Goal: Task Accomplishment & Management: Use online tool/utility

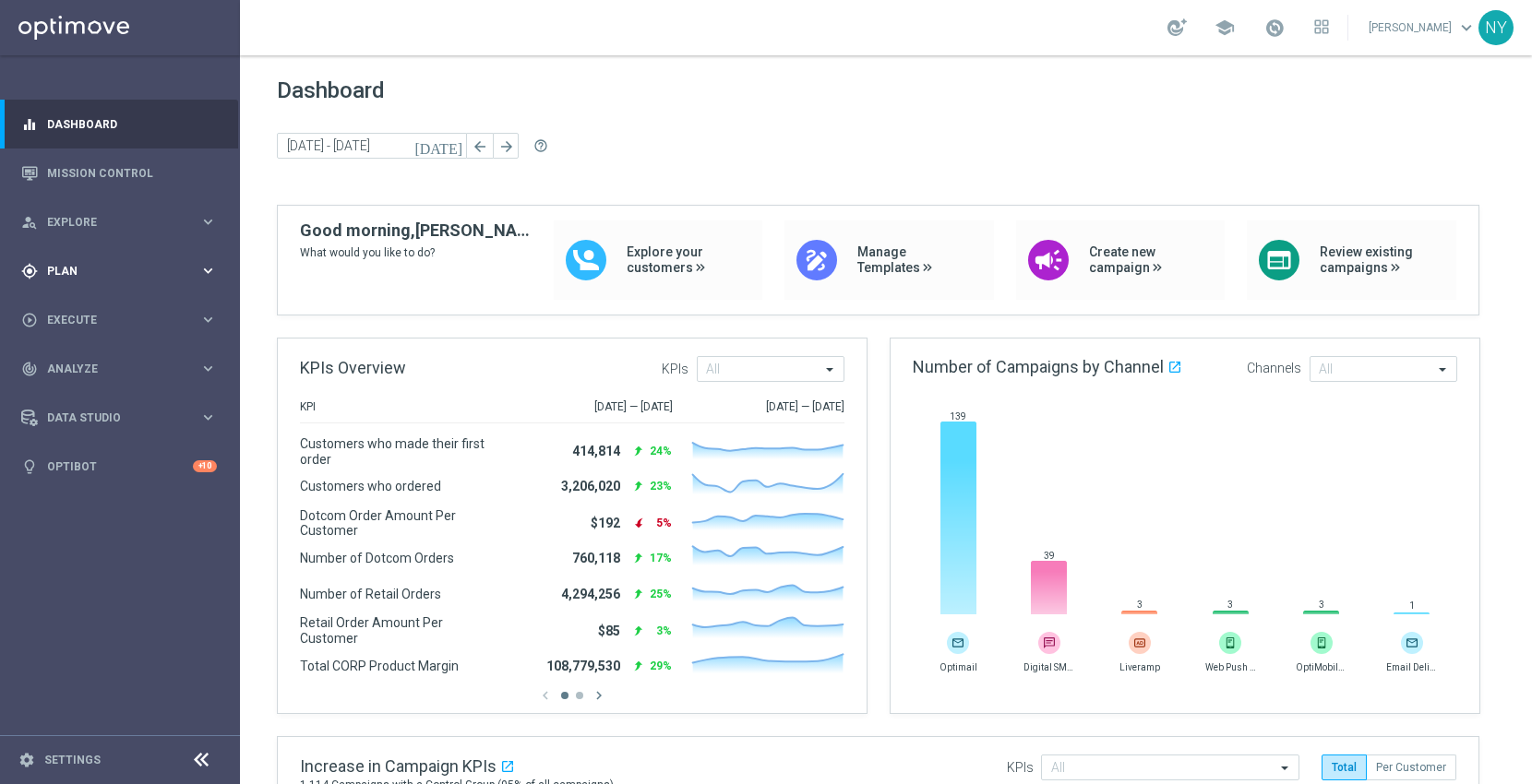
click at [63, 259] on div "gps_fixed Plan keyboard_arrow_right" at bounding box center [119, 270] width 238 height 49
click at [85, 365] on span "Templates" at bounding box center [114, 365] width 132 height 12
click at [82, 394] on link "Optimail" at bounding box center [125, 391] width 135 height 14
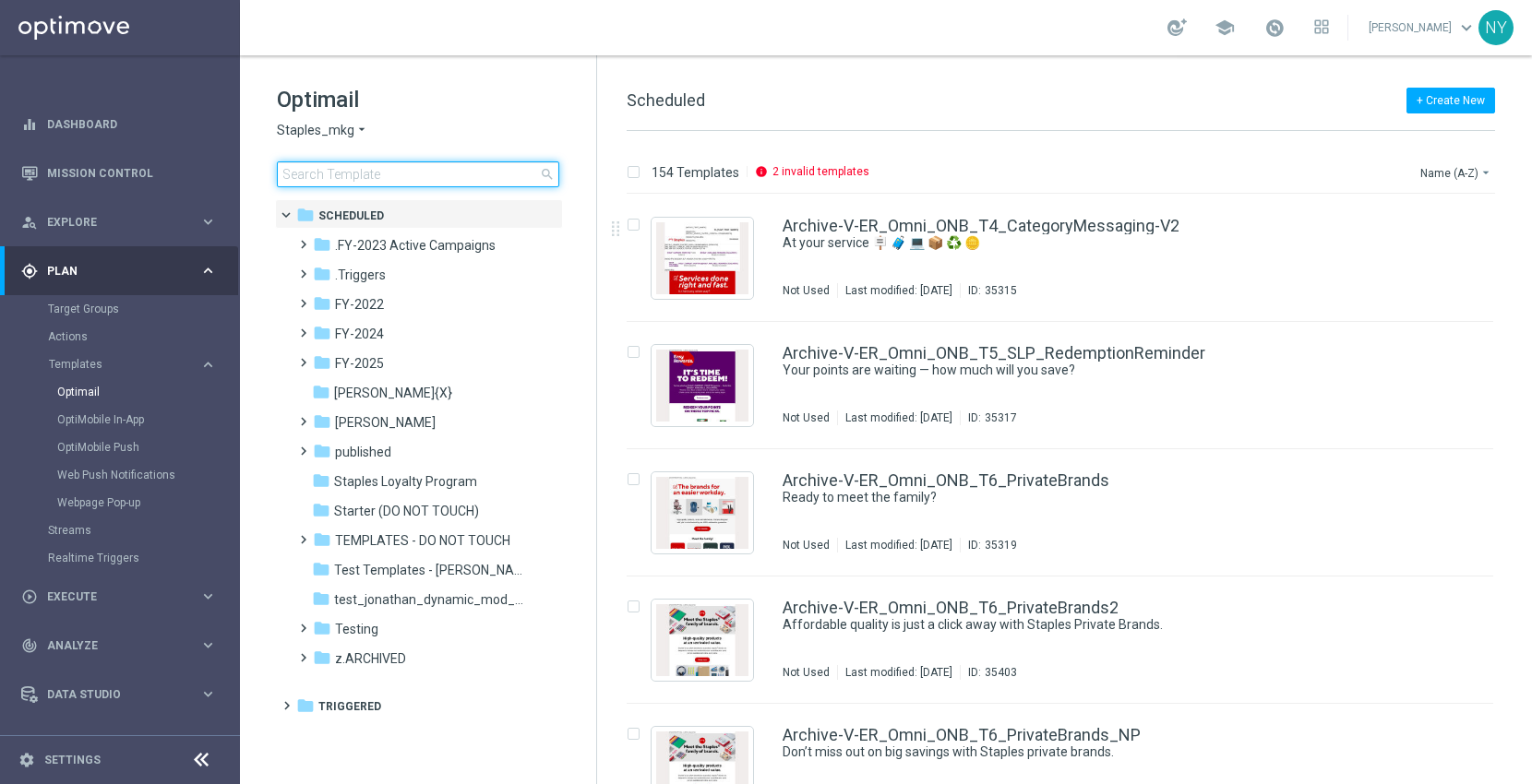
click at [358, 174] on input at bounding box center [418, 174] width 283 height 26
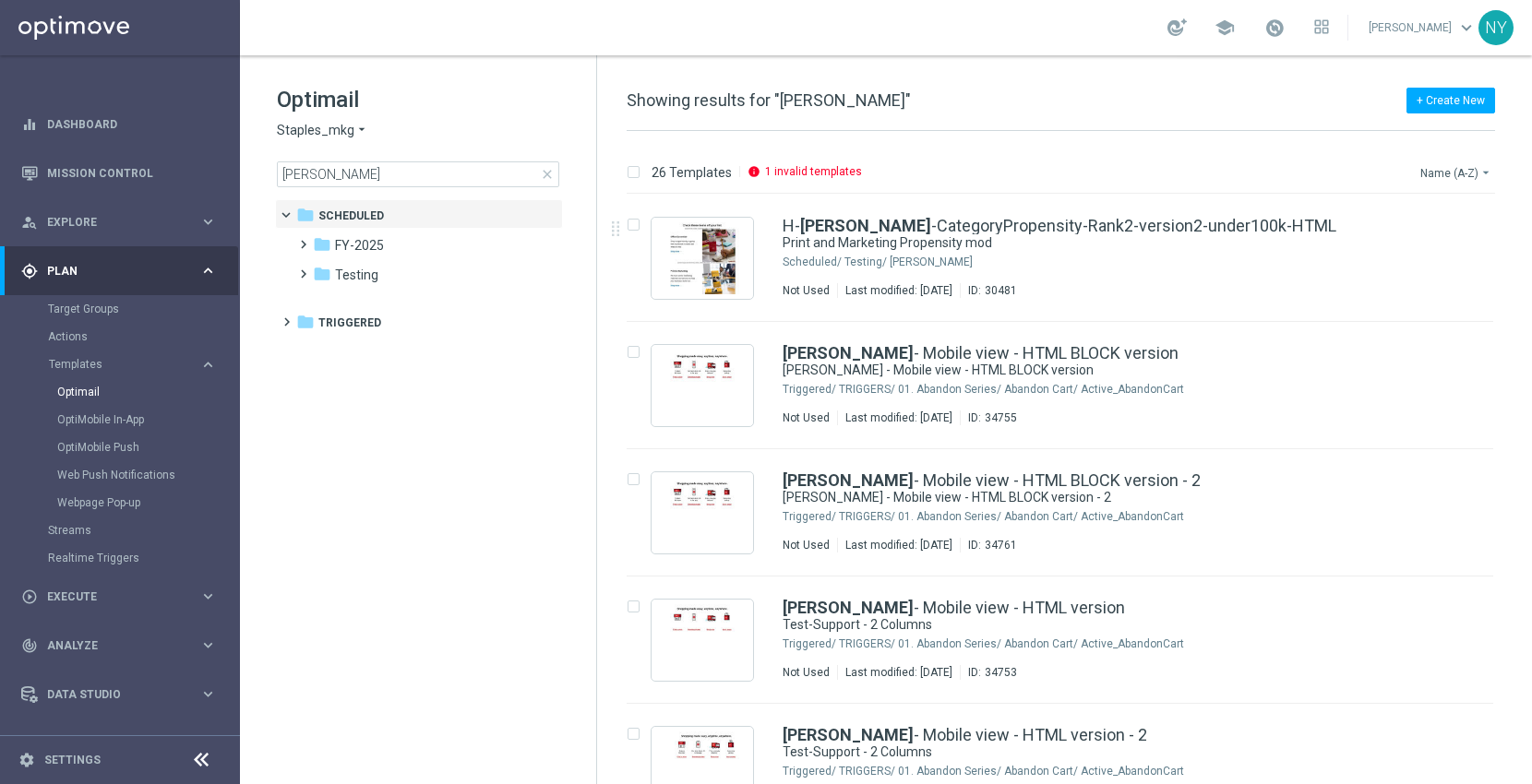
click at [1447, 176] on button "Name (A-Z) arrow_drop_down" at bounding box center [1457, 172] width 77 height 22
click at [1402, 255] on span "Date Modified (Newest)" at bounding box center [1423, 254] width 124 height 12
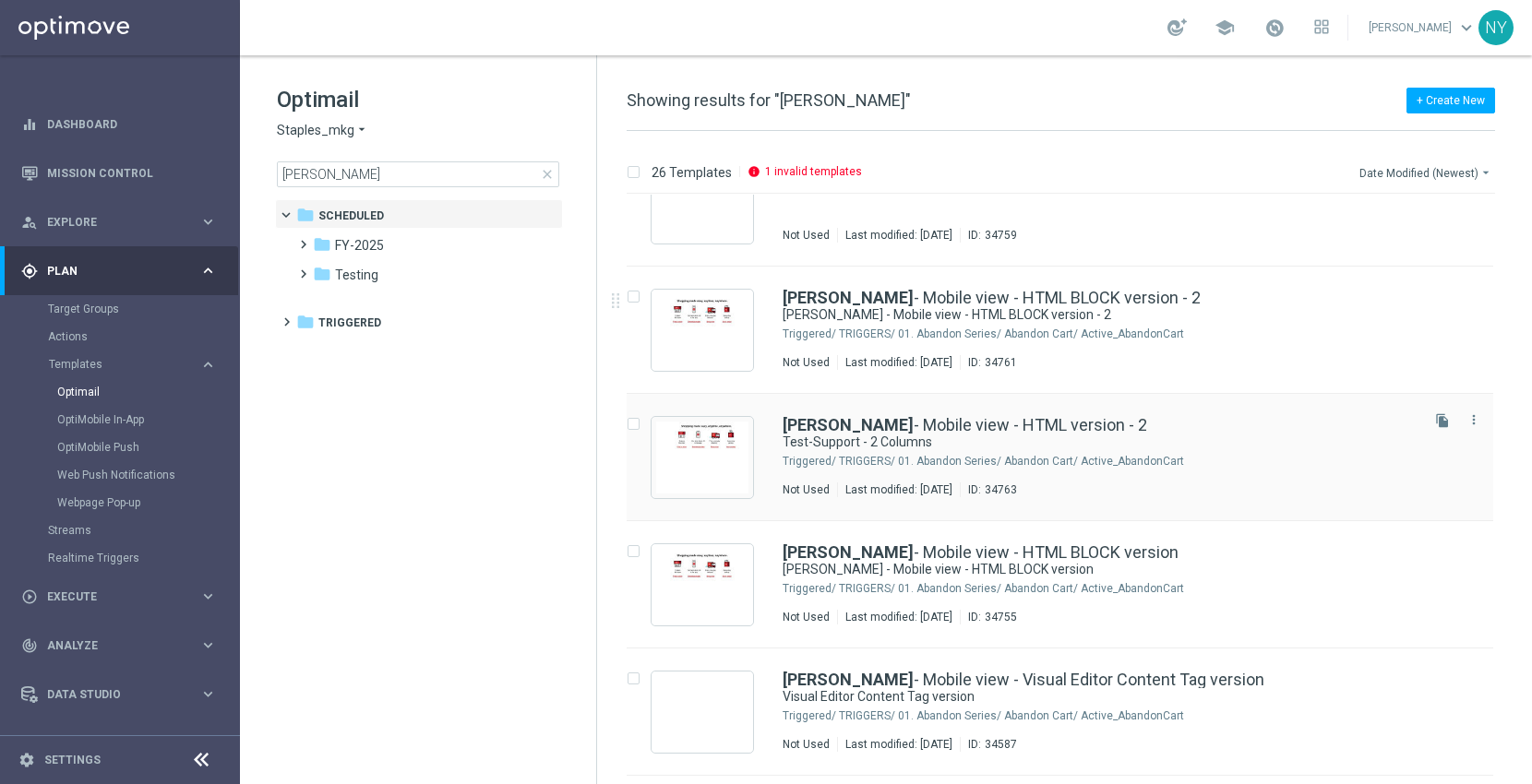
scroll to position [614, 0]
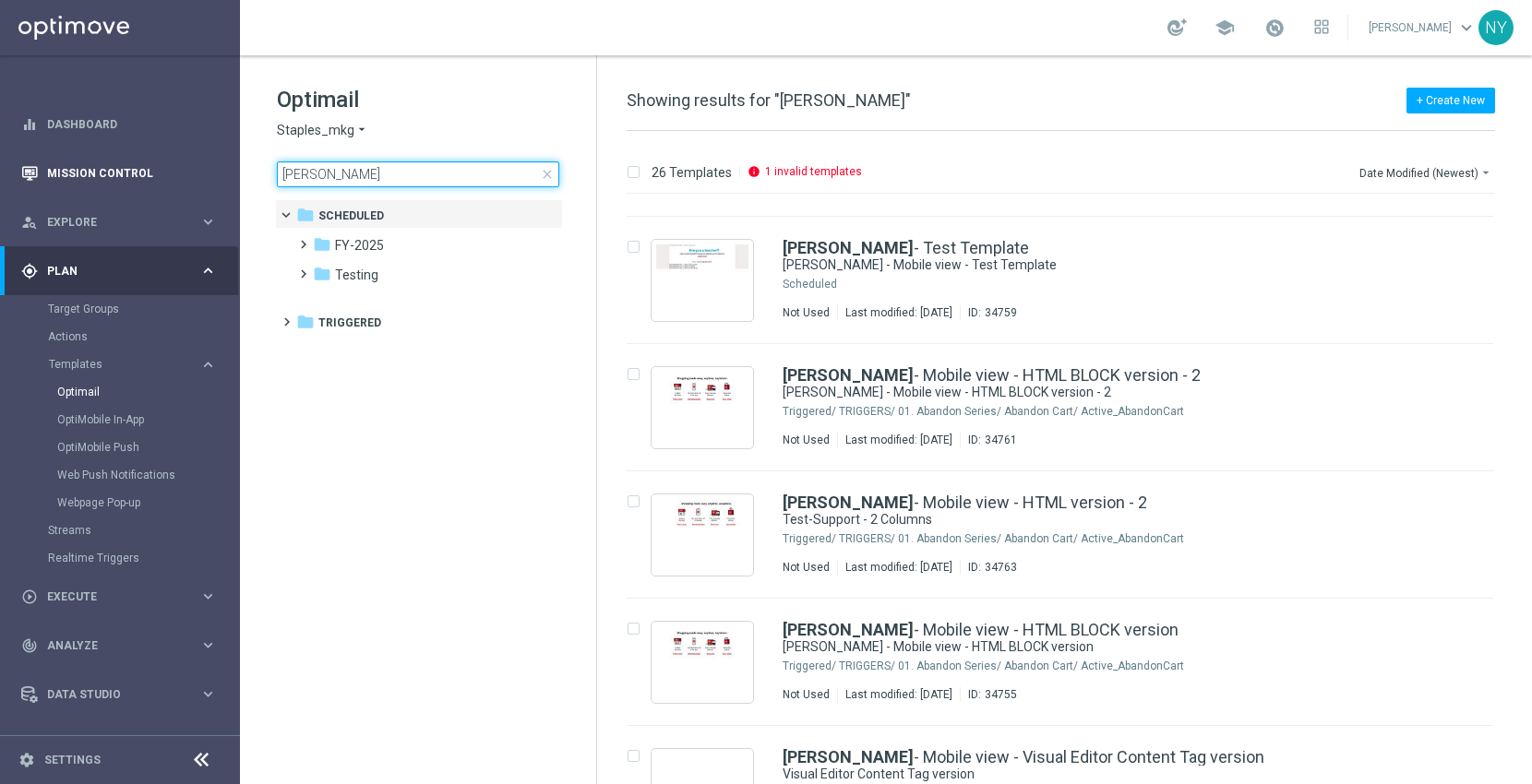
drag, startPoint x: 346, startPoint y: 175, endPoint x: 219, endPoint y: 176, distance: 127.0
click at [219, 176] on main "equalizer Dashboard Mission Control" at bounding box center [766, 392] width 1532 height 784
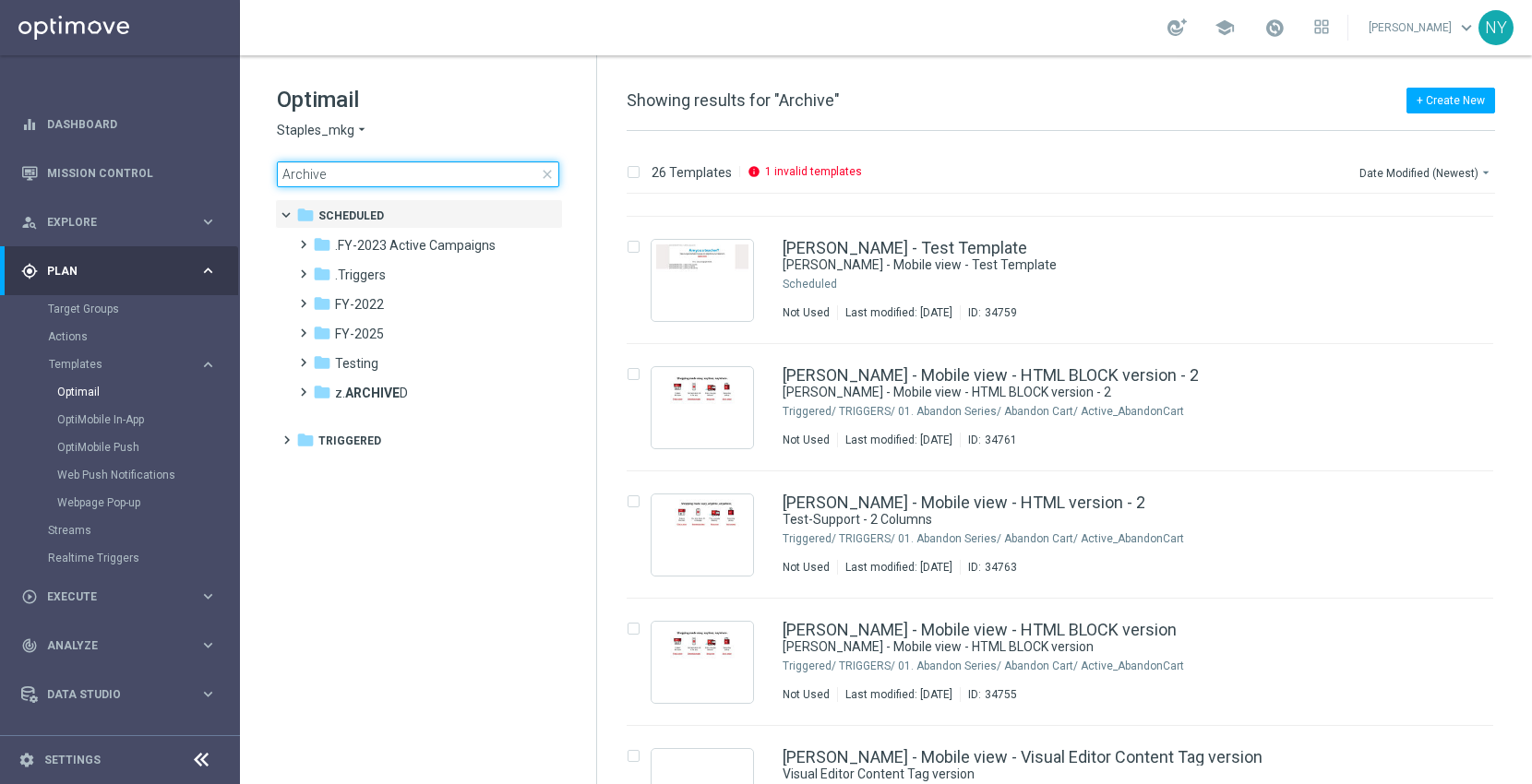
click at [341, 181] on input "Archive" at bounding box center [418, 174] width 283 height 26
type input "Archive"
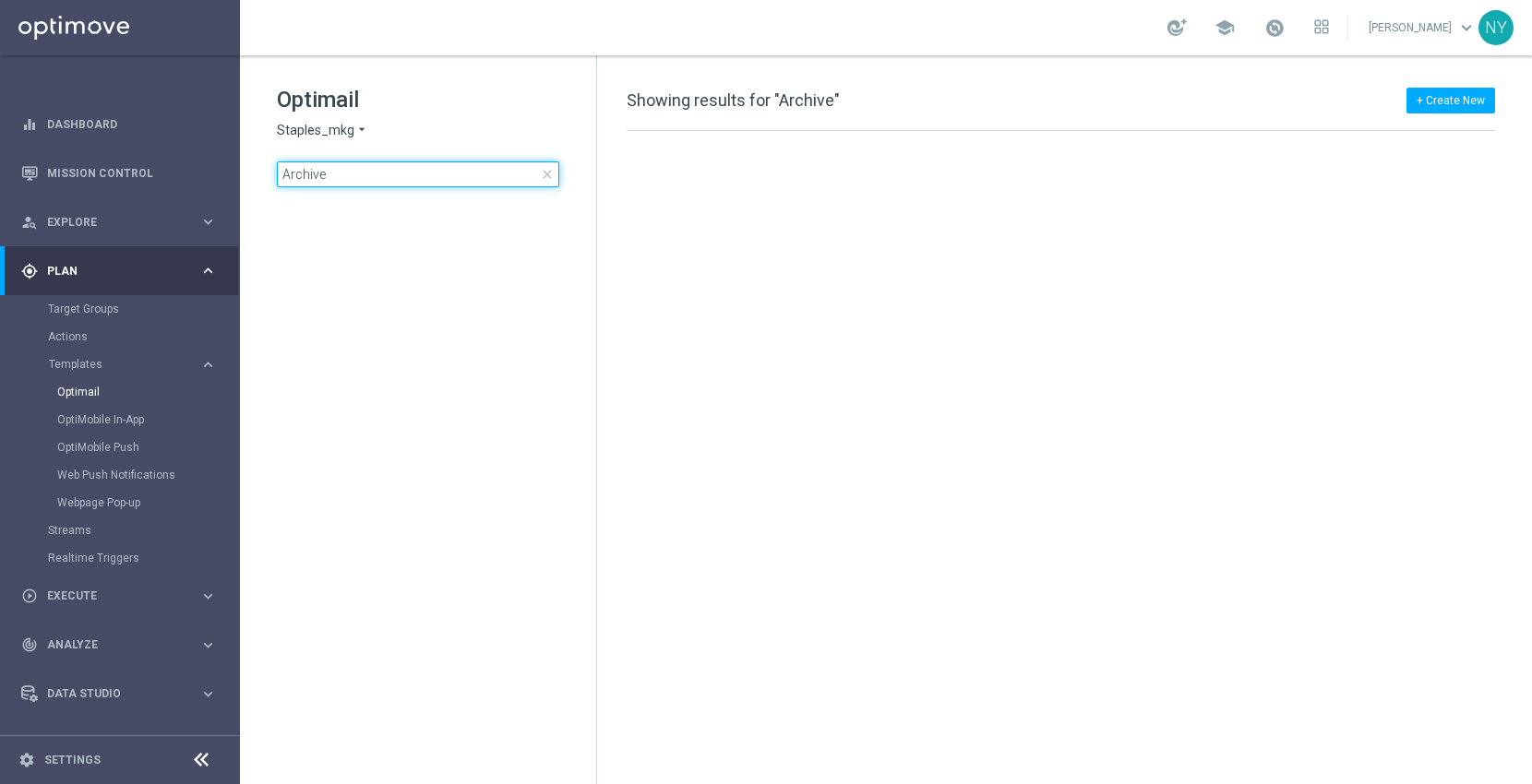
click at [334, 175] on input "Archive" at bounding box center [418, 174] width 283 height 26
type input "Archive-"
drag, startPoint x: 356, startPoint y: 180, endPoint x: 167, endPoint y: 159, distance: 190.2
click at [164, 171] on main "equalizer Dashboard Mission Control" at bounding box center [766, 392] width 1532 height 784
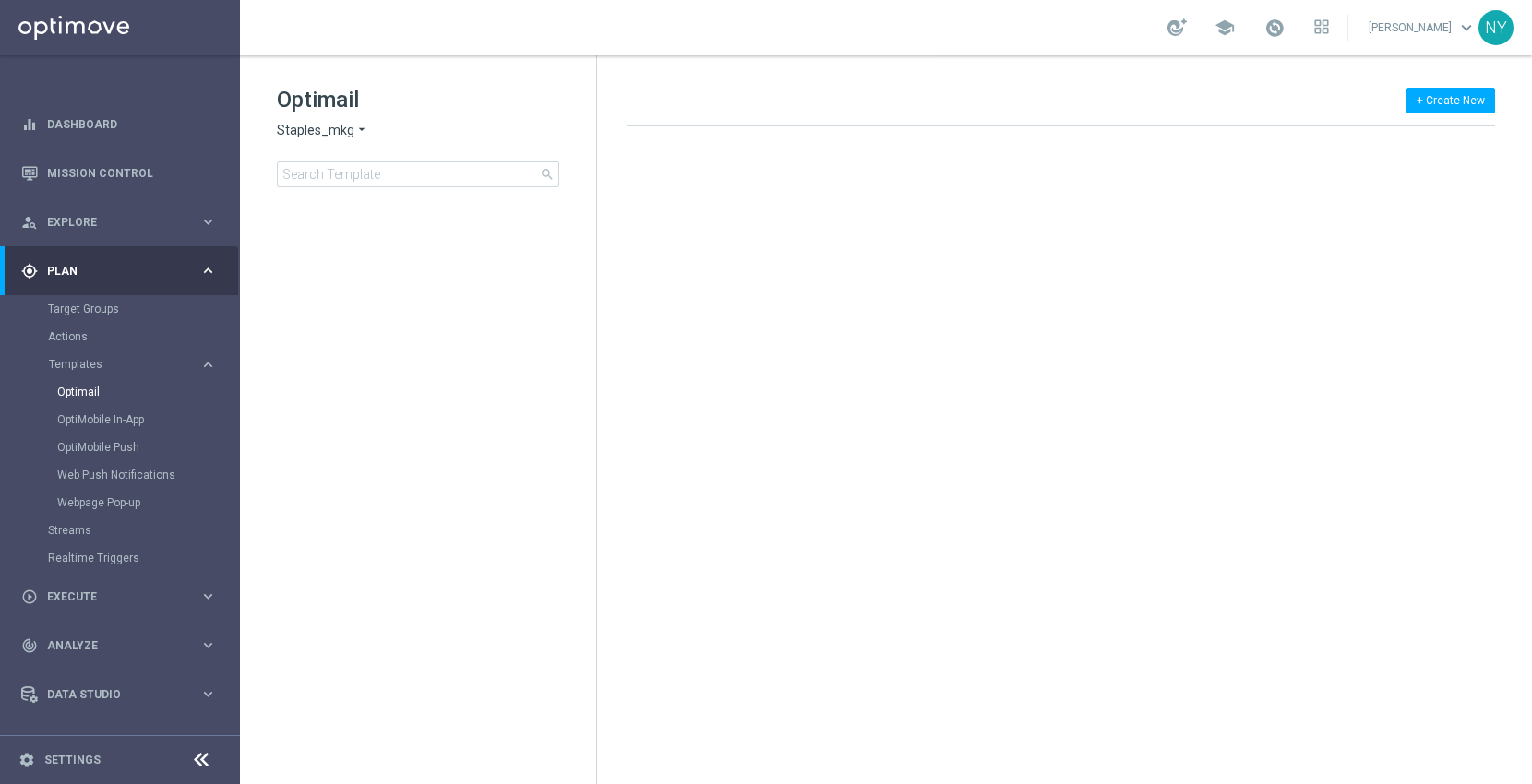
click at [383, 246] on tree-viewport at bounding box center [434, 489] width 319 height 581
click at [374, 171] on input at bounding box center [418, 174] width 283 height 26
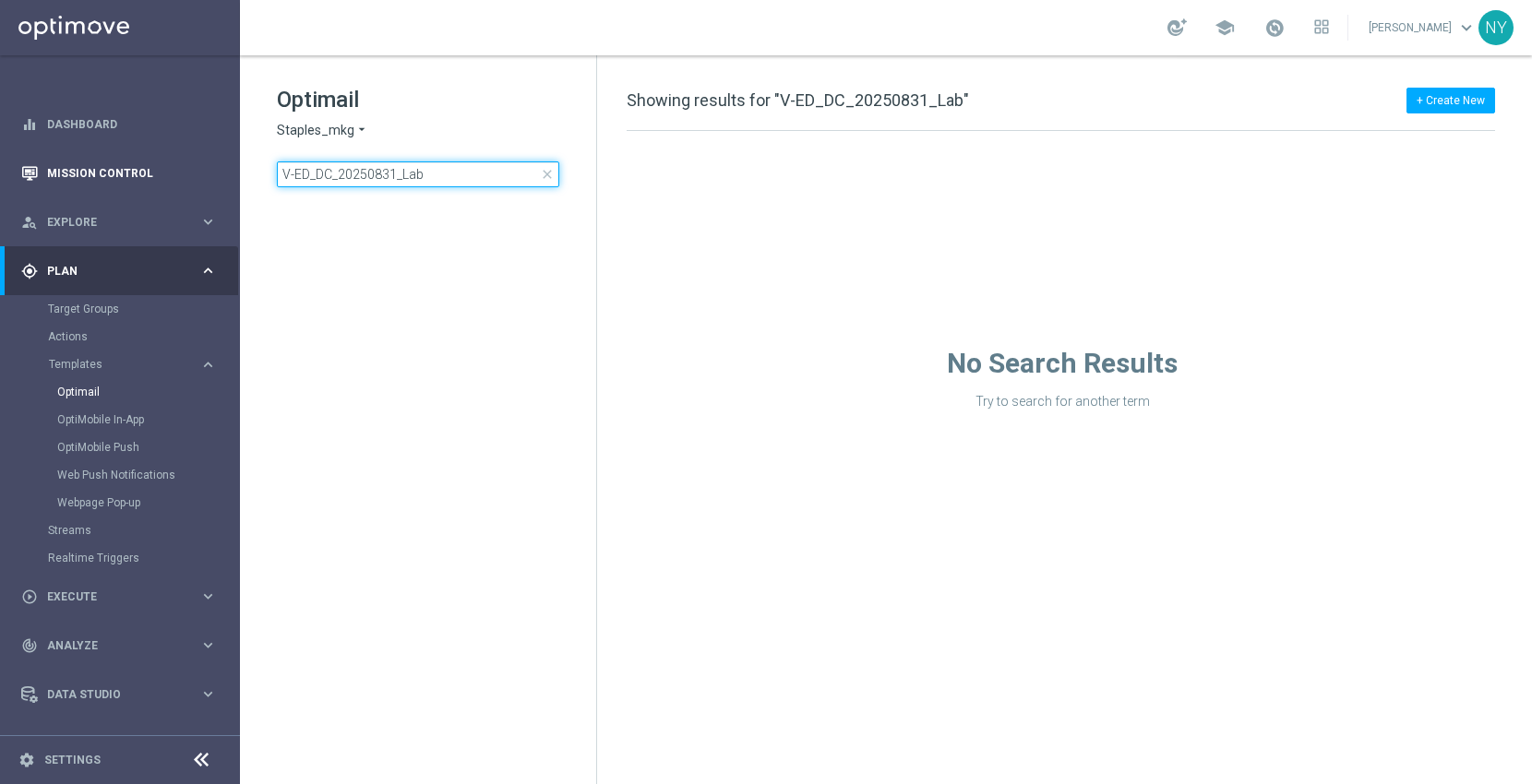
drag, startPoint x: 401, startPoint y: 173, endPoint x: 78, endPoint y: 159, distance: 323.3
click at [78, 159] on main "equalizer Dashboard Mission Control" at bounding box center [766, 392] width 1532 height 784
drag, startPoint x: 331, startPoint y: 177, endPoint x: 339, endPoint y: 173, distance: 8.9
click at [334, 177] on input "Lab" at bounding box center [418, 174] width 283 height 26
drag, startPoint x: 360, startPoint y: 176, endPoint x: 161, endPoint y: 184, distance: 199.2
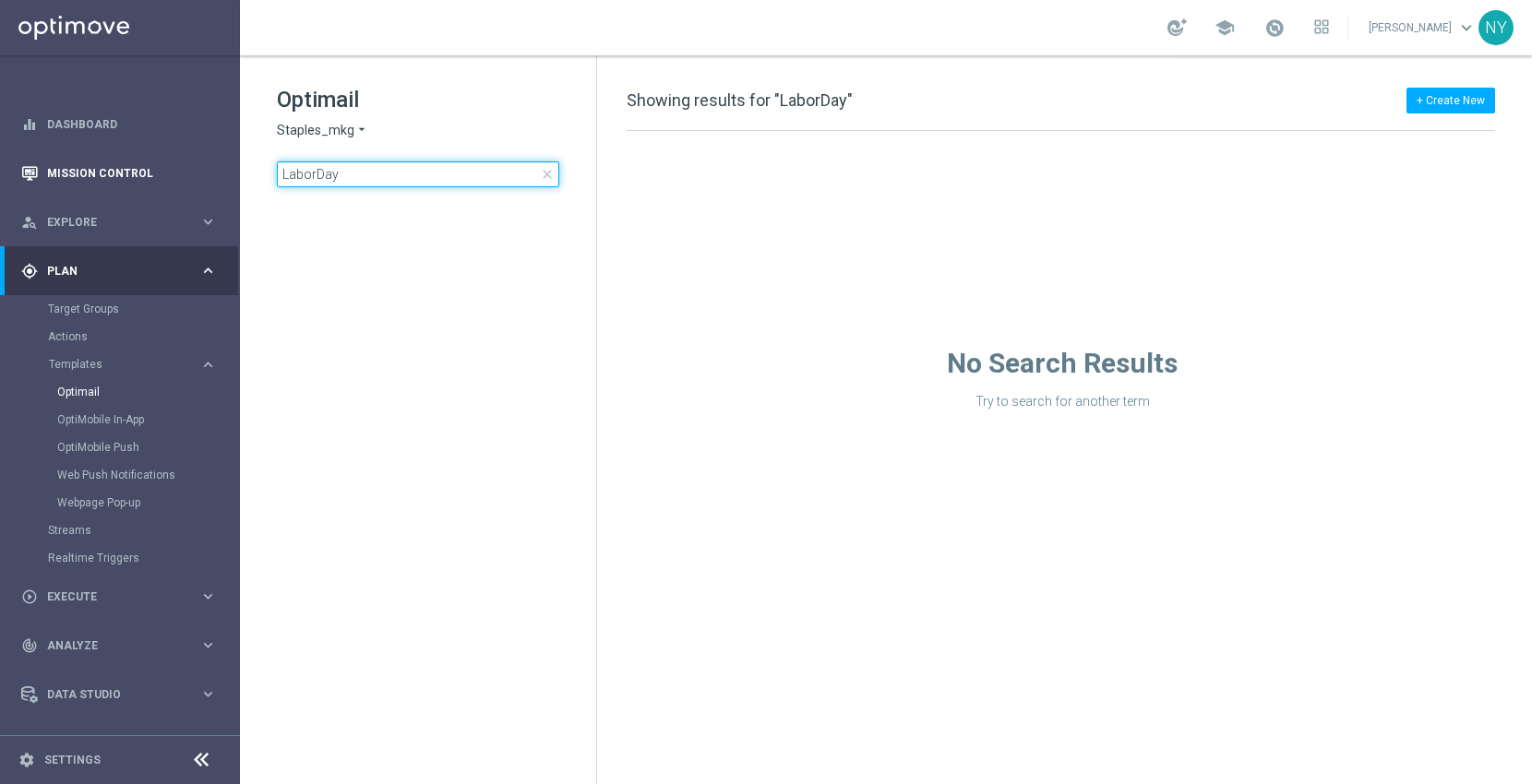
click at [165, 183] on main "equalizer Dashboard Mission Control" at bounding box center [766, 392] width 1532 height 784
type input "V-ER_DC_New_Trending_September"
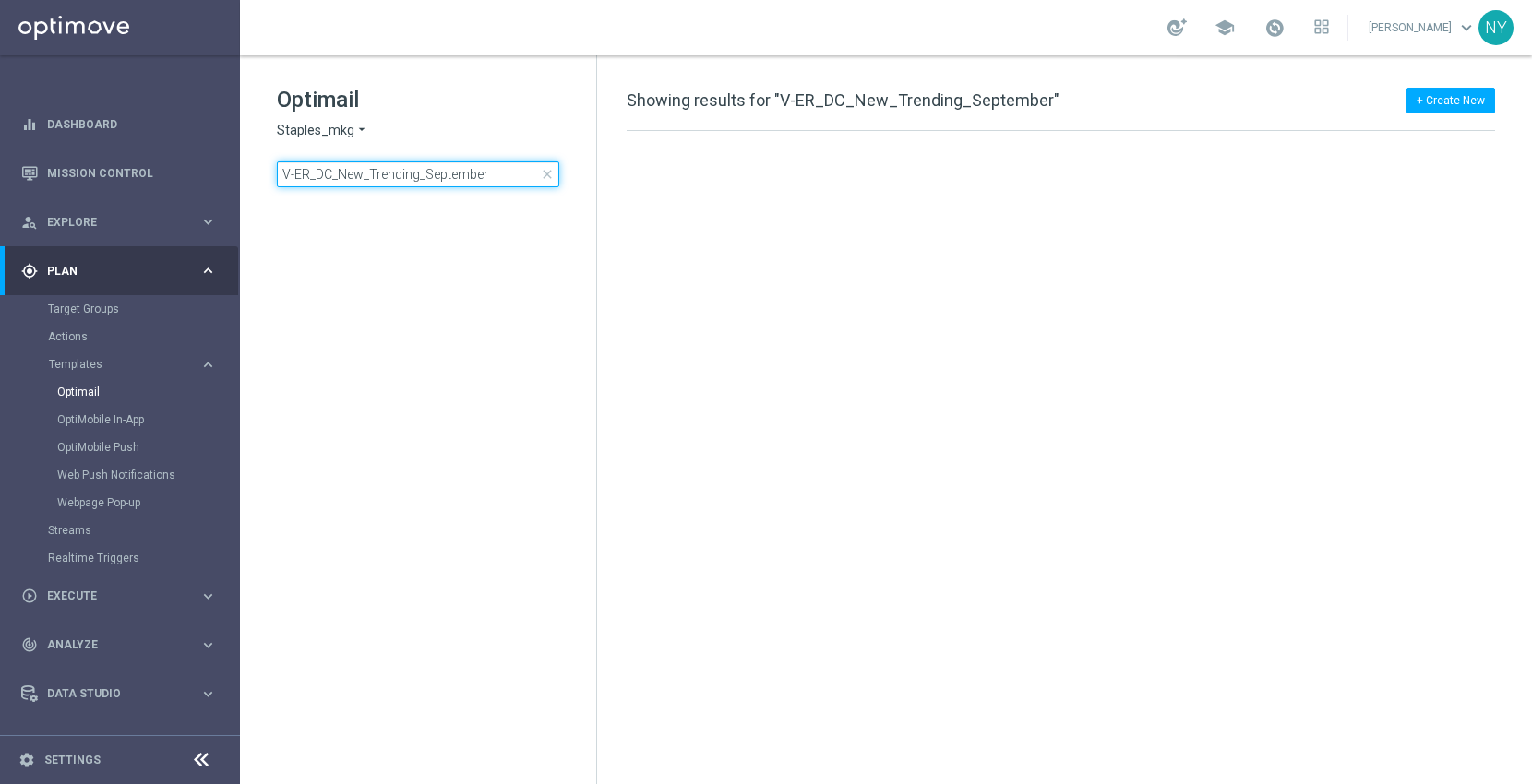
click at [507, 176] on input "V-ER_DC_New_Trending_September" at bounding box center [418, 174] width 283 height 26
drag, startPoint x: 512, startPoint y: 176, endPoint x: 158, endPoint y: 160, distance: 354.4
click at [158, 160] on main "equalizer Dashboard Mission Control" at bounding box center [766, 392] width 1532 height 784
click at [496, 183] on input "V-ER_DC_New_Trending_September" at bounding box center [418, 174] width 283 height 26
click at [469, 195] on div "Optimail Staples_mkg arrow_drop_down × Staples_mkg V-ER_DC_New_Trending_Septemb…" at bounding box center [418, 183] width 357 height 254
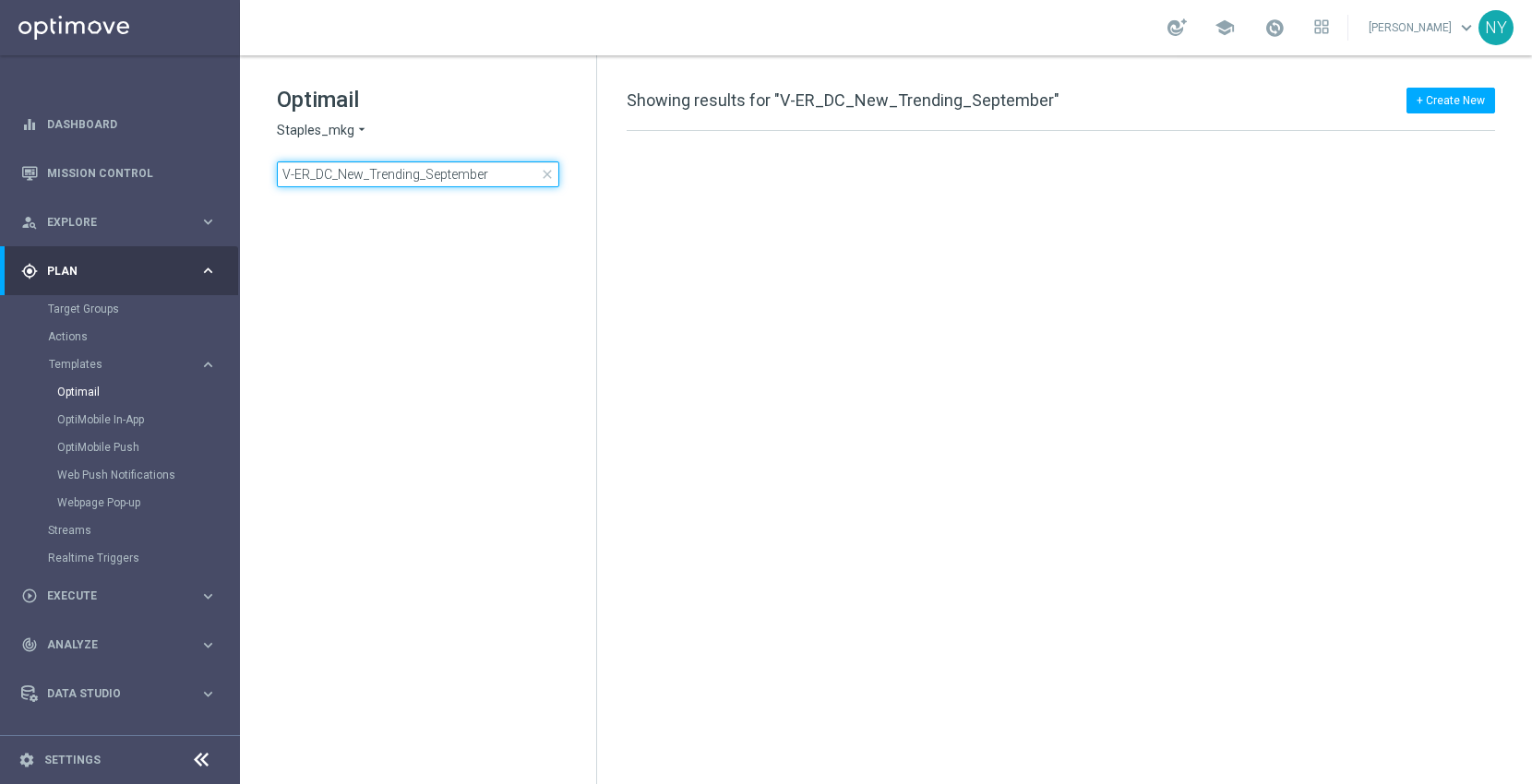
click at [500, 174] on input "V-ER_DC_New_Trending_September" at bounding box center [418, 174] width 283 height 26
click at [445, 175] on input "V-ER_DC_New_Trend" at bounding box center [418, 174] width 283 height 26
drag, startPoint x: 401, startPoint y: 174, endPoint x: 371, endPoint y: 174, distance: 30.0
click at [371, 174] on input "V-ER_DC_New_Tre" at bounding box center [418, 174] width 283 height 26
type input "V-ER_DC_New_"
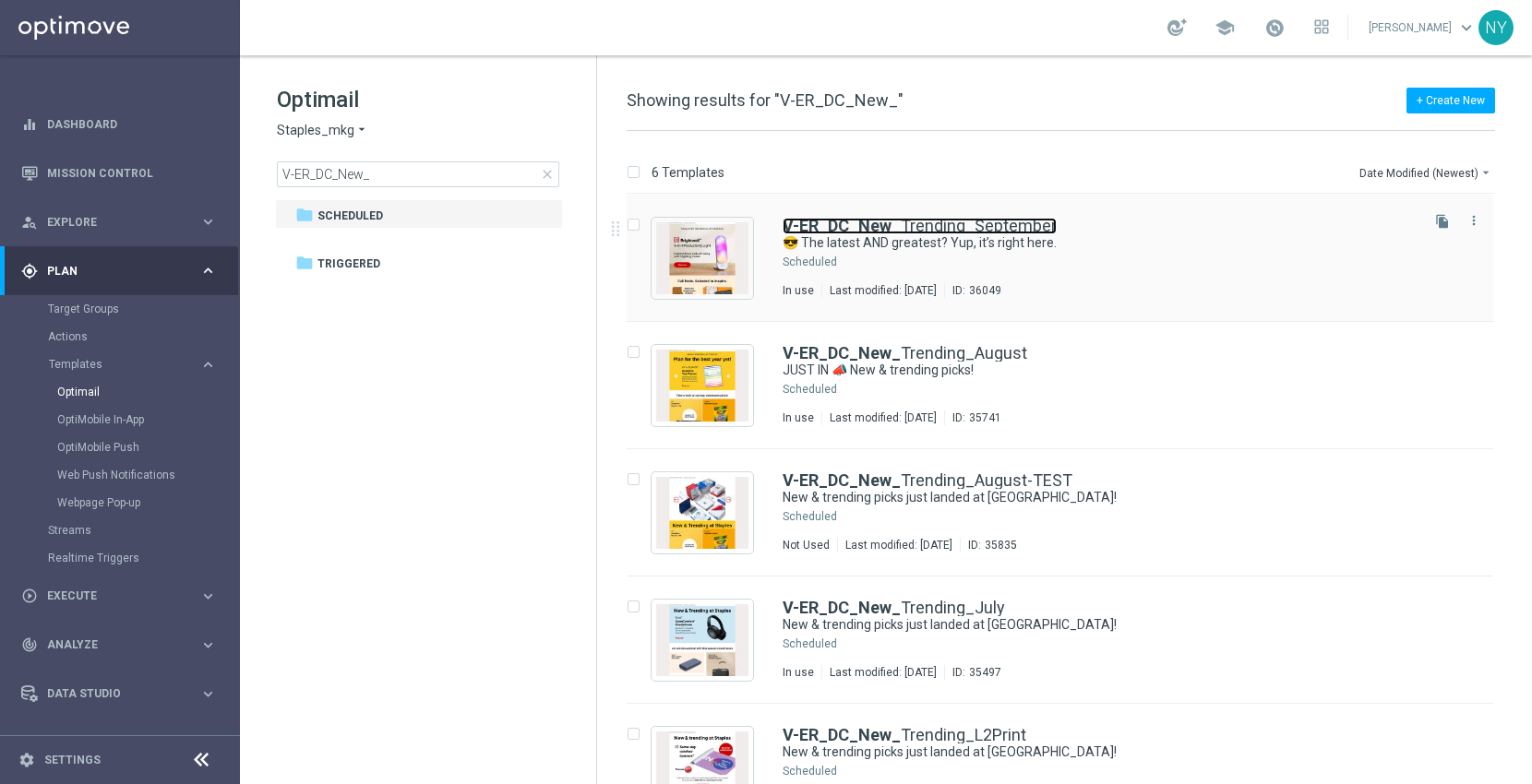
click at [881, 222] on b "V-ER_DC_New_" at bounding box center [841, 226] width 118 height 19
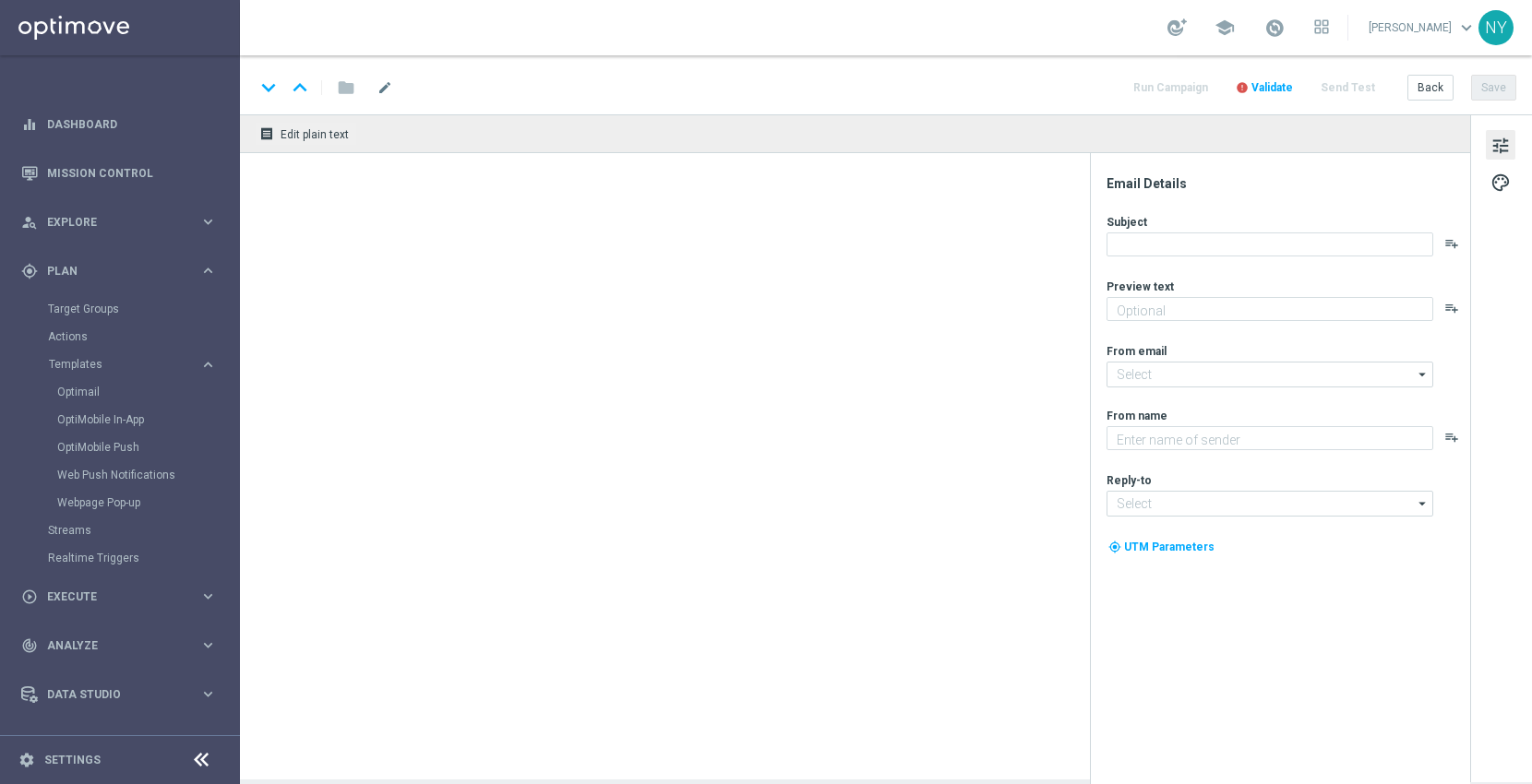
type textarea "Shop what’s new and trending at [GEOGRAPHIC_DATA]."
type textarea "Staples"
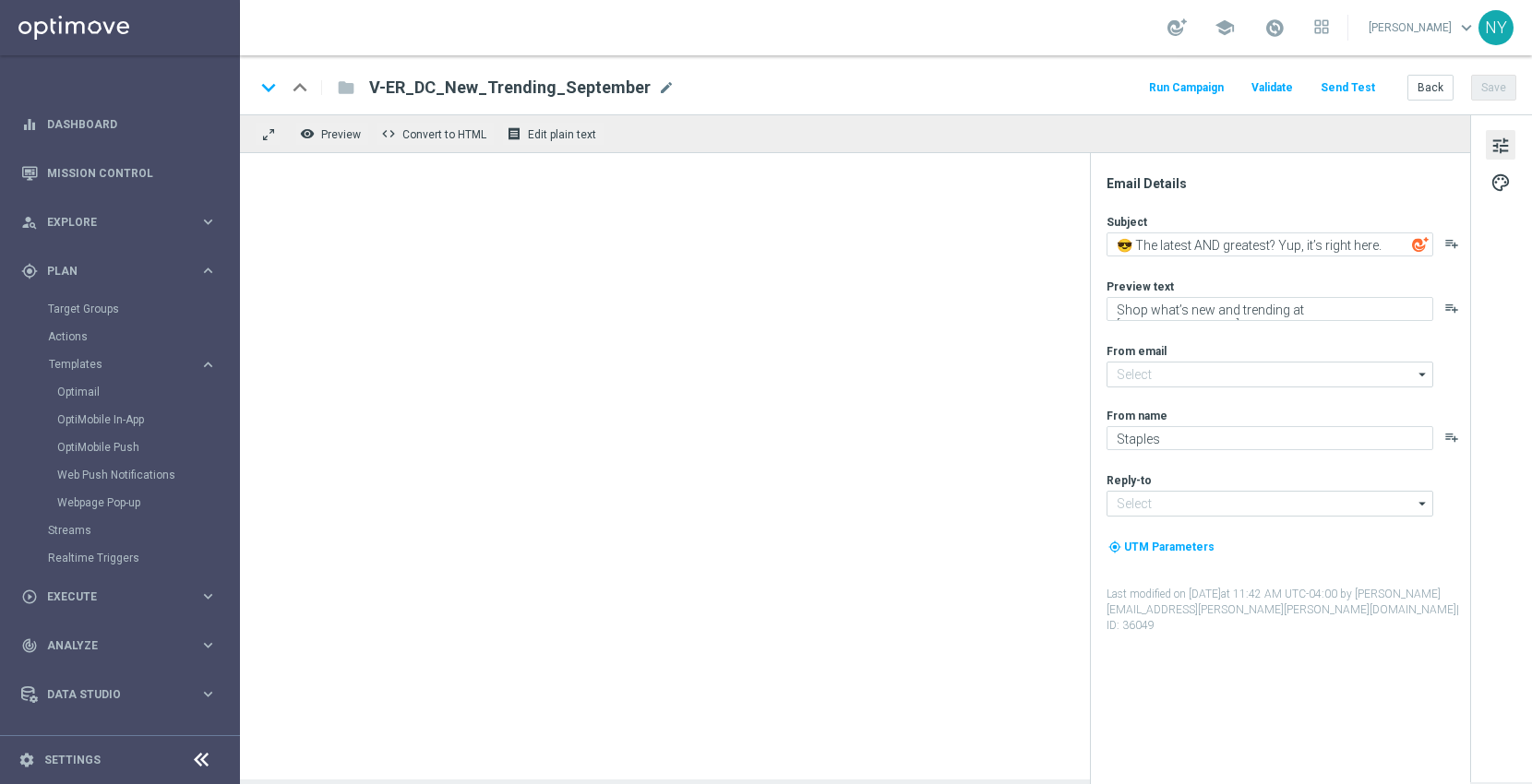
type input "[EMAIL_ADDRESS][DOMAIN_NAME]"
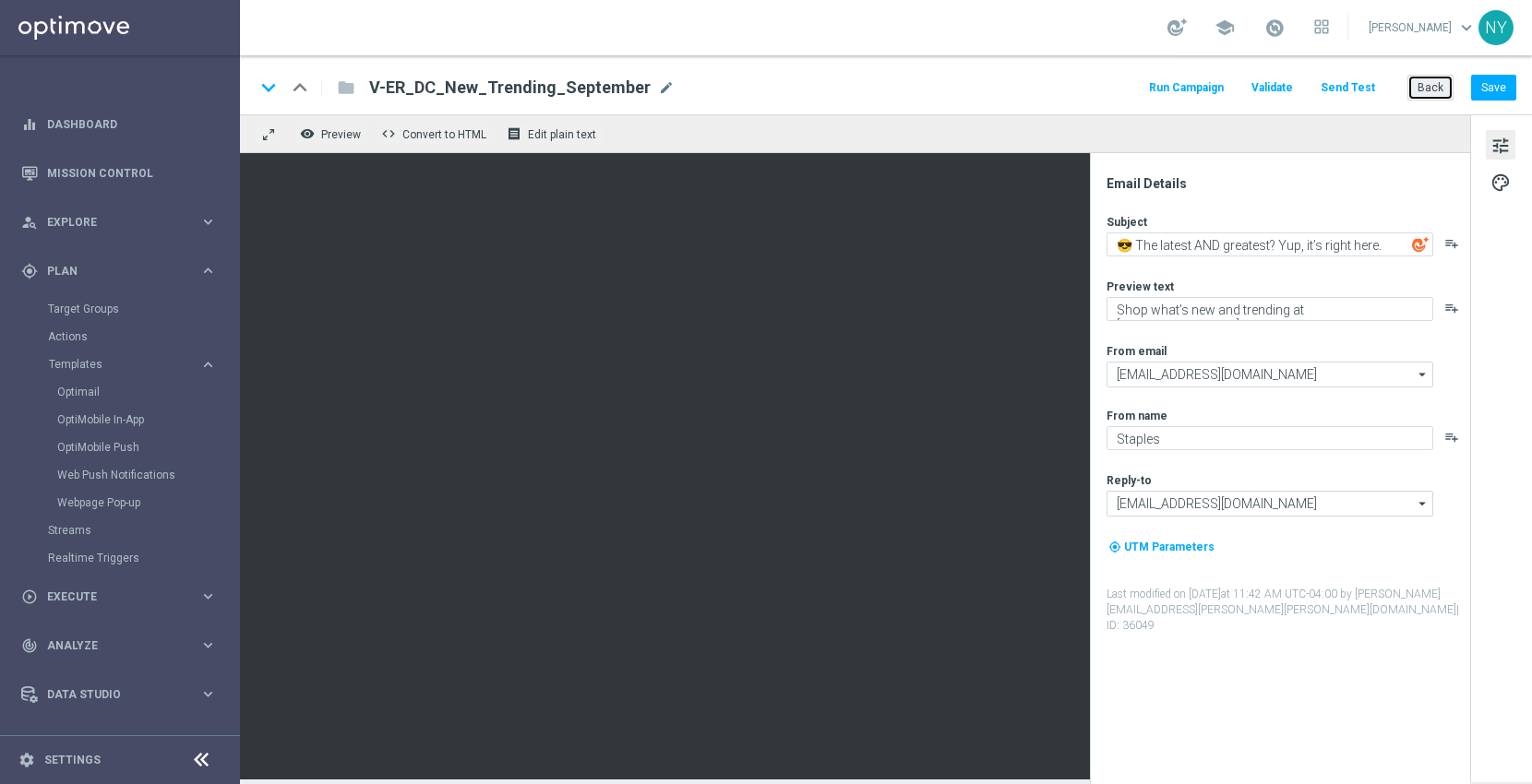
click at [1423, 90] on button "Back" at bounding box center [1430, 87] width 46 height 26
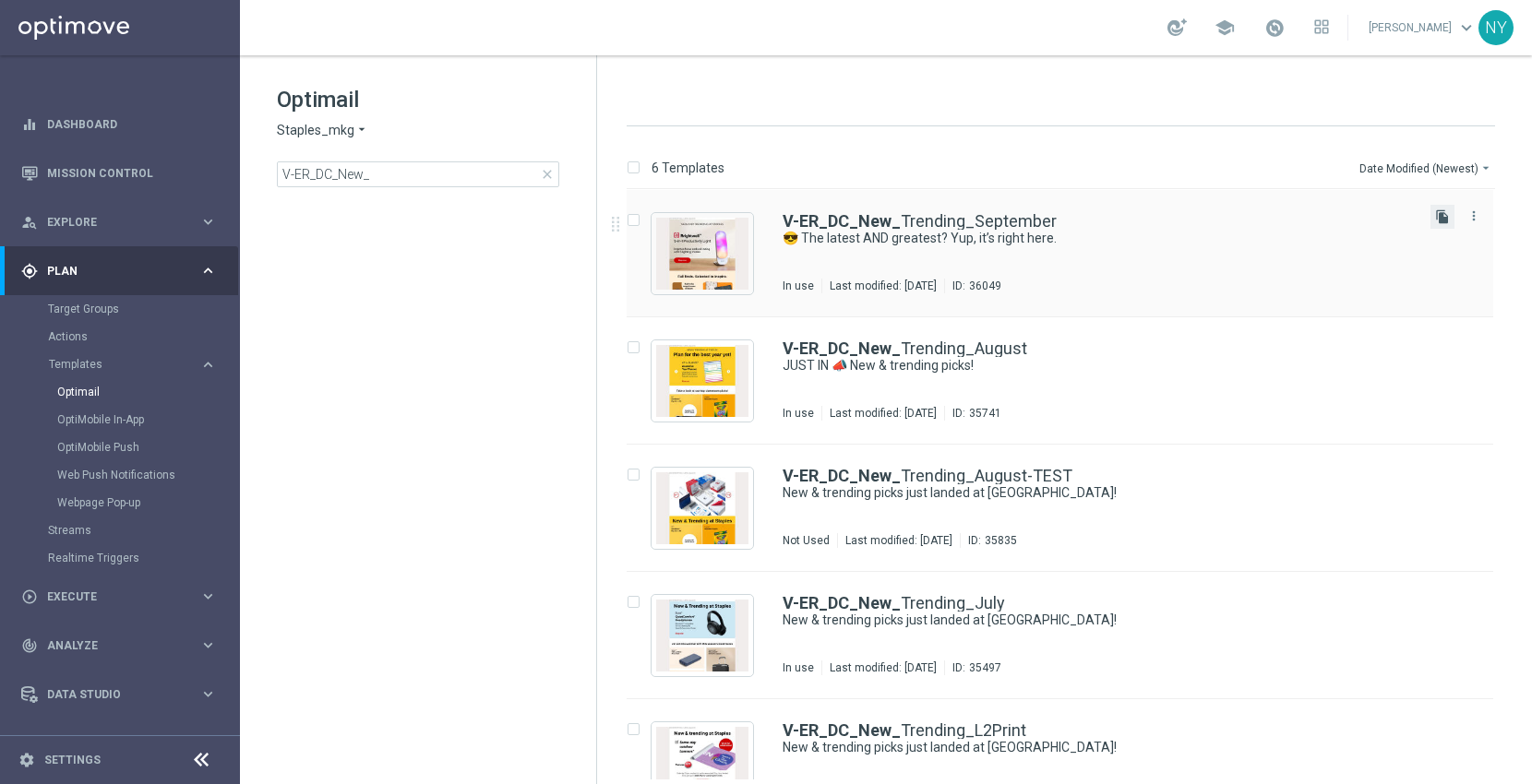
click at [1442, 213] on icon "file_copy" at bounding box center [1442, 216] width 14 height 14
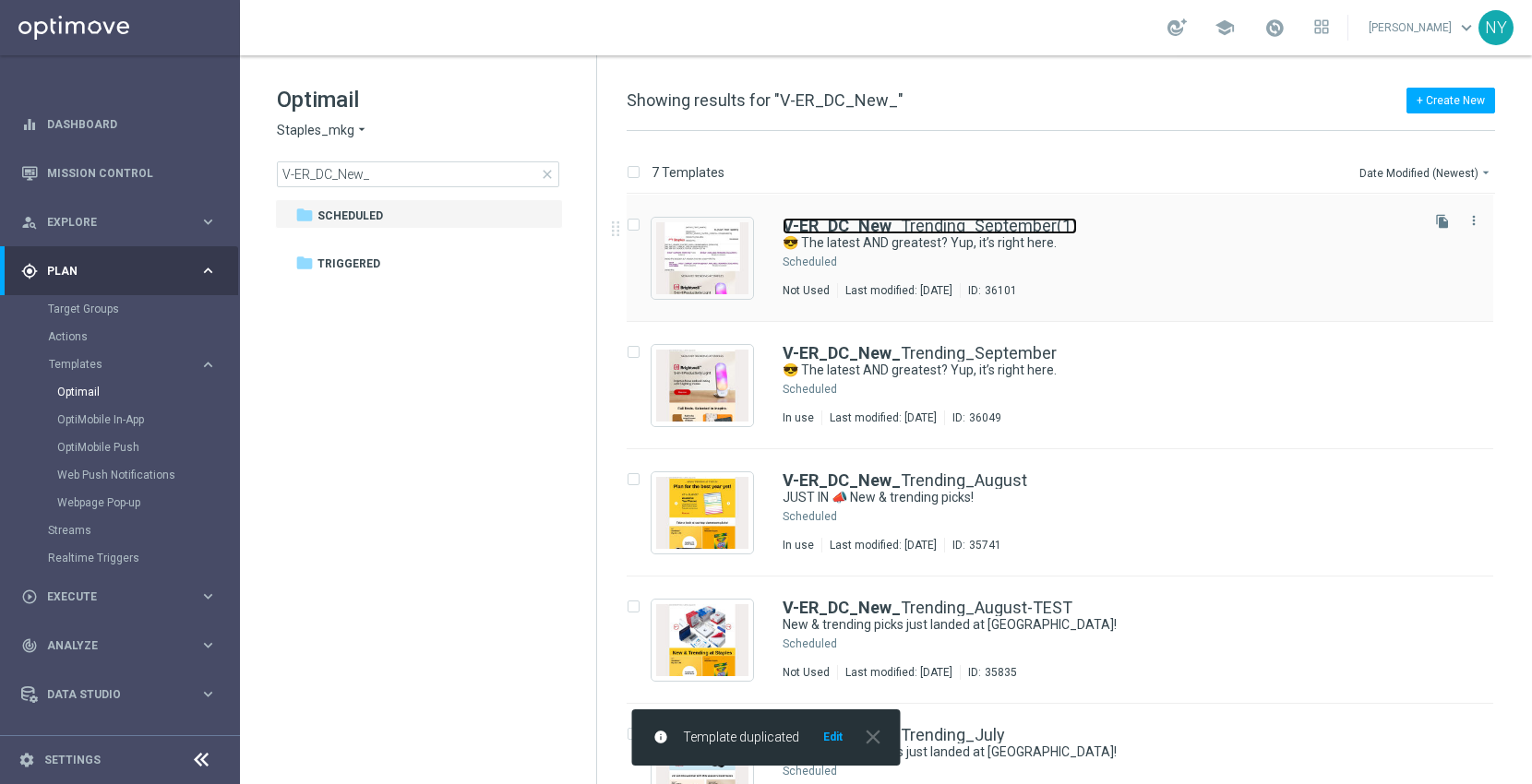
click at [973, 223] on link "V-ER_DC_New_ Trending_September(1)" at bounding box center [929, 226] width 294 height 16
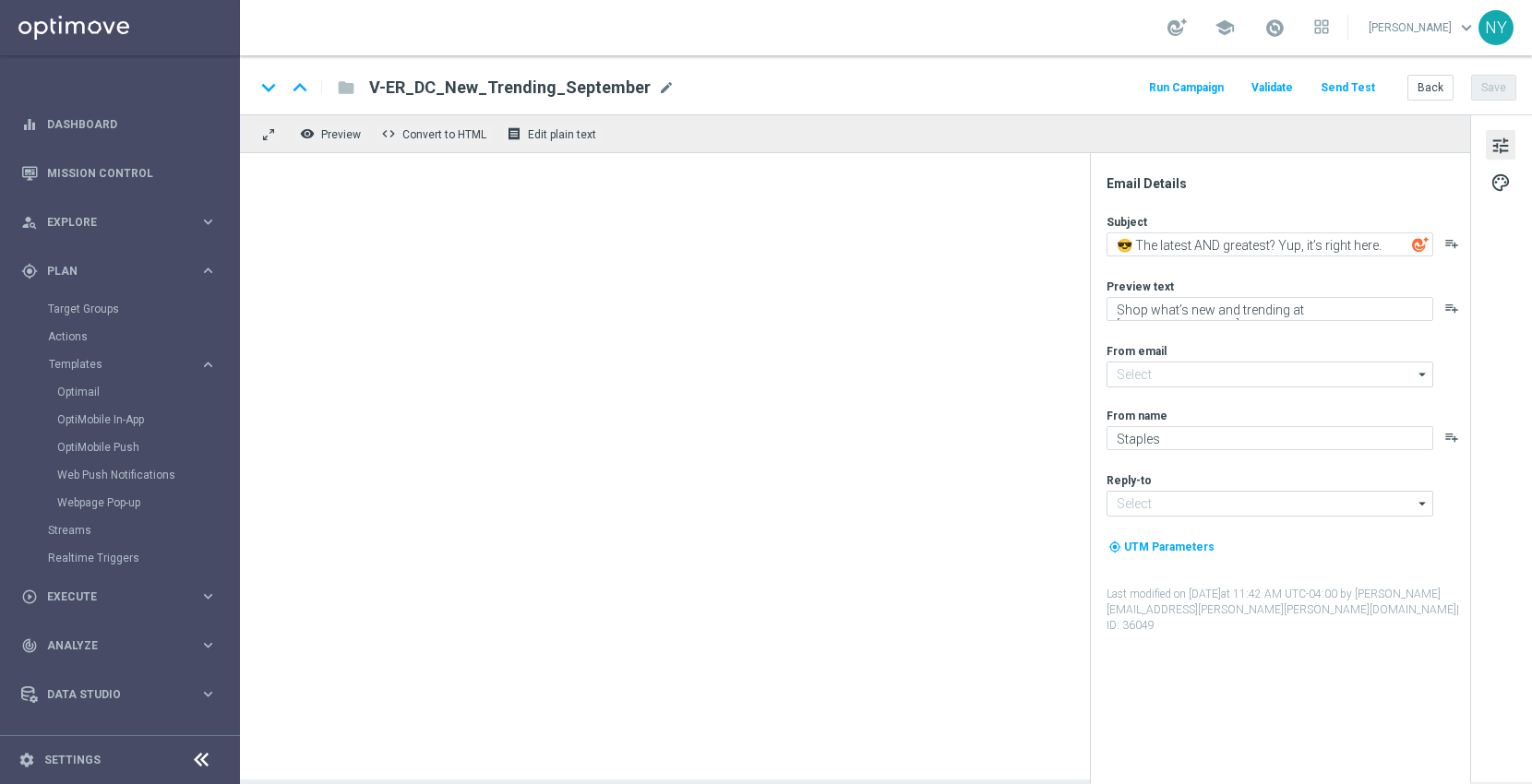
type input "[EMAIL_ADDRESS][DOMAIN_NAME]"
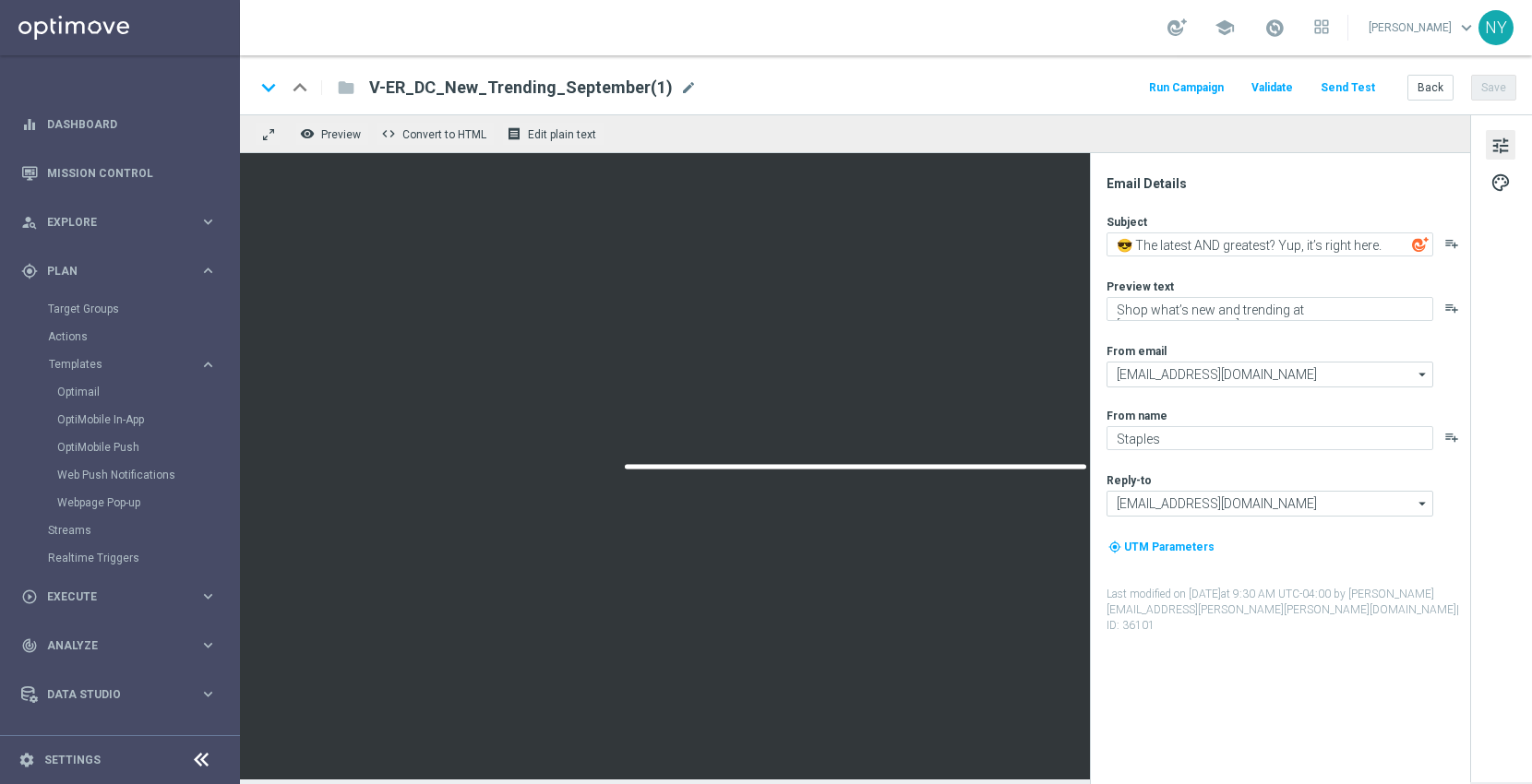
drag, startPoint x: 675, startPoint y: 83, endPoint x: 606, endPoint y: 81, distance: 69.0
click at [680, 83] on span "mode_edit" at bounding box center [688, 87] width 16 height 16
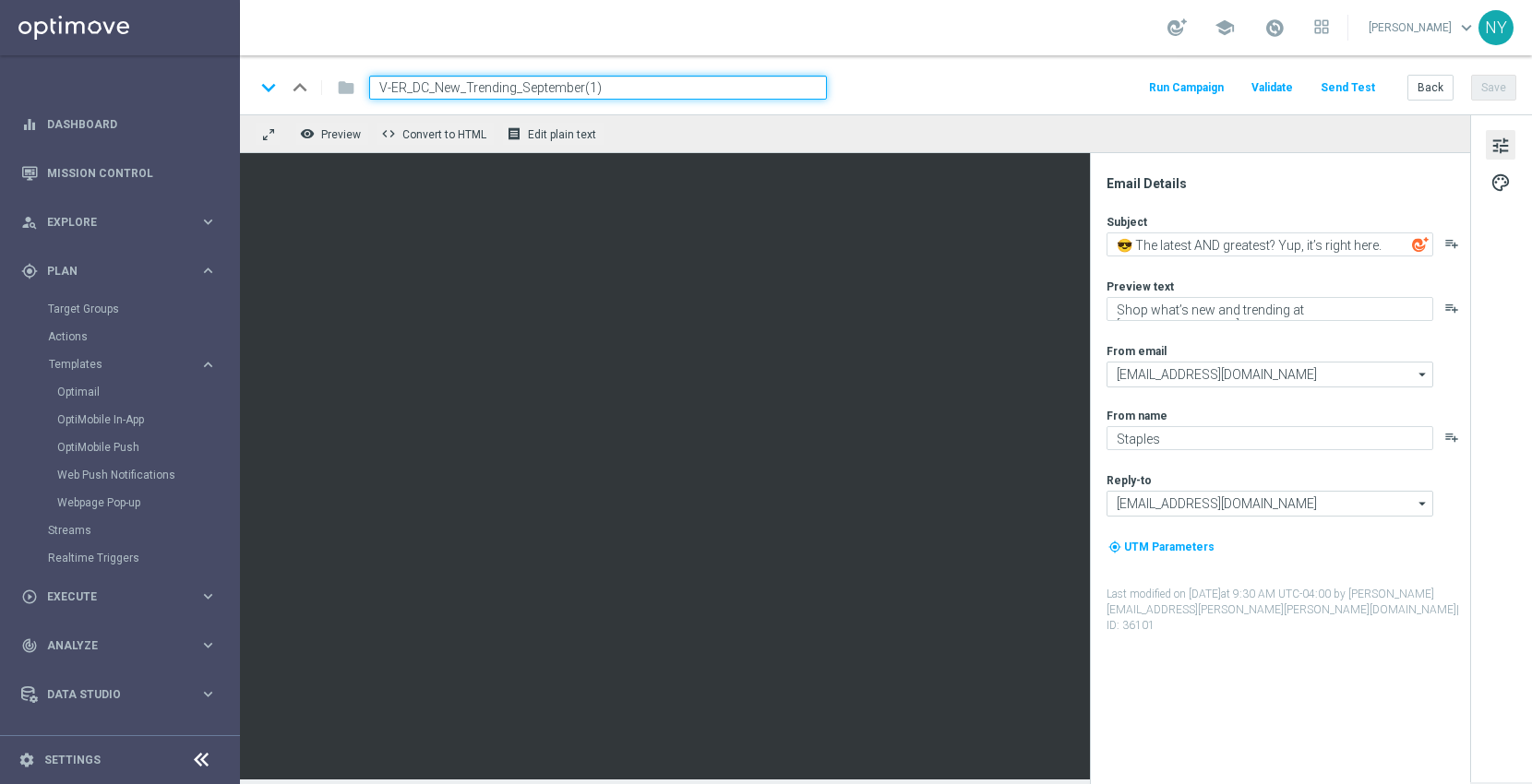
click at [380, 87] on input "V-ER_DC_New_Trending_September(1)" at bounding box center [598, 87] width 457 height 24
type input "[PERSON_NAME]"
click at [1499, 139] on span "tune" at bounding box center [1500, 145] width 20 height 24
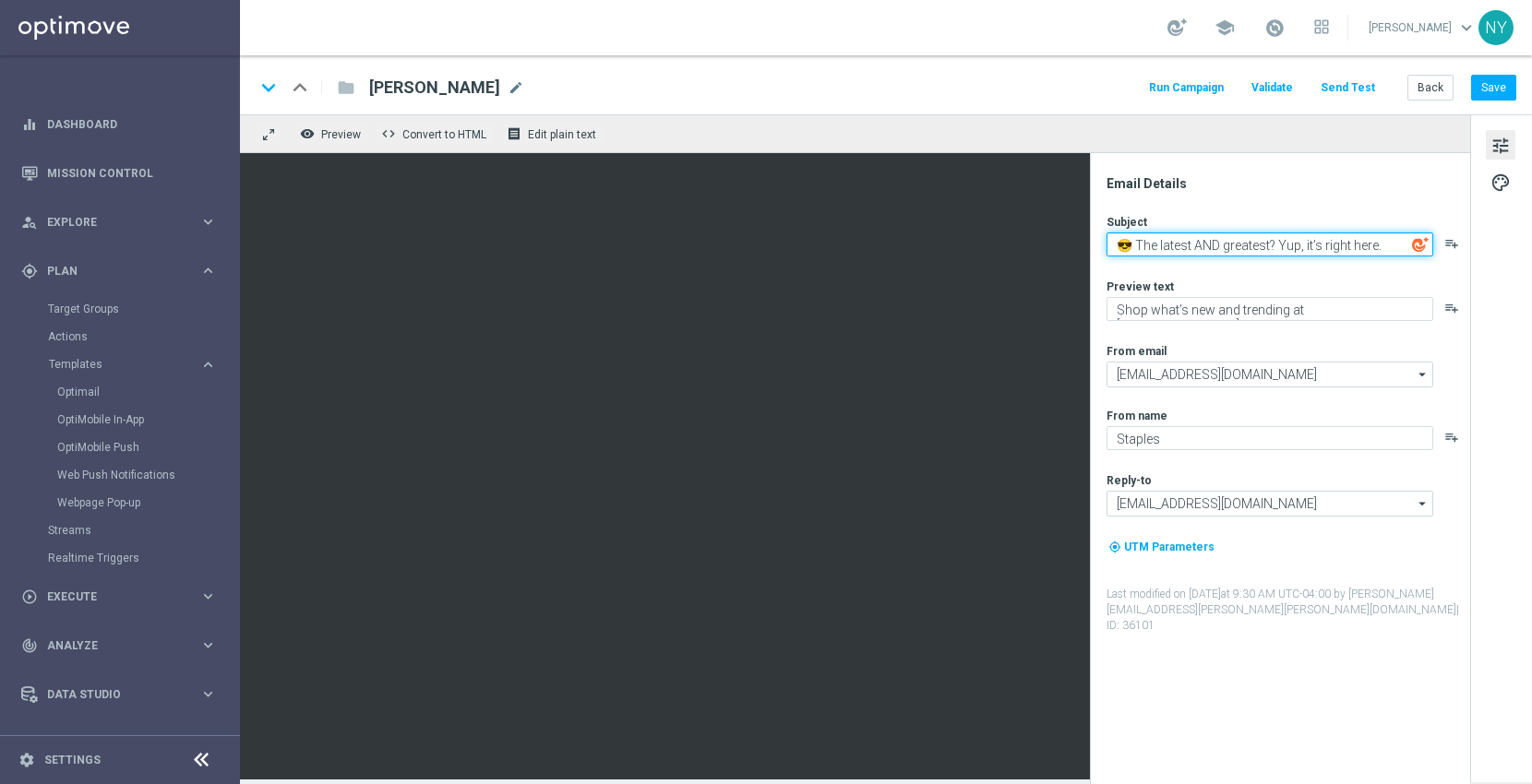
click at [1118, 242] on textarea "😎 The latest AND greatest? Yup, it’s right here." at bounding box center [1270, 244] width 327 height 24
paste textarea "[URL][DOMAIN_NAME]"
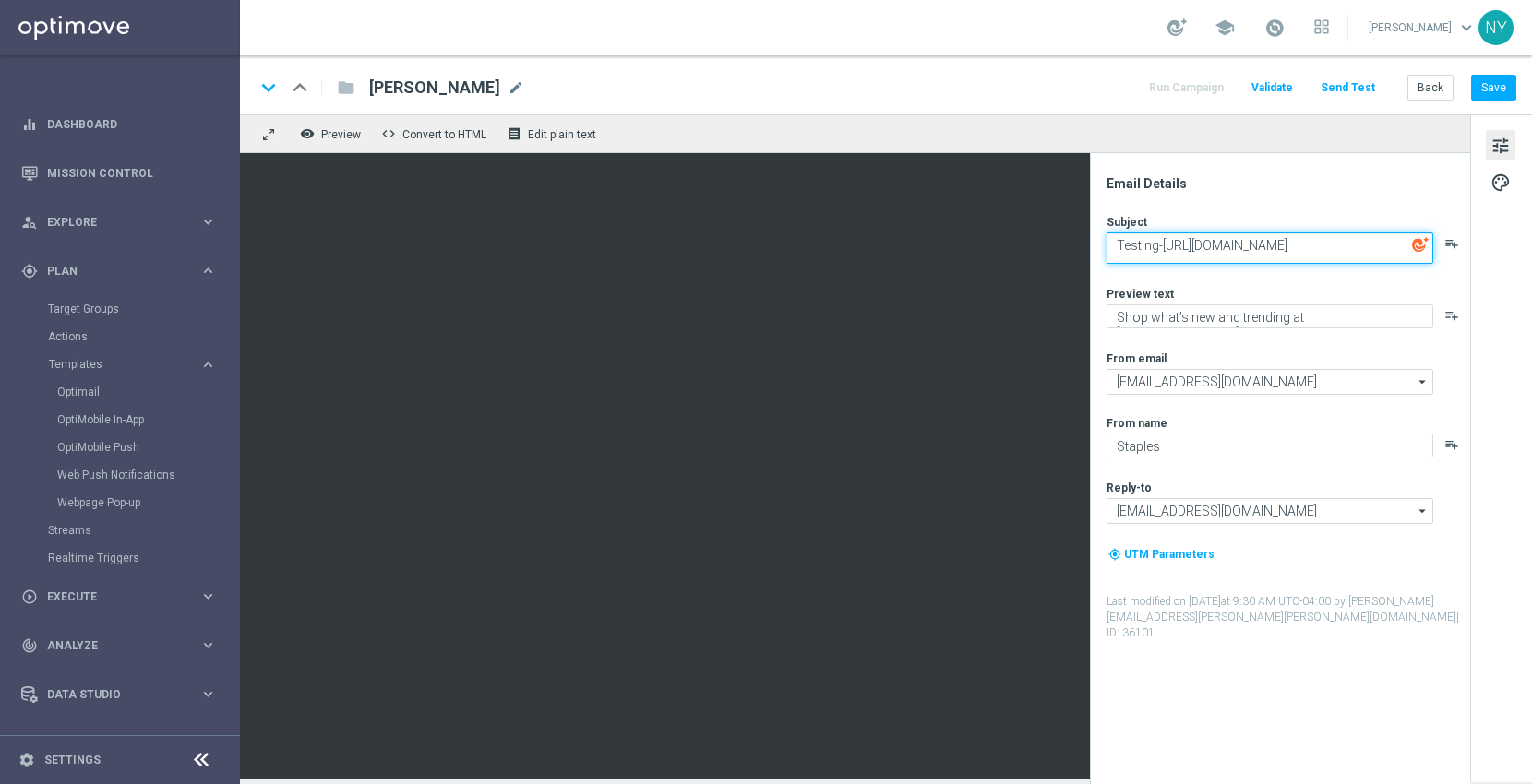
scroll to position [5, 0]
type textarea "Testing-[URL][DOMAIN_NAME]"
click at [1498, 83] on button "Save" at bounding box center [1494, 87] width 45 height 26
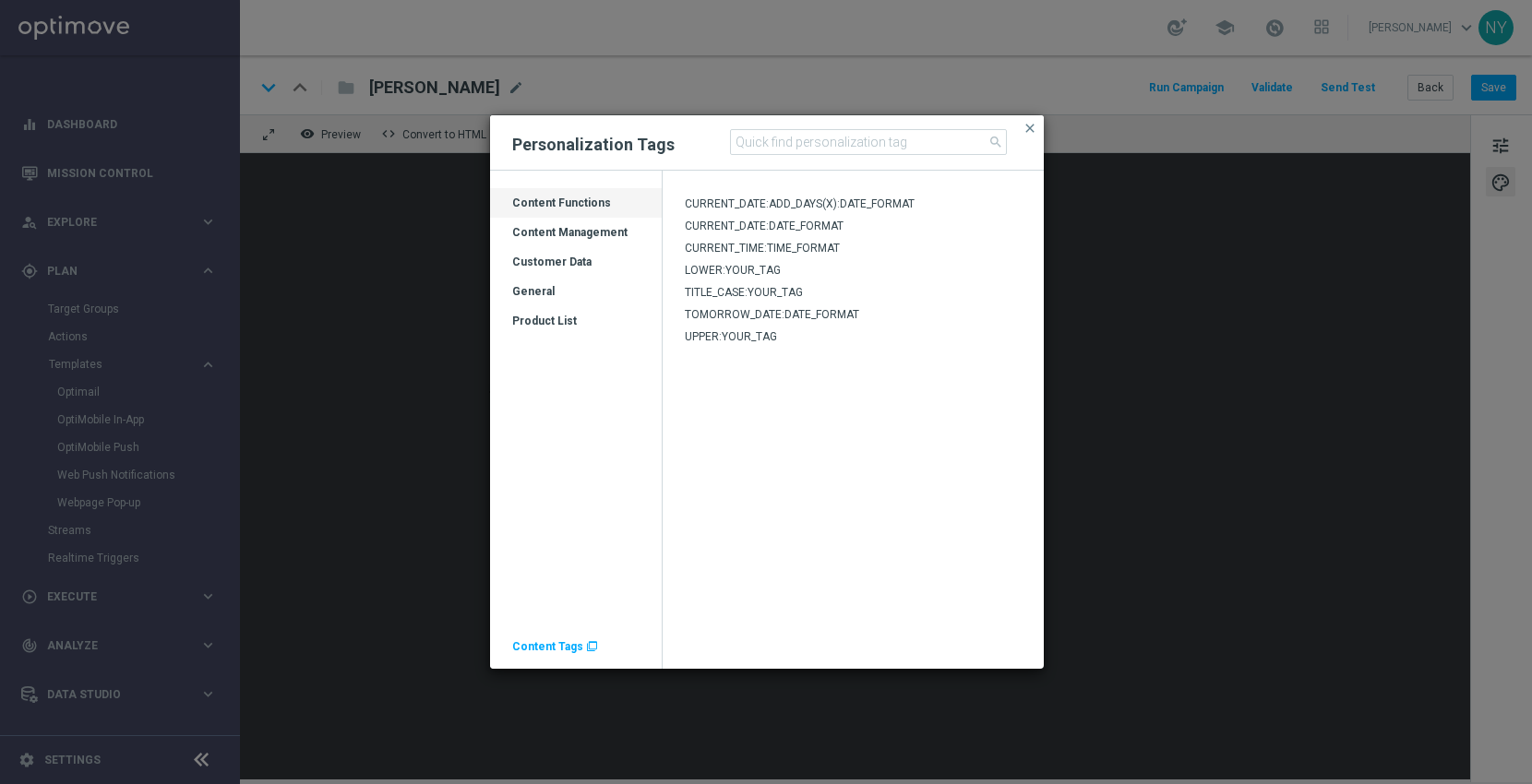
click at [551, 644] on span "Content Tags" at bounding box center [548, 646] width 71 height 12
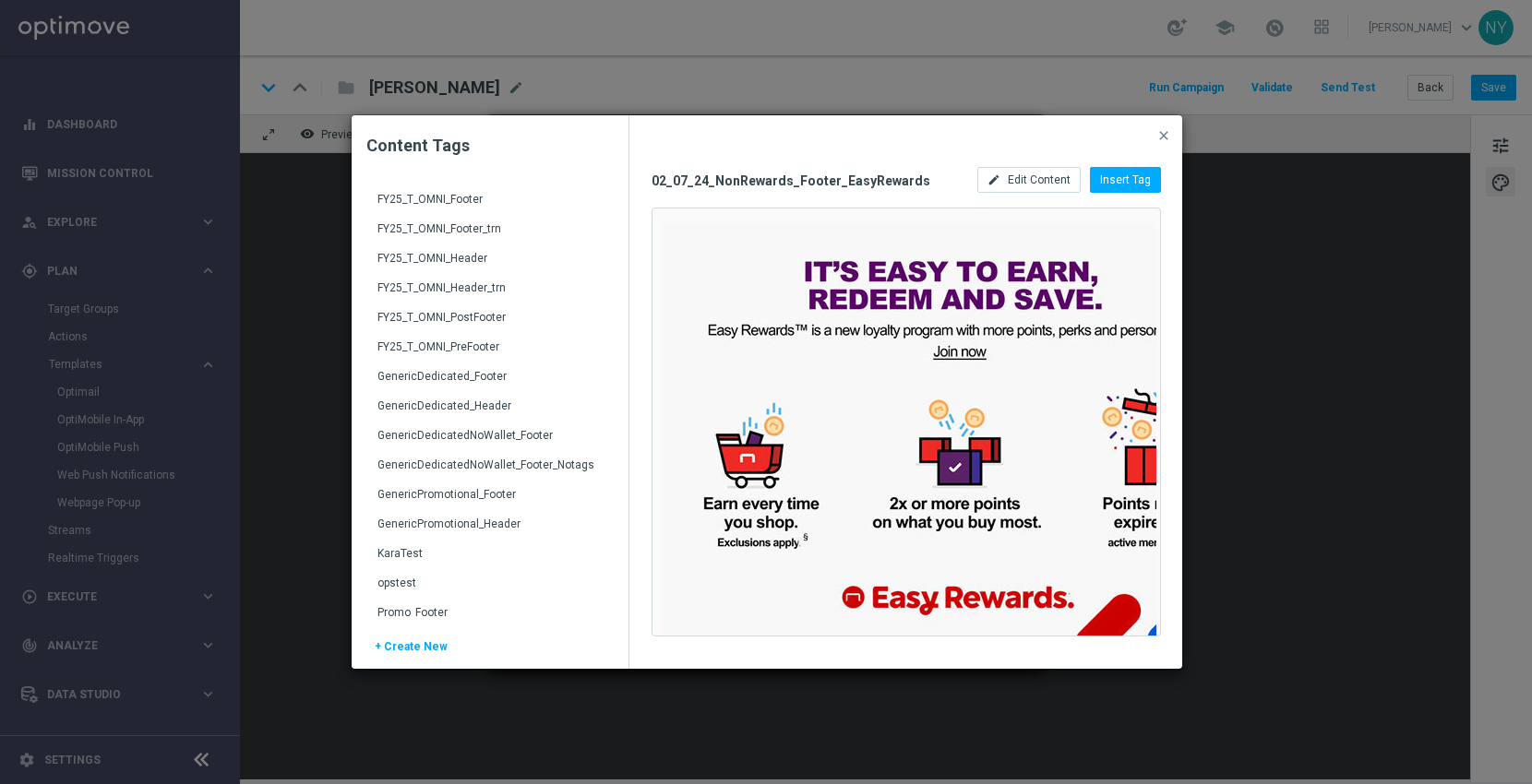
scroll to position [2664, 0]
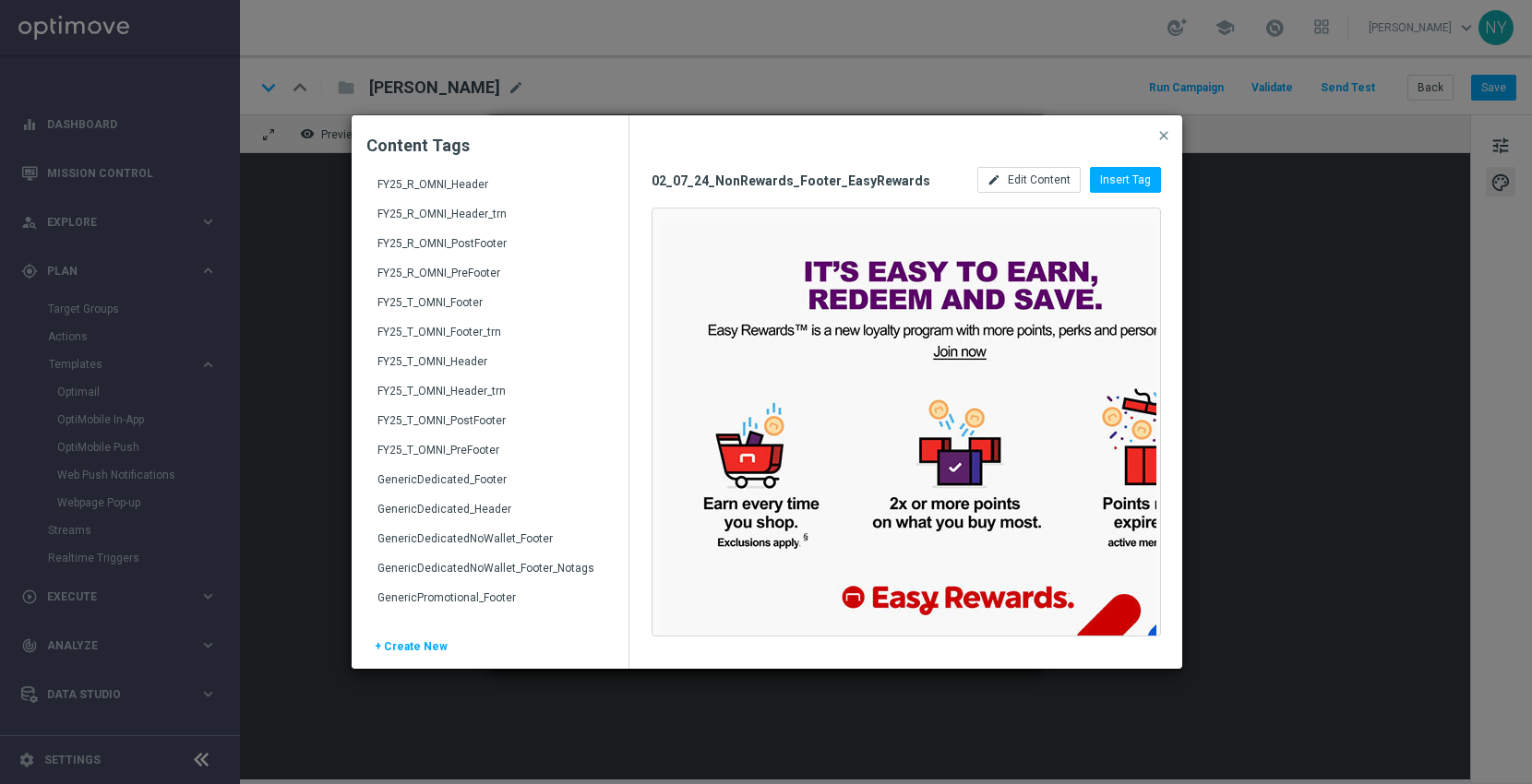
click at [445, 359] on div "FY25_T_OMNI_Header" at bounding box center [492, 369] width 229 height 30
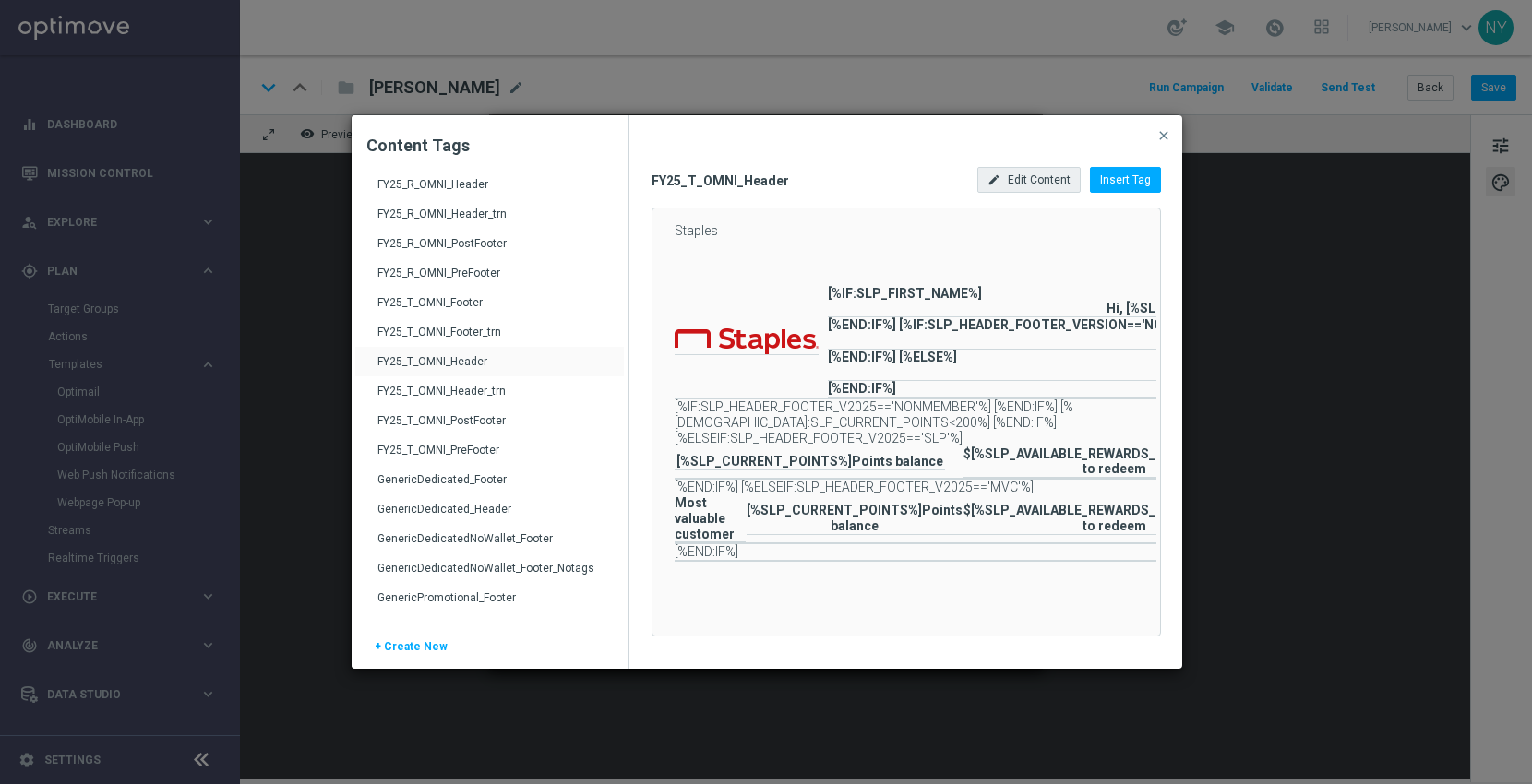
click at [1049, 184] on span "Edit Content" at bounding box center [1039, 180] width 62 height 12
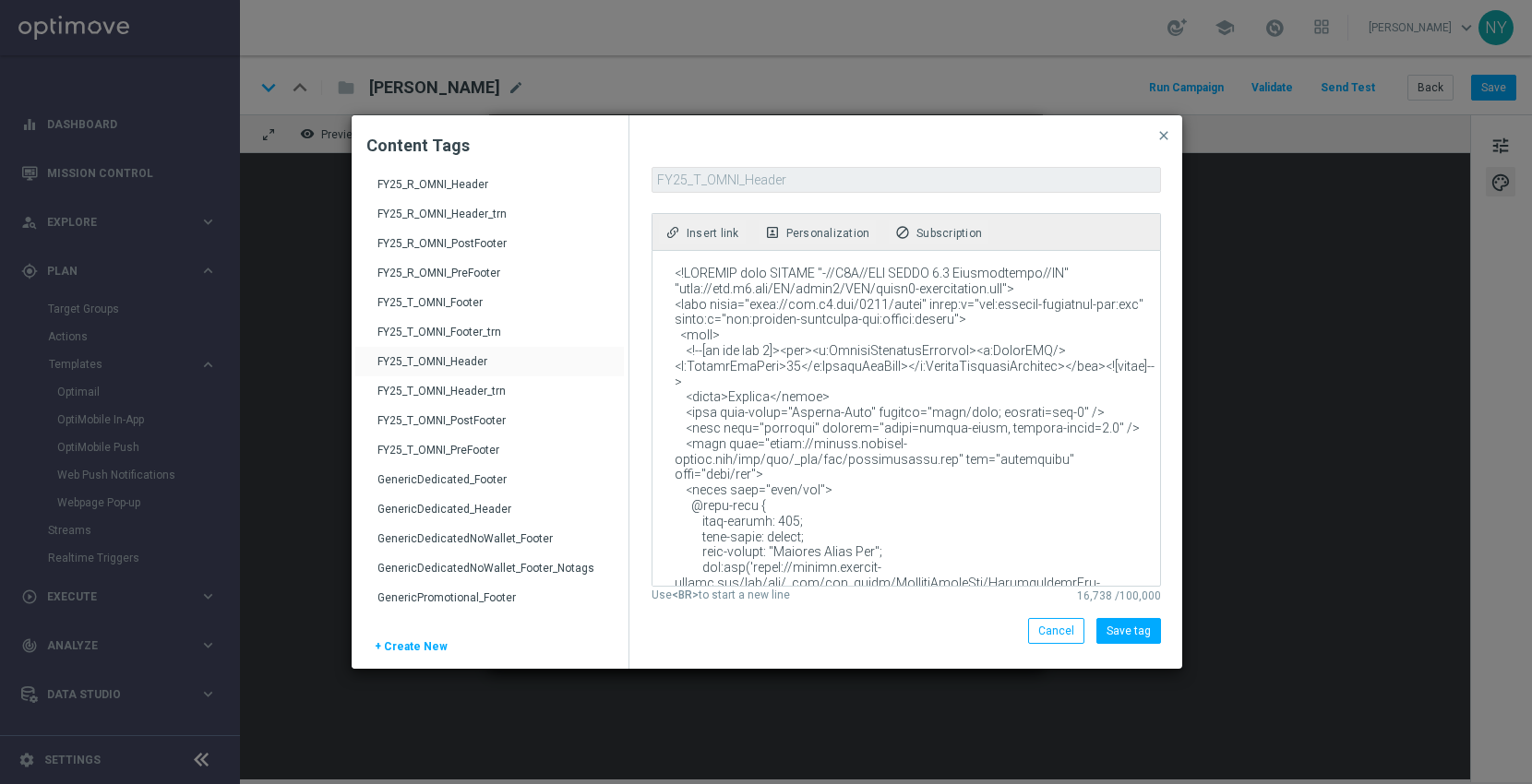
click at [964, 296] on textarea at bounding box center [904, 418] width 505 height 335
click at [1165, 135] on span "close" at bounding box center [1163, 135] width 14 height 14
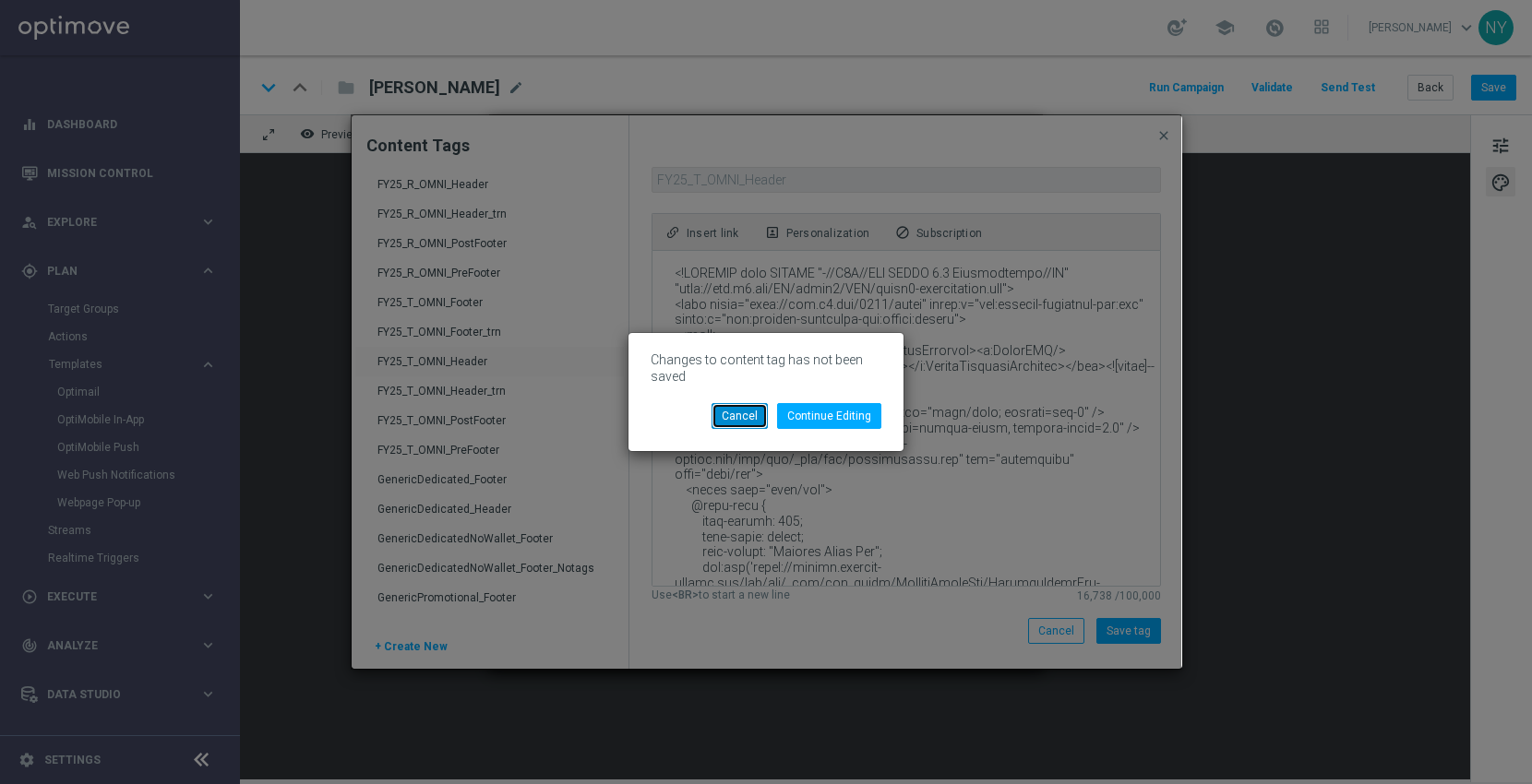
click at [736, 418] on button "Cancel" at bounding box center [739, 416] width 57 height 26
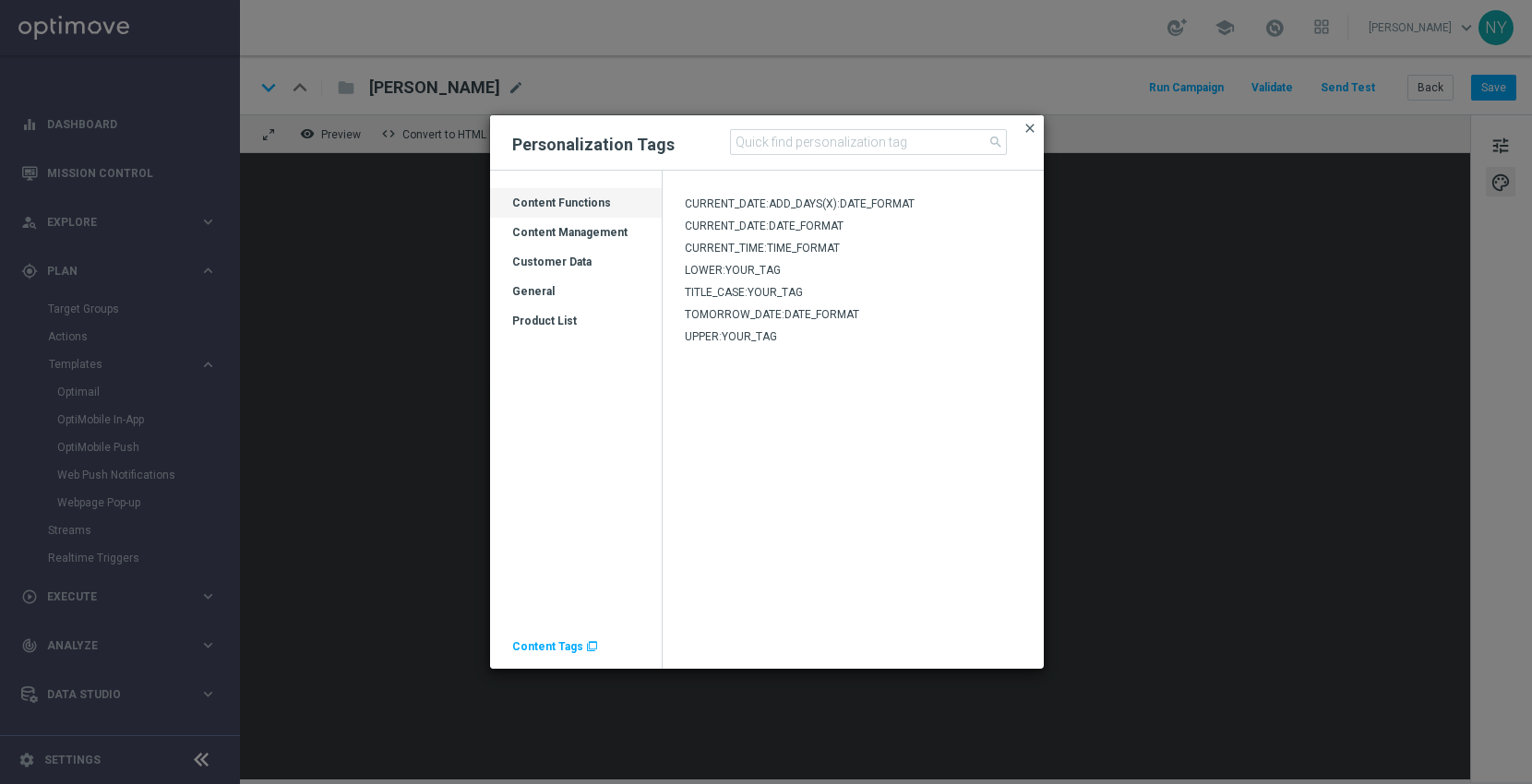
click at [1028, 128] on span "close" at bounding box center [1029, 128] width 14 height 14
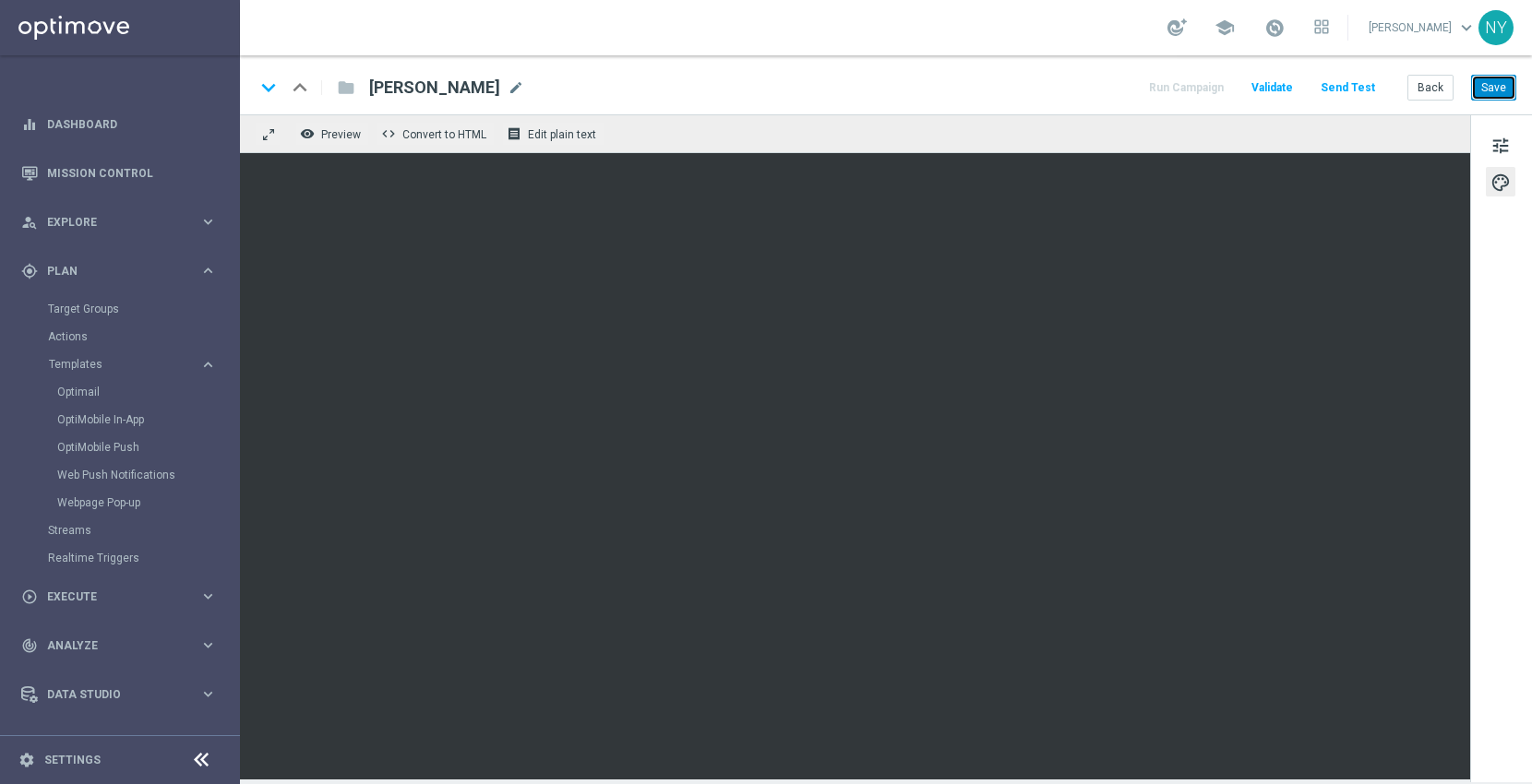
click at [1495, 86] on button "Save" at bounding box center [1494, 87] width 45 height 26
drag, startPoint x: 1499, startPoint y: 87, endPoint x: 1490, endPoint y: 86, distance: 9.1
click at [1499, 86] on button "Save" at bounding box center [1494, 87] width 45 height 26
click at [1355, 85] on button "Send Test" at bounding box center [1347, 88] width 60 height 25
click at [1349, 81] on button "Send Test" at bounding box center [1347, 88] width 60 height 25
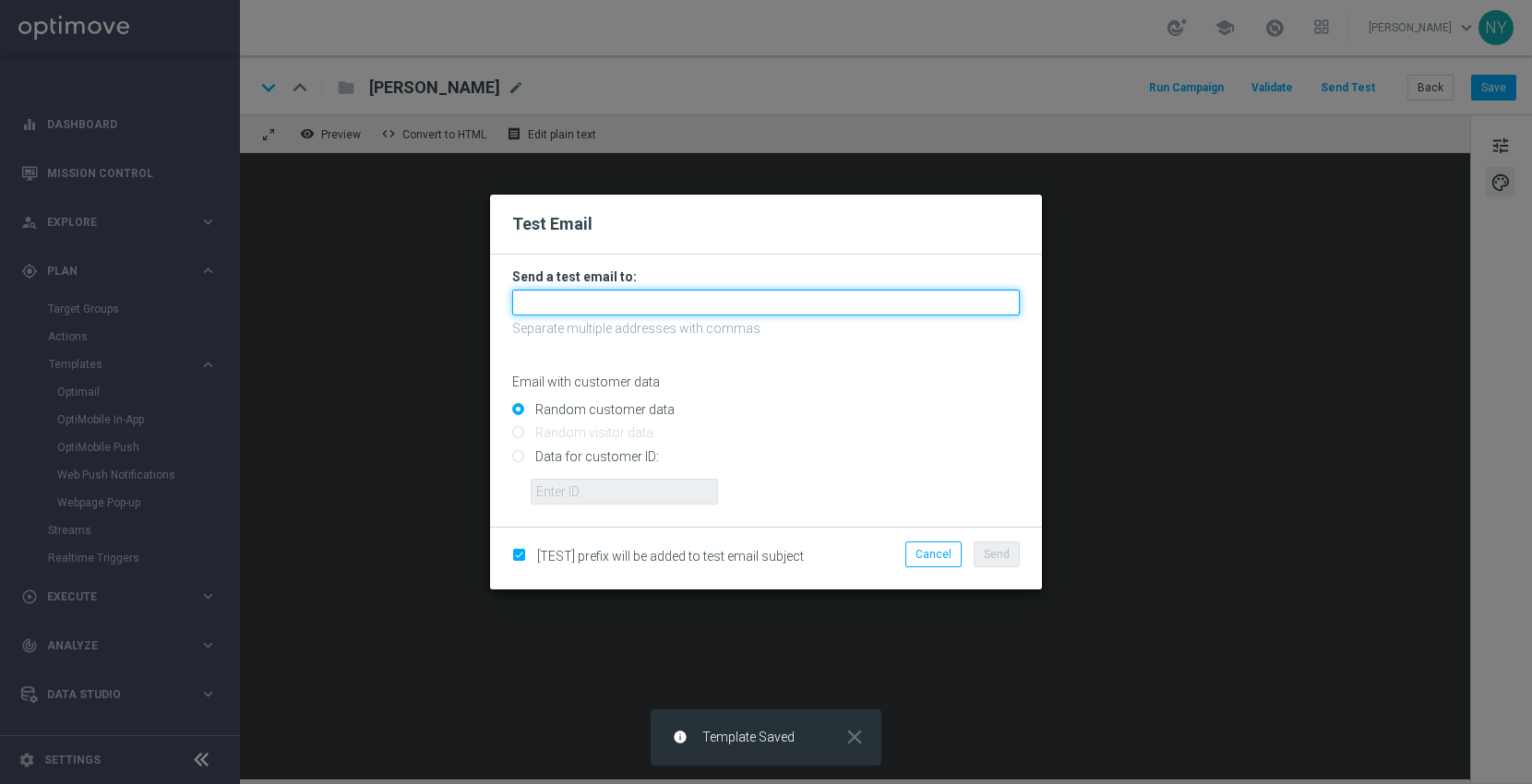
click at [552, 302] on input "text" at bounding box center [766, 302] width 507 height 26
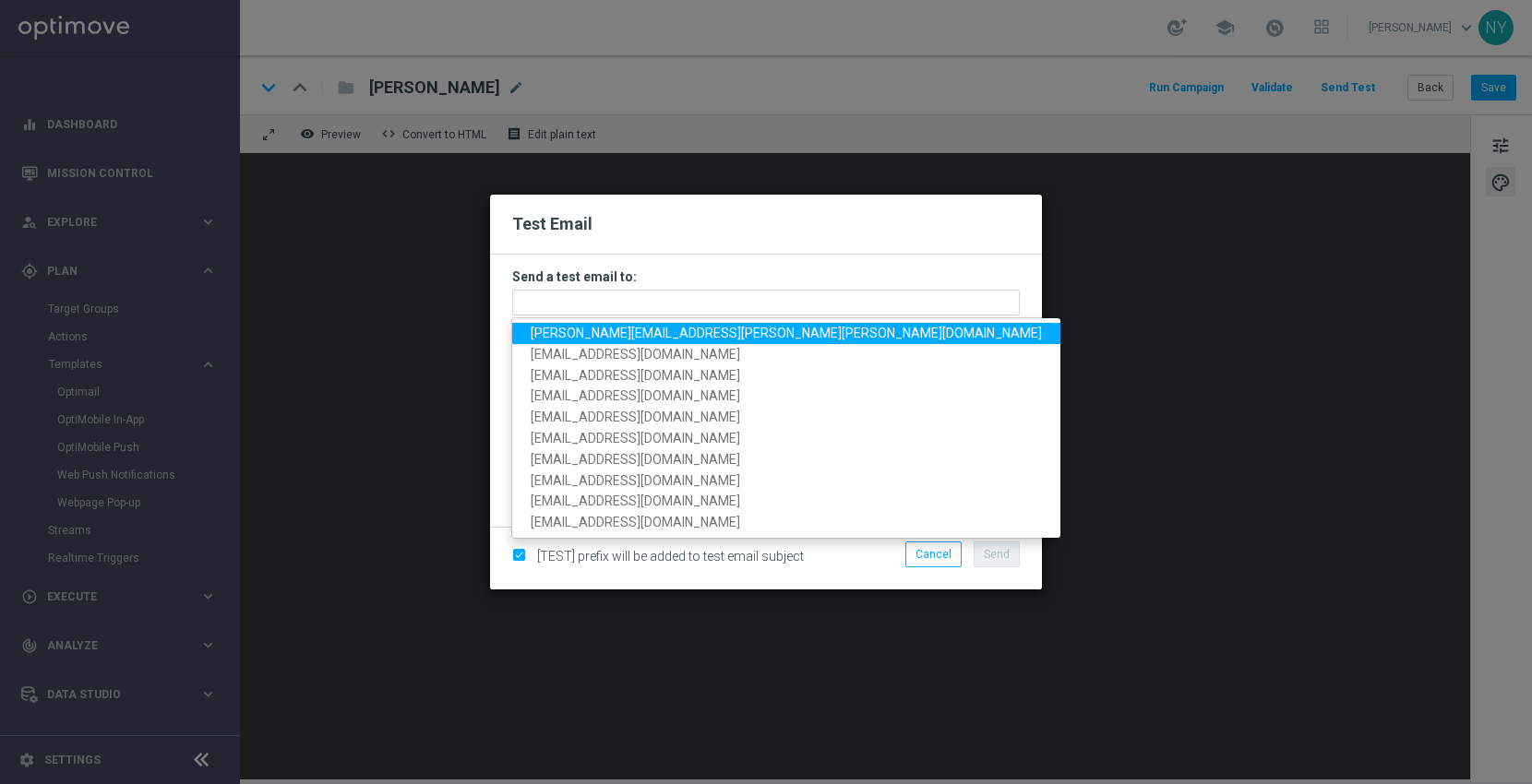
click at [564, 331] on span "[PERSON_NAME][EMAIL_ADDRESS][PERSON_NAME][PERSON_NAME][DOMAIN_NAME]" at bounding box center [786, 332] width 511 height 14
type input "[PERSON_NAME][EMAIL_ADDRESS][PERSON_NAME][PERSON_NAME][DOMAIN_NAME]"
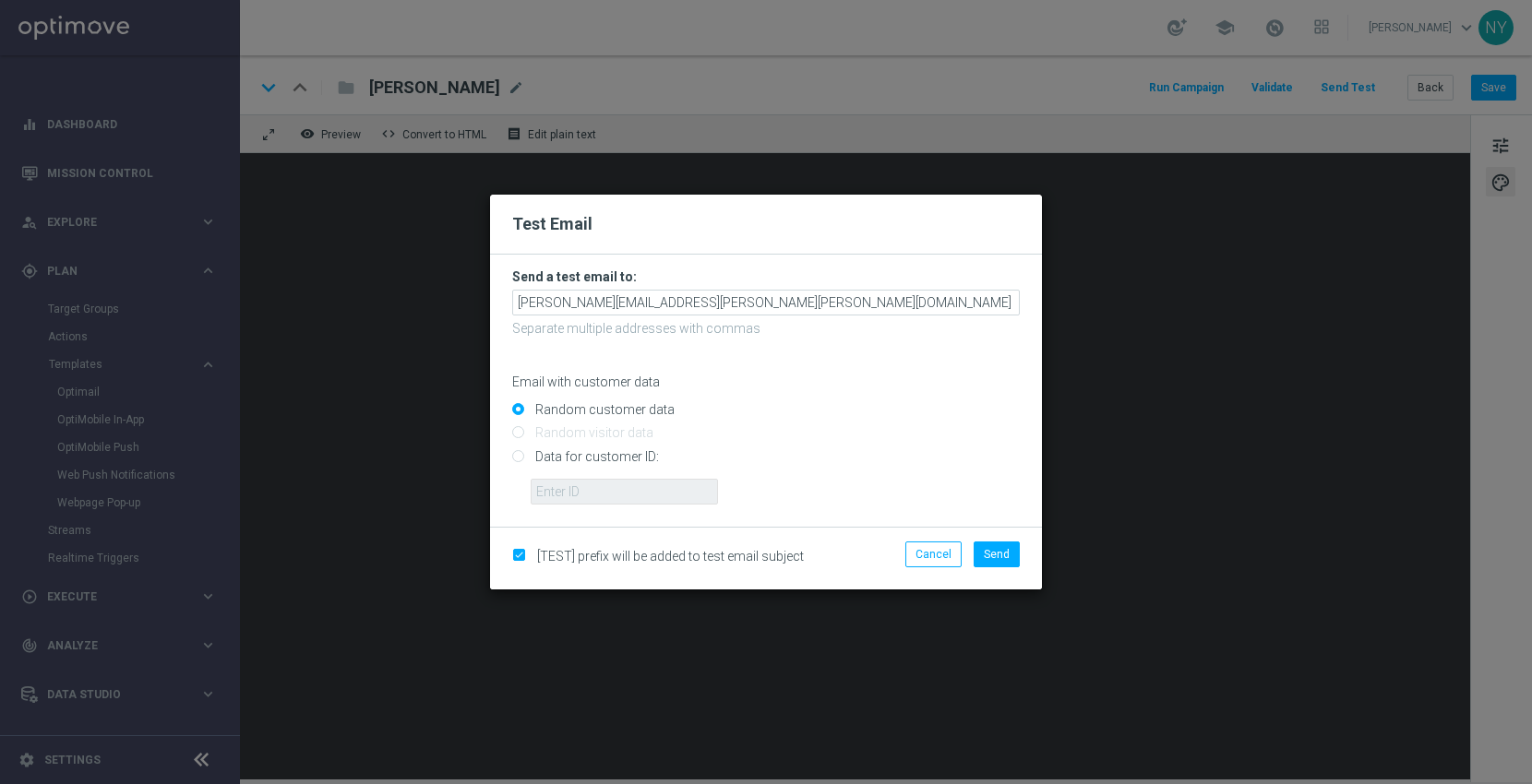
click at [517, 460] on input "Data for customer ID:" at bounding box center [766, 464] width 507 height 26
radio input "true"
click at [550, 490] on input "text" at bounding box center [624, 491] width 187 height 26
paste input "10000006208"
type input "10000006208"
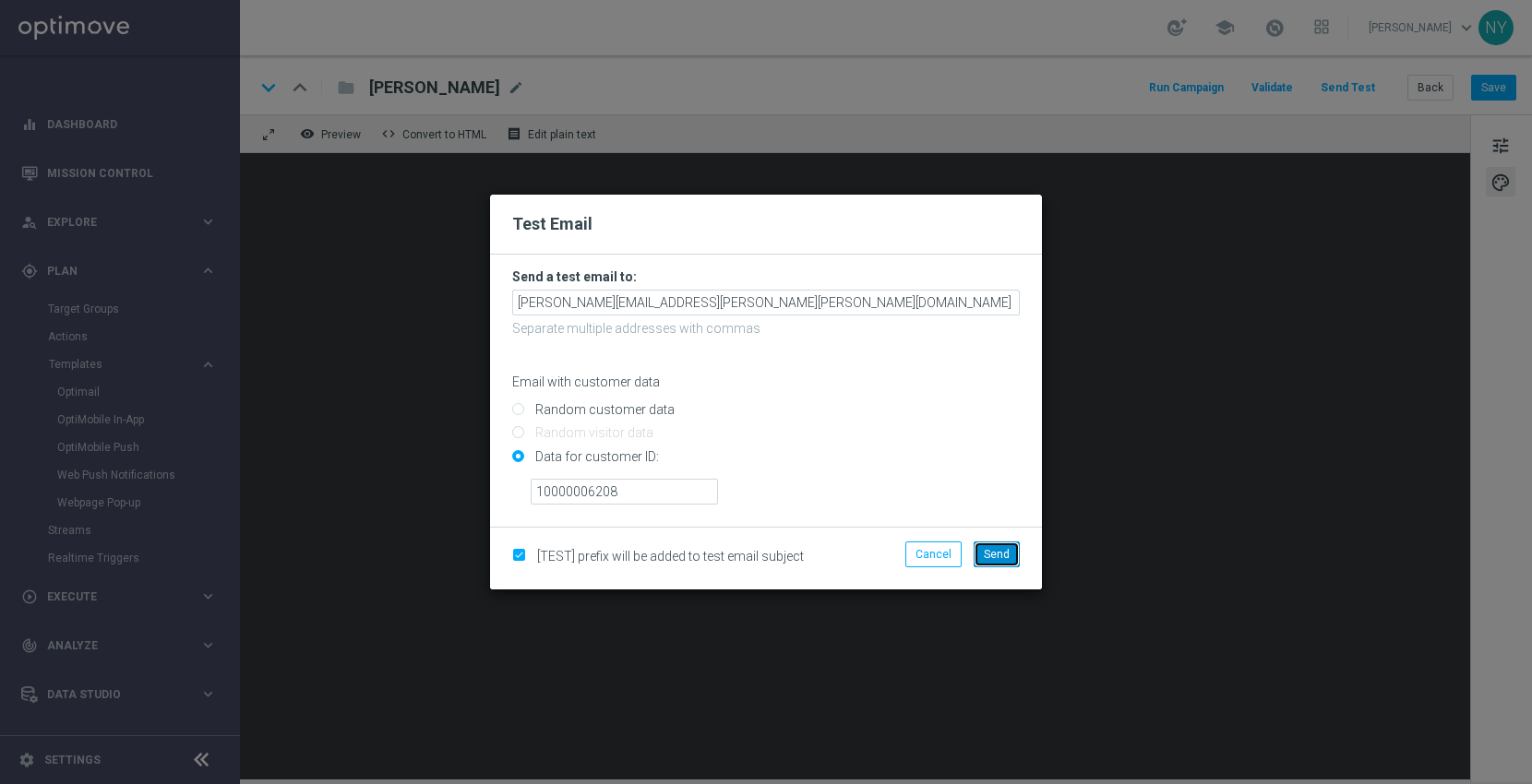
click at [1009, 557] on button "Send" at bounding box center [997, 554] width 46 height 26
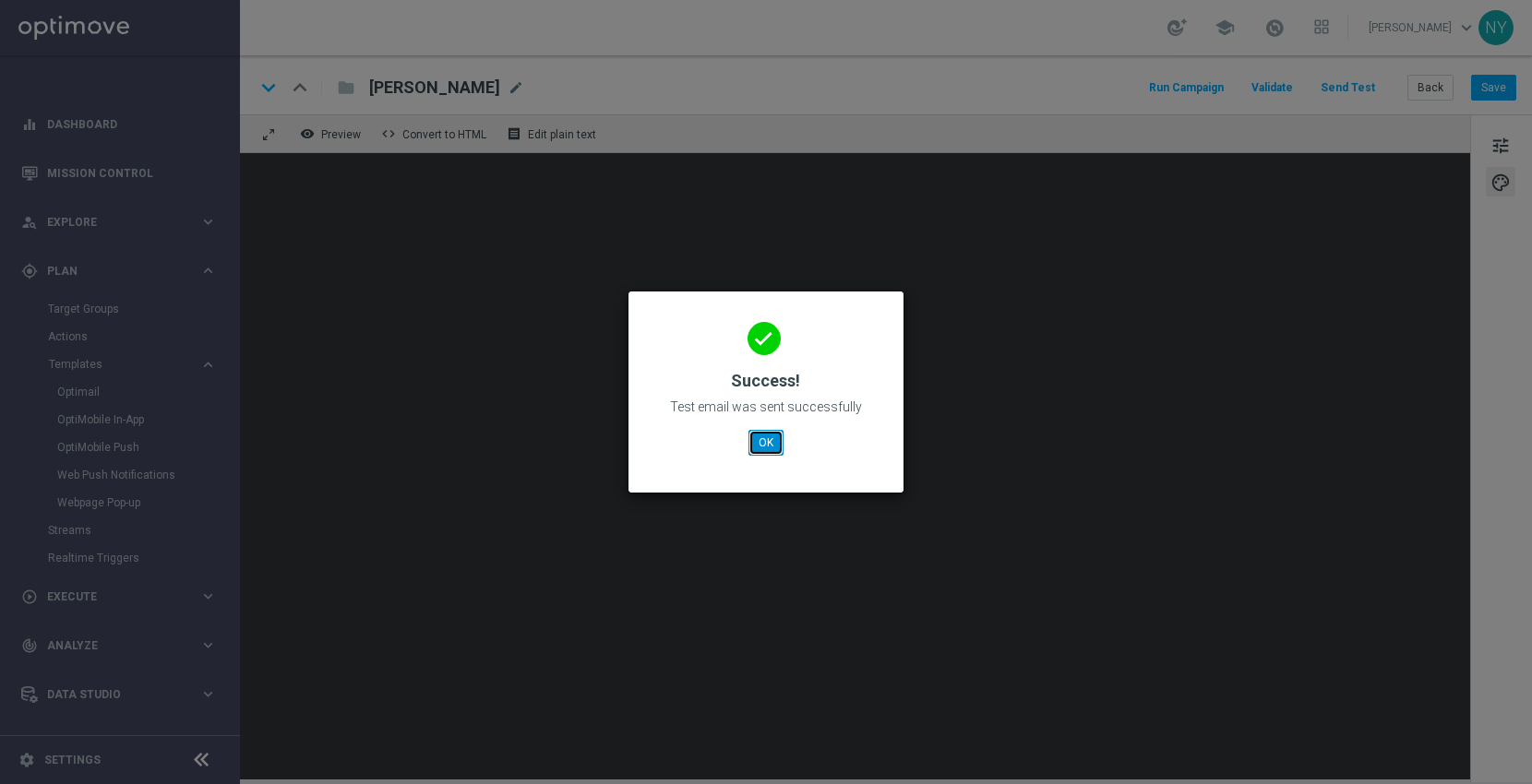
click at [761, 442] on button "OK" at bounding box center [766, 442] width 35 height 26
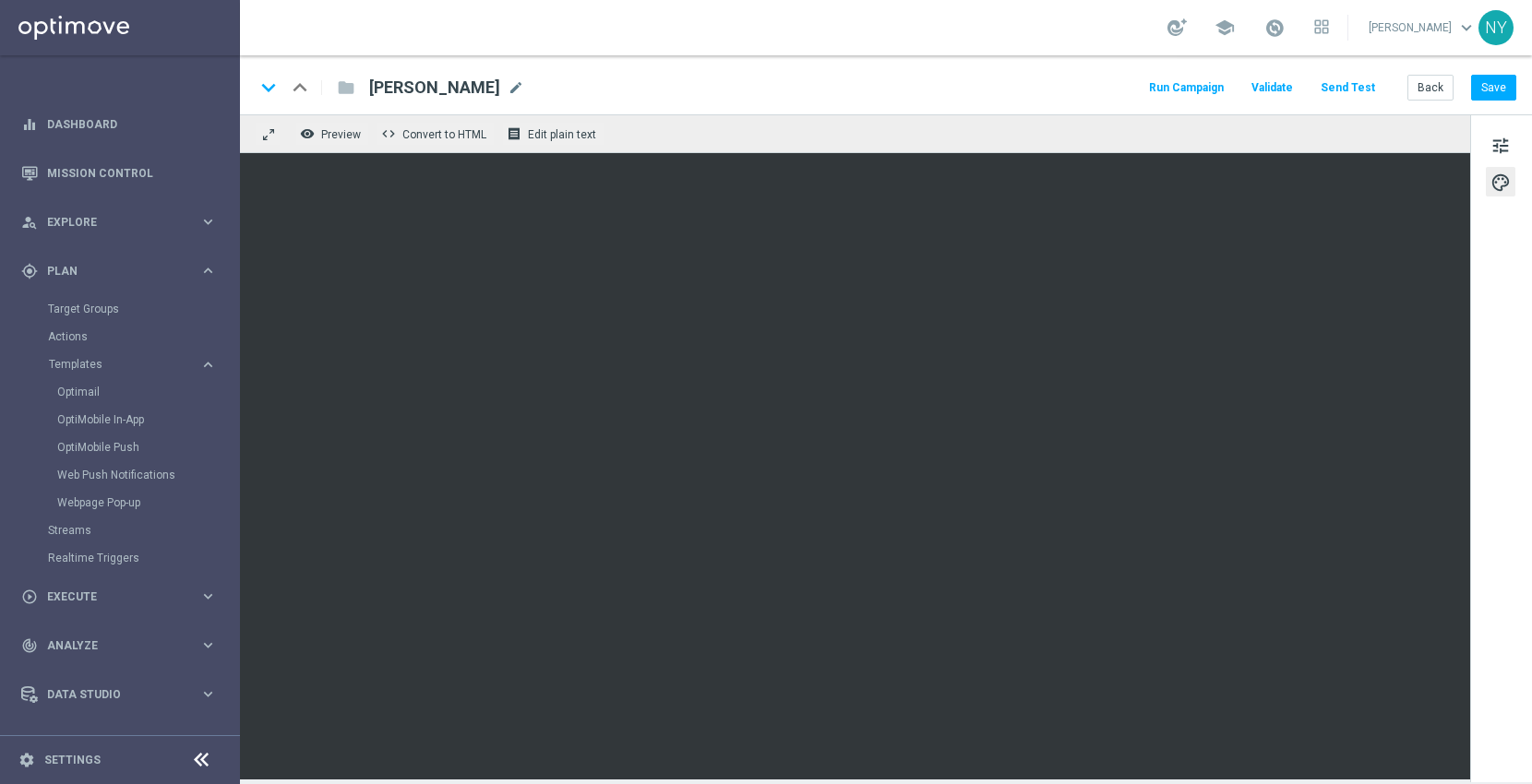
click at [1334, 85] on button "Send Test" at bounding box center [1347, 88] width 60 height 25
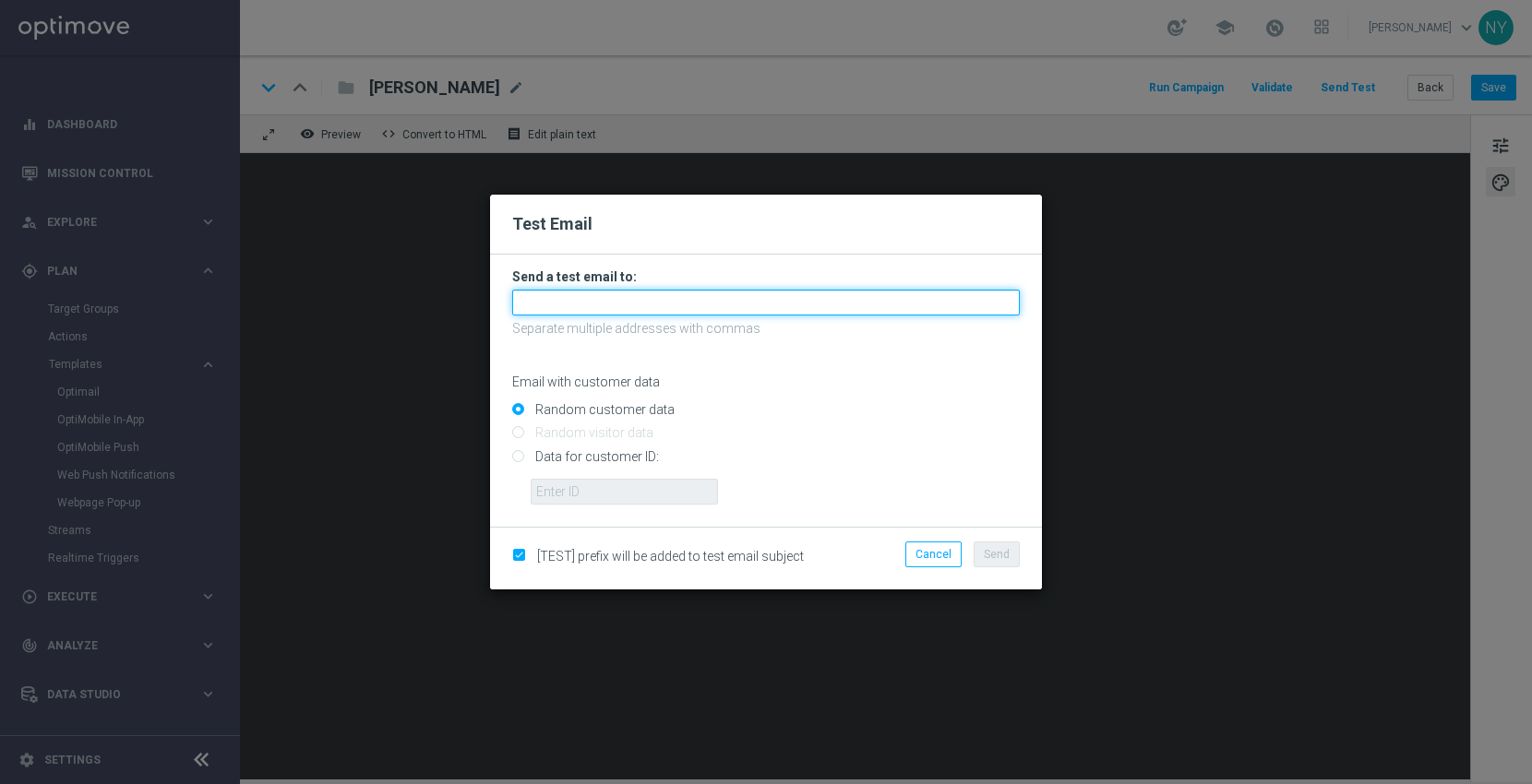
click at [545, 306] on input "text" at bounding box center [766, 302] width 507 height 26
type input "anil"
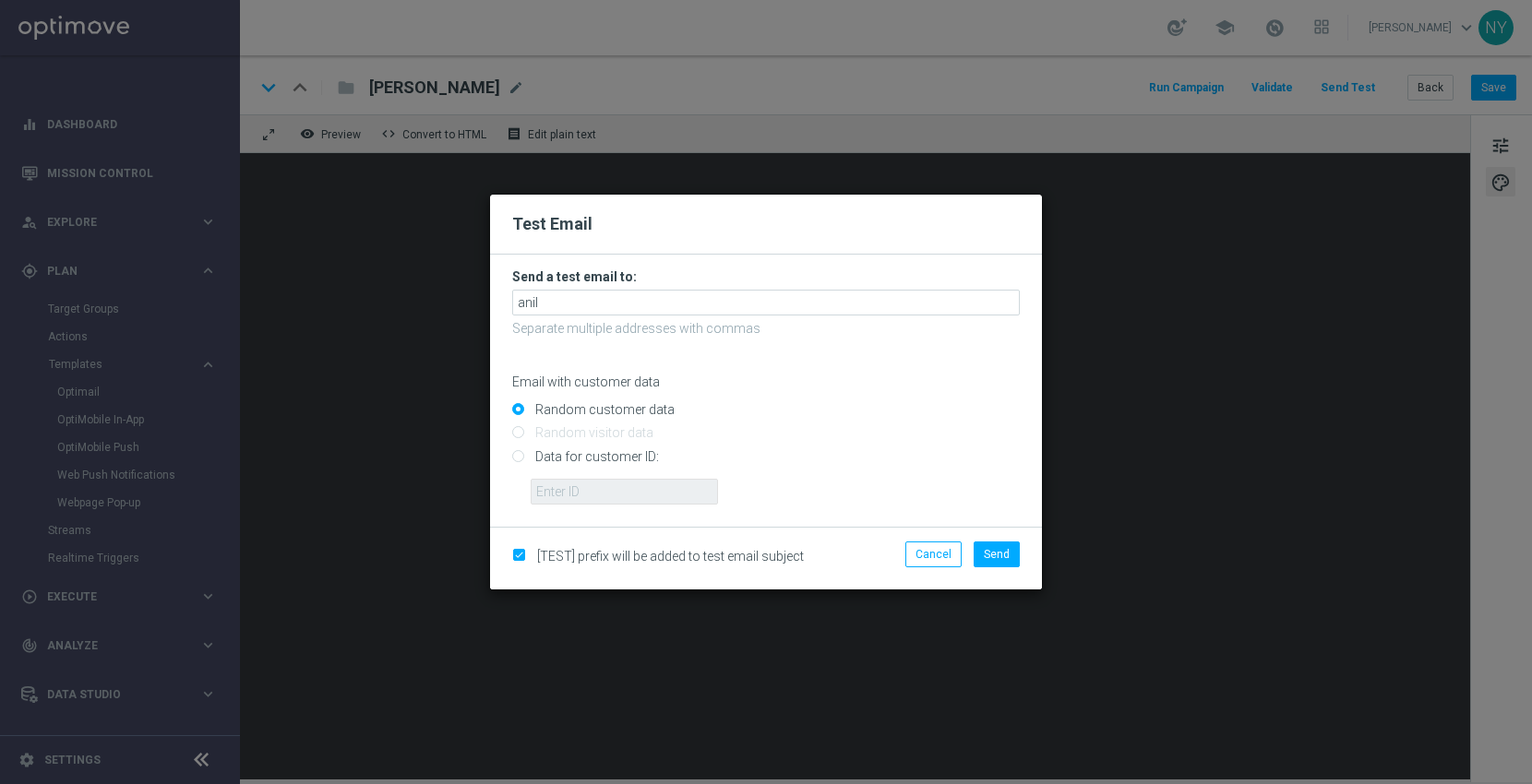
click at [1172, 127] on modal-container "Test Email Send a test email to: anil Separate multiple addresses with commas E…" at bounding box center [766, 392] width 1532 height 784
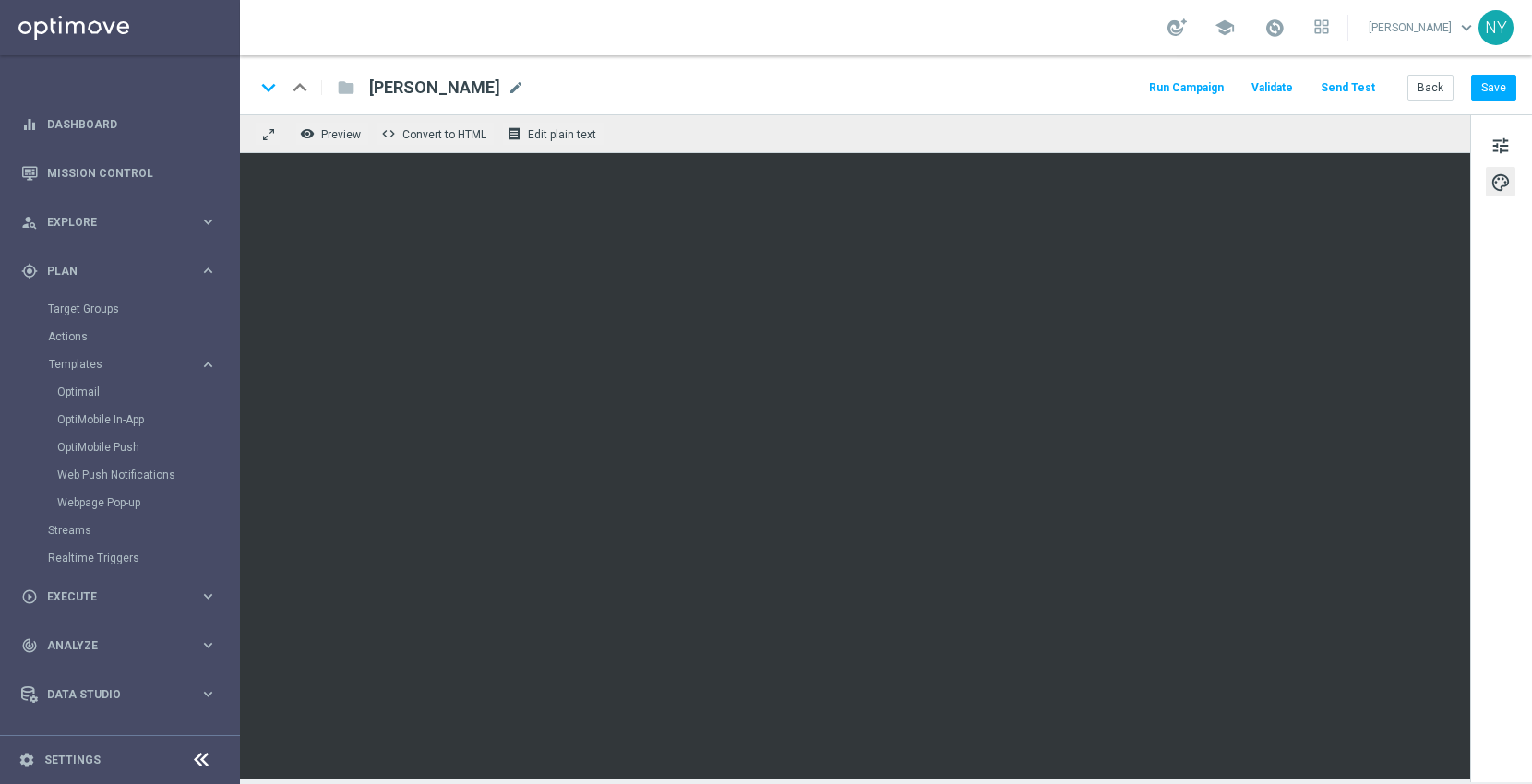
click at [1348, 81] on button "Send Test" at bounding box center [1347, 88] width 60 height 25
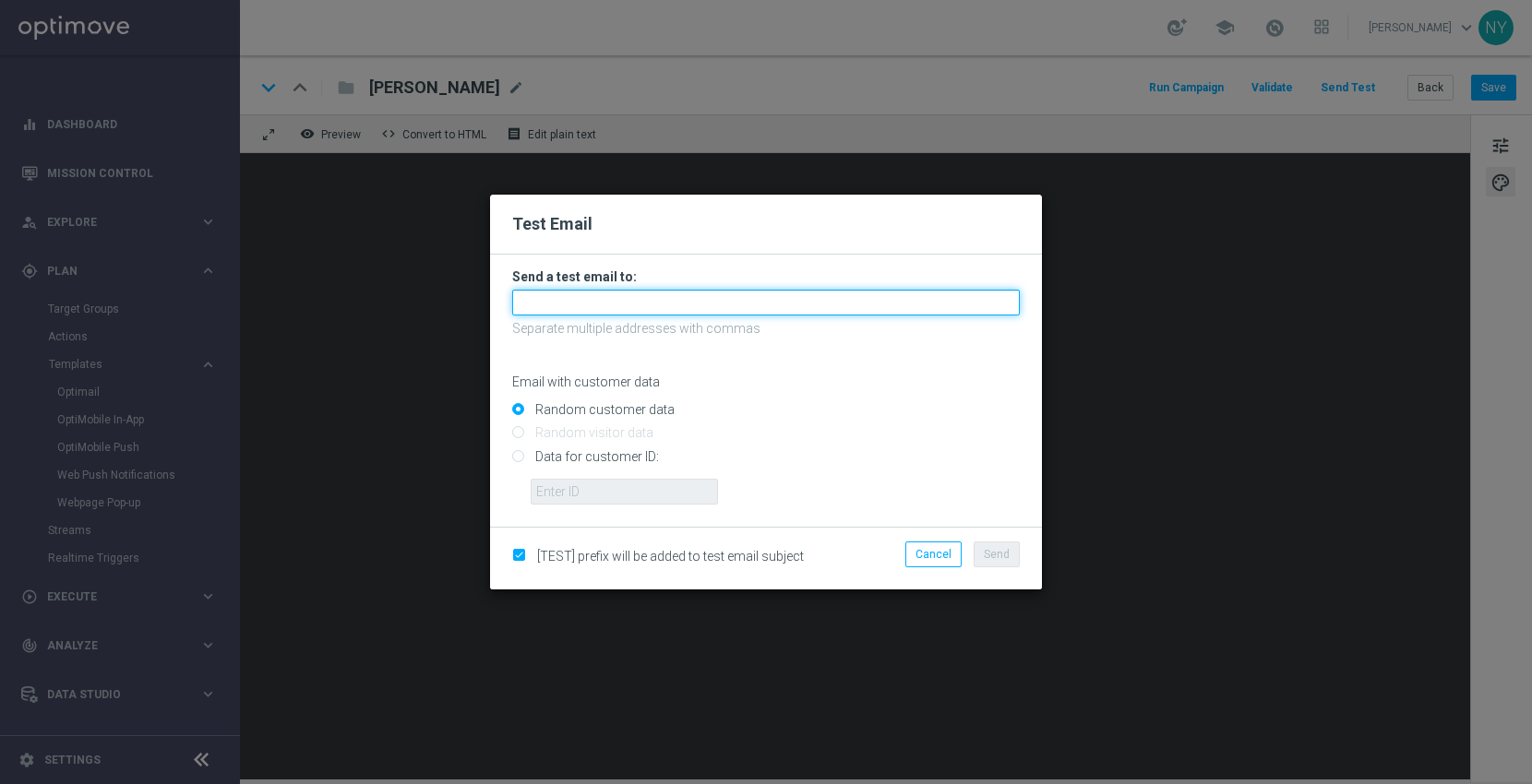
click at [550, 296] on input "text" at bounding box center [766, 302] width 507 height 26
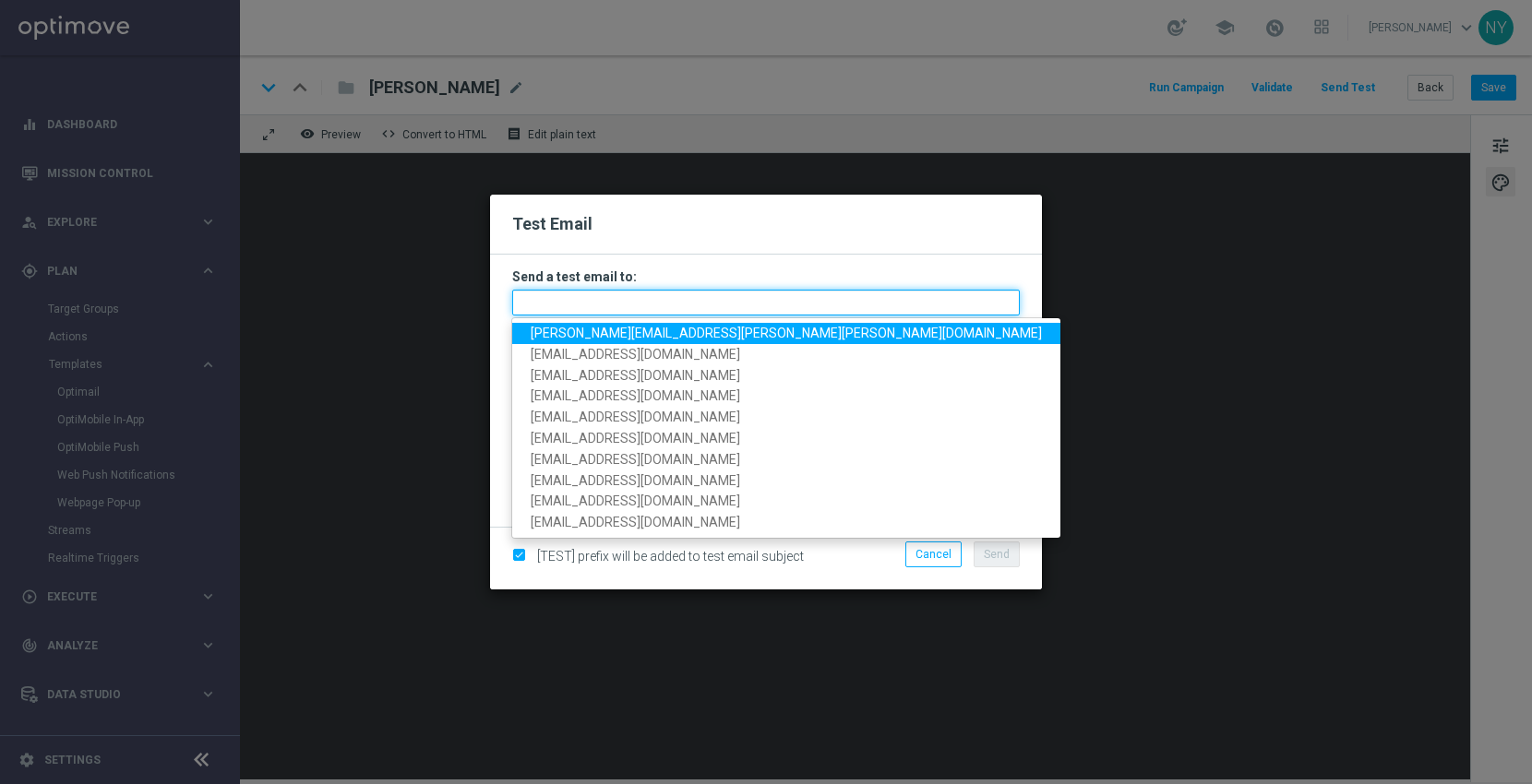
click at [548, 298] on input "text" at bounding box center [766, 302] width 507 height 26
paste input "[EMAIL_ADDRESS][DOMAIN_NAME]"
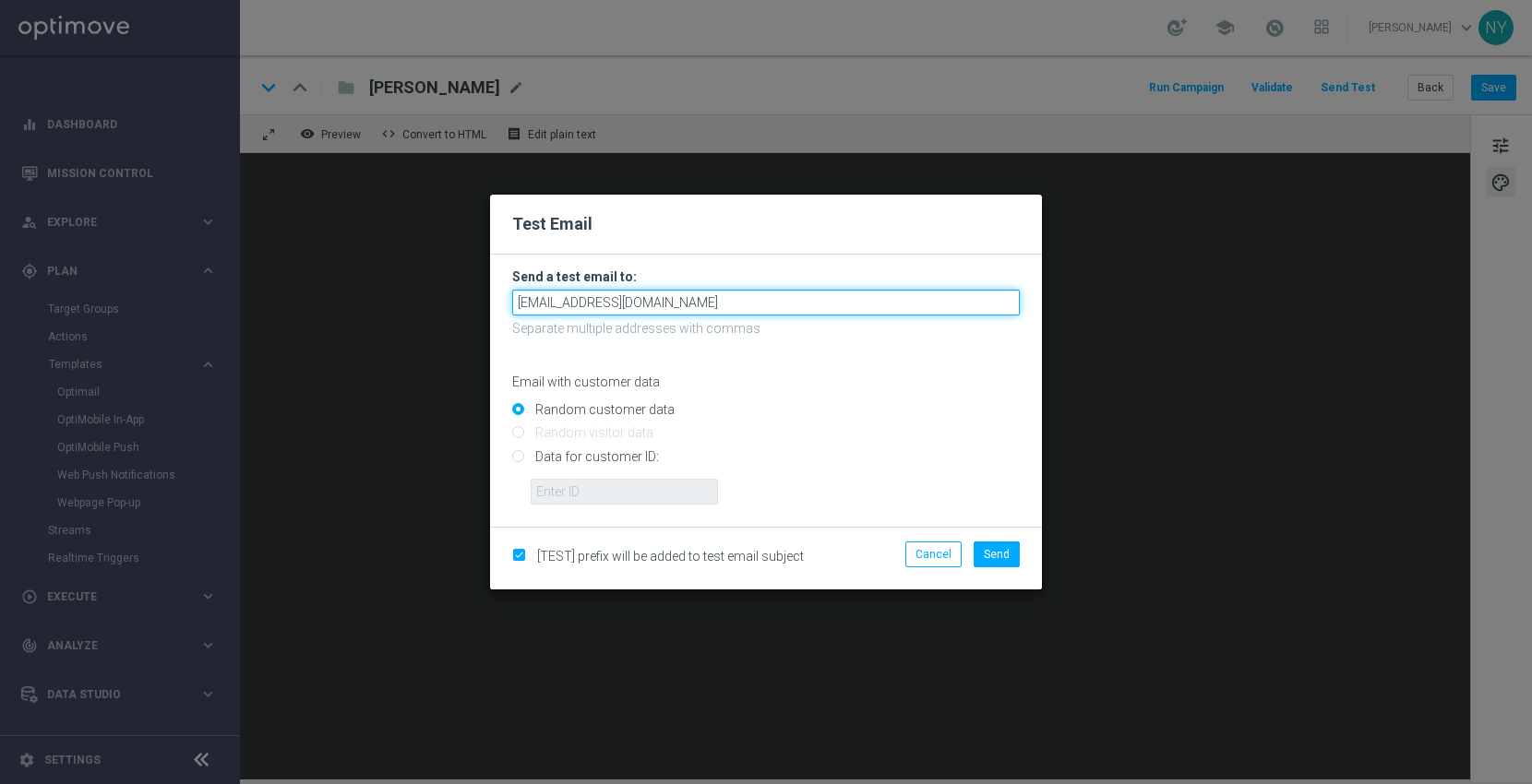
type input "[EMAIL_ADDRESS][DOMAIN_NAME]"
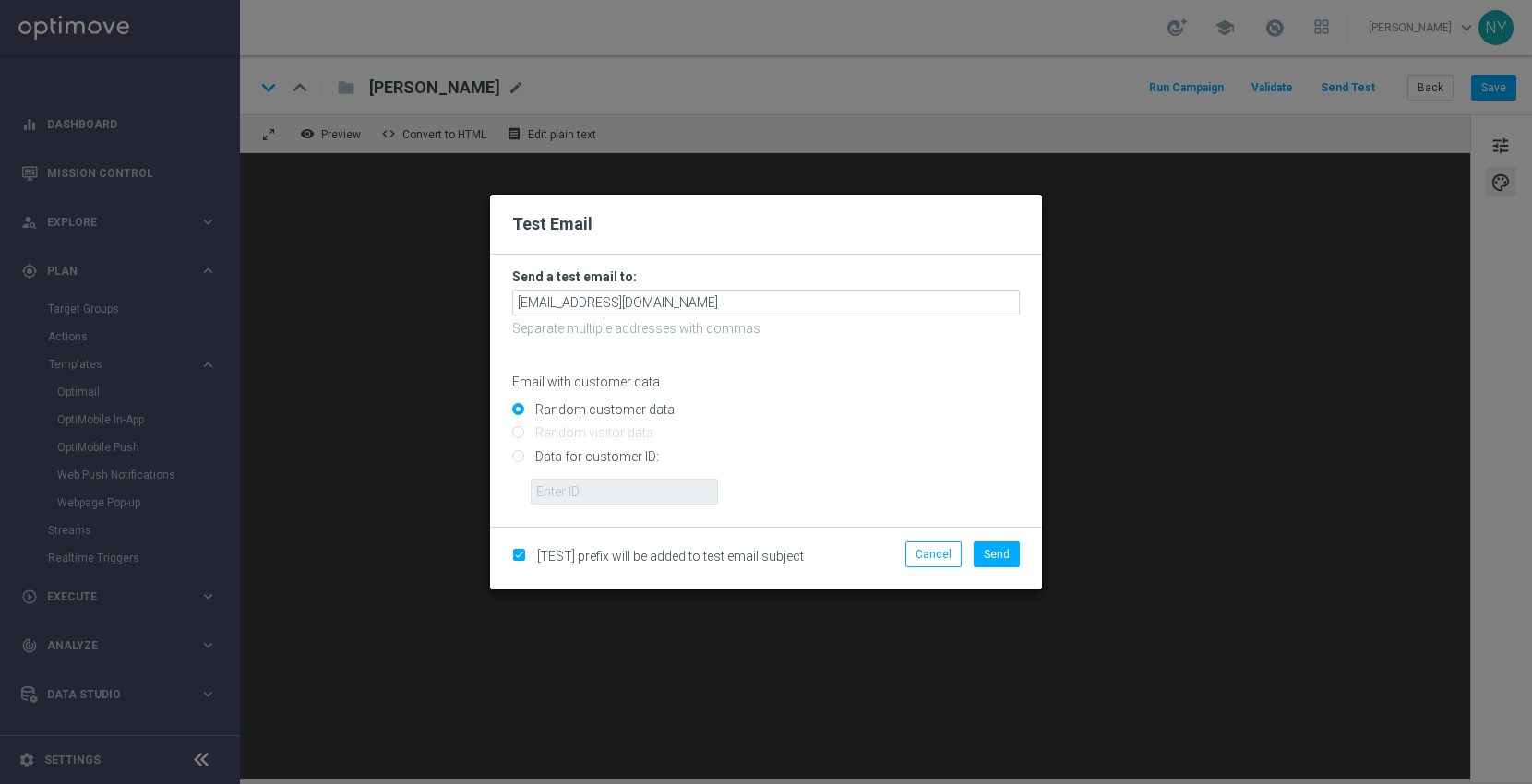
click at [517, 459] on input "Data for customer ID:" at bounding box center [766, 464] width 507 height 26
radio input "true"
click at [551, 493] on input "text" at bounding box center [624, 491] width 187 height 26
click at [569, 491] on input "text" at bounding box center [624, 491] width 187 height 26
paste input "10000006208"
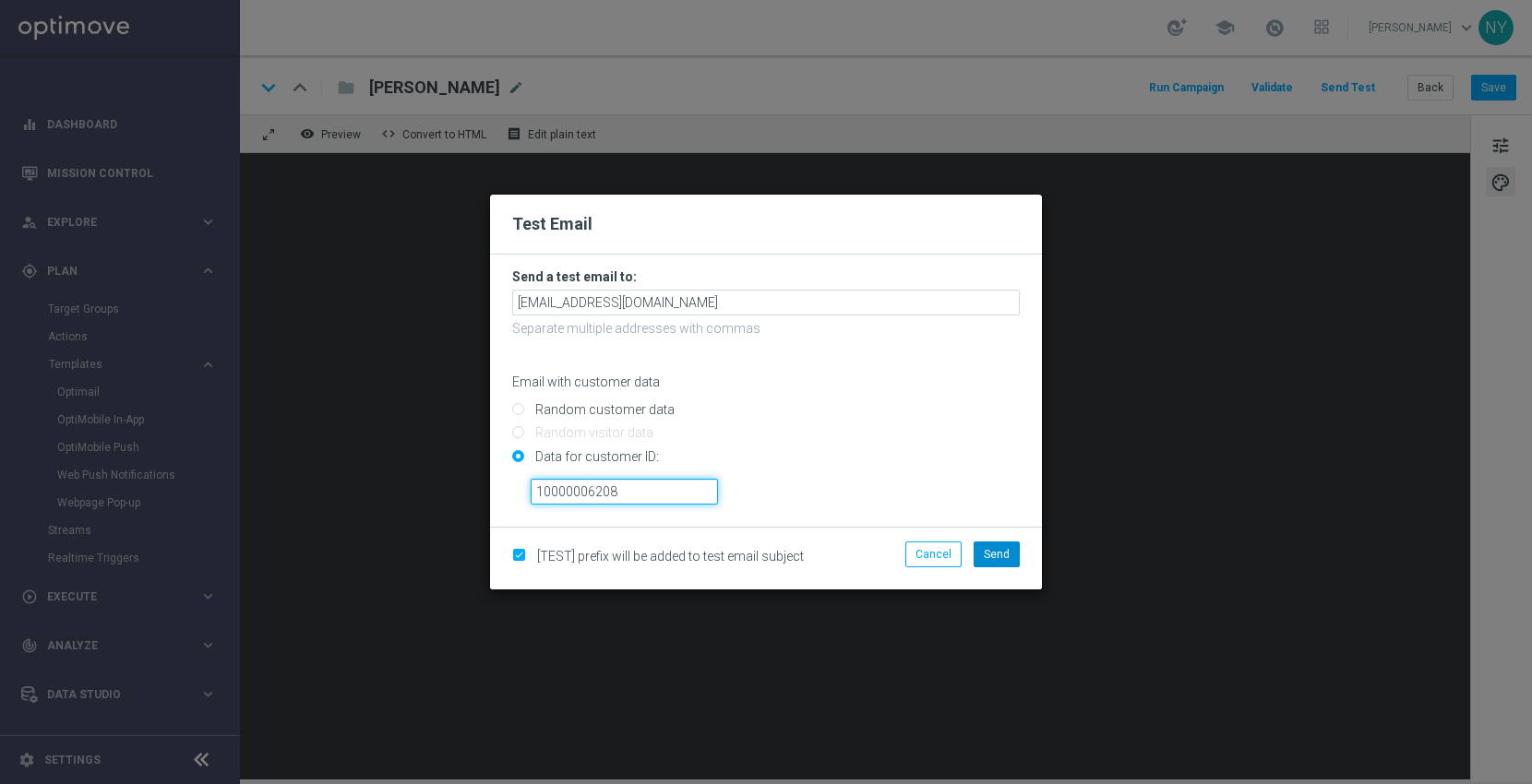
type input "10000006208"
click at [1001, 555] on span "Send" at bounding box center [997, 553] width 26 height 12
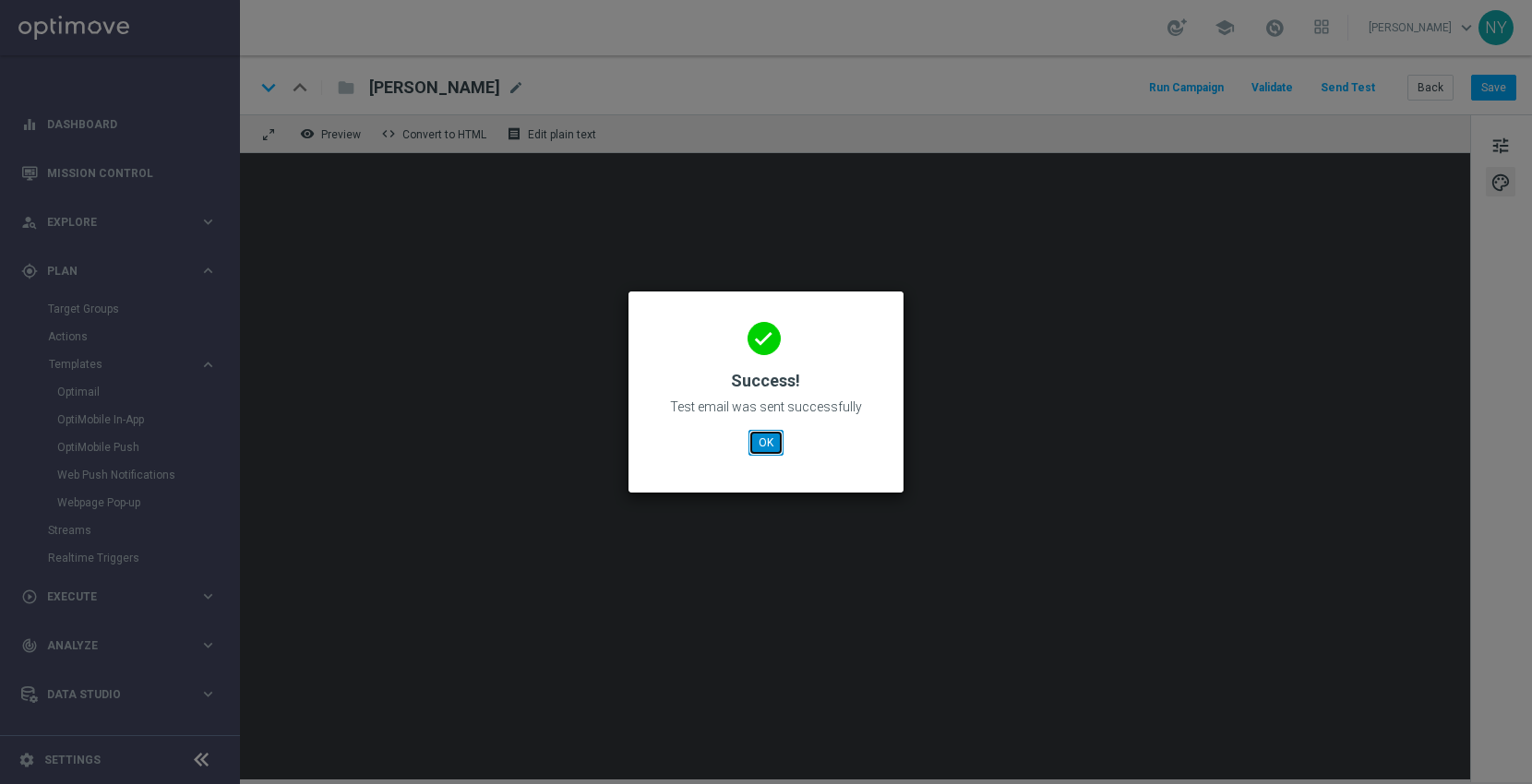
click at [769, 445] on button "OK" at bounding box center [766, 442] width 35 height 26
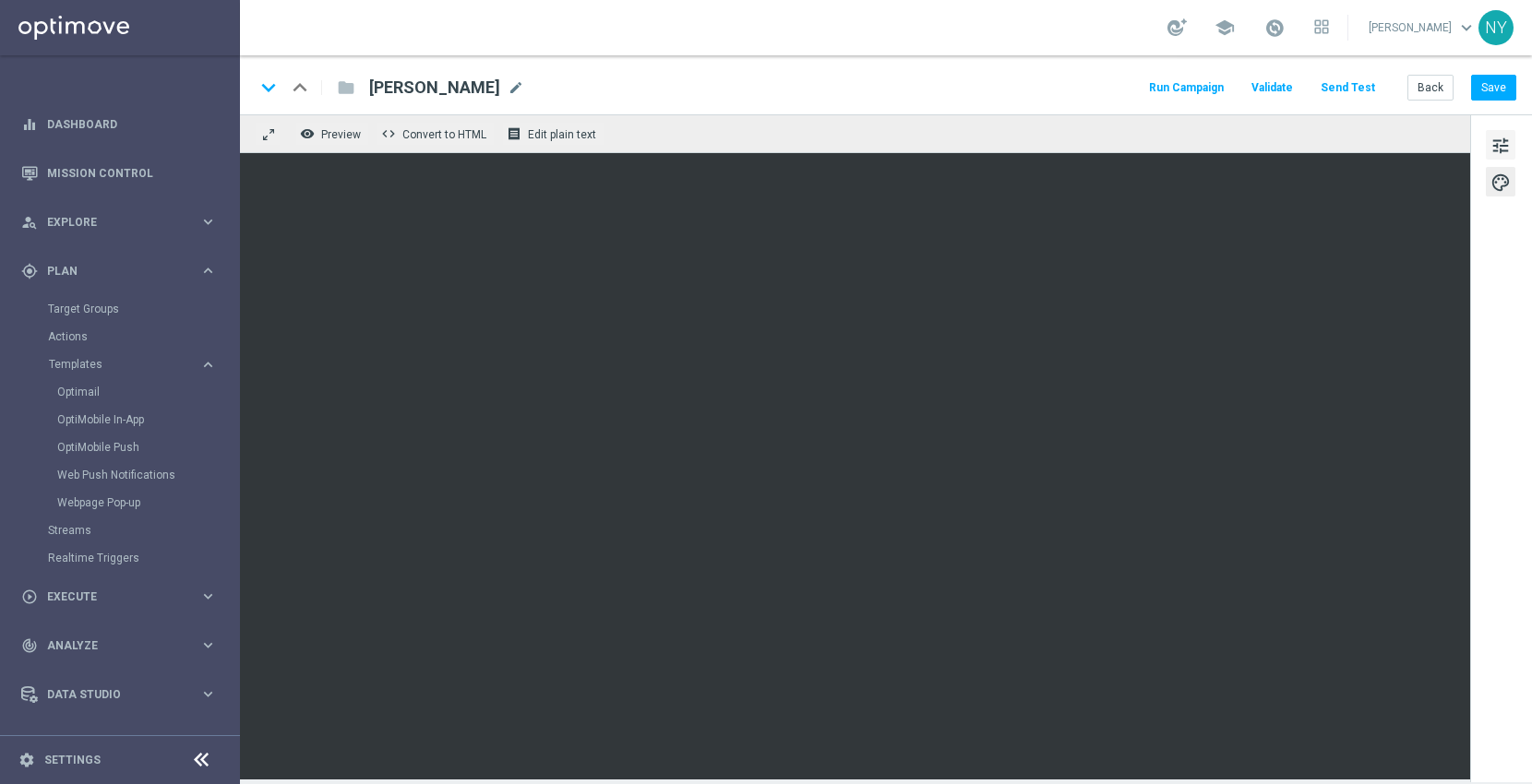
click at [1495, 141] on span "tune" at bounding box center [1500, 145] width 20 height 24
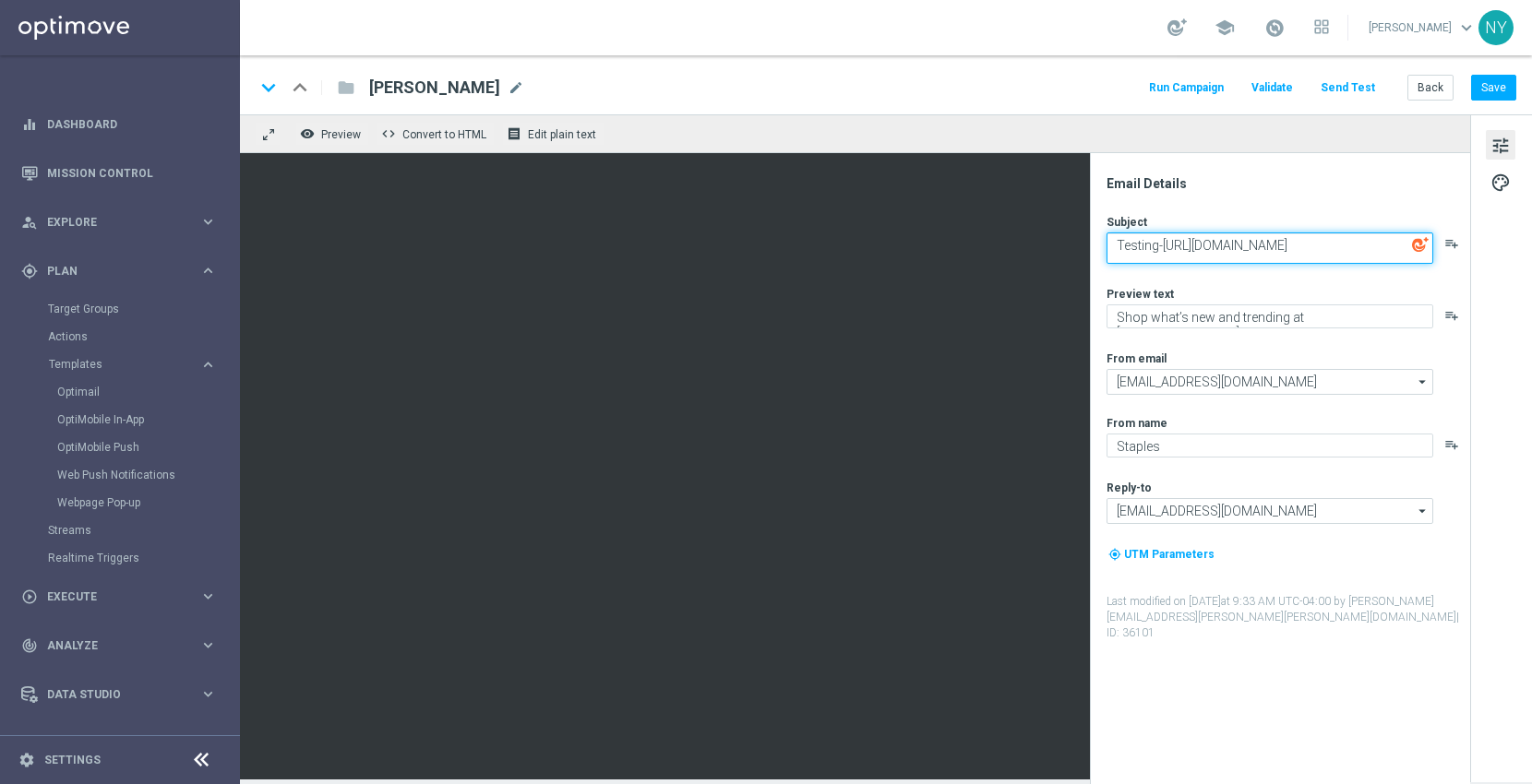
drag, startPoint x: 1117, startPoint y: 253, endPoint x: 1528, endPoint y: 254, distance: 411.0
click at [1528, 254] on div "Email Details Subject Testing-[URL][DOMAIN_NAME] playlist_add Preview text Shop…" at bounding box center [1501, 447] width 62 height 665
paste textarea "[DOMAIN_NAME][URL]"
type textarea "Testing-[URL][DOMAIN_NAME]"
click at [1490, 81] on button "Save" at bounding box center [1494, 87] width 45 height 26
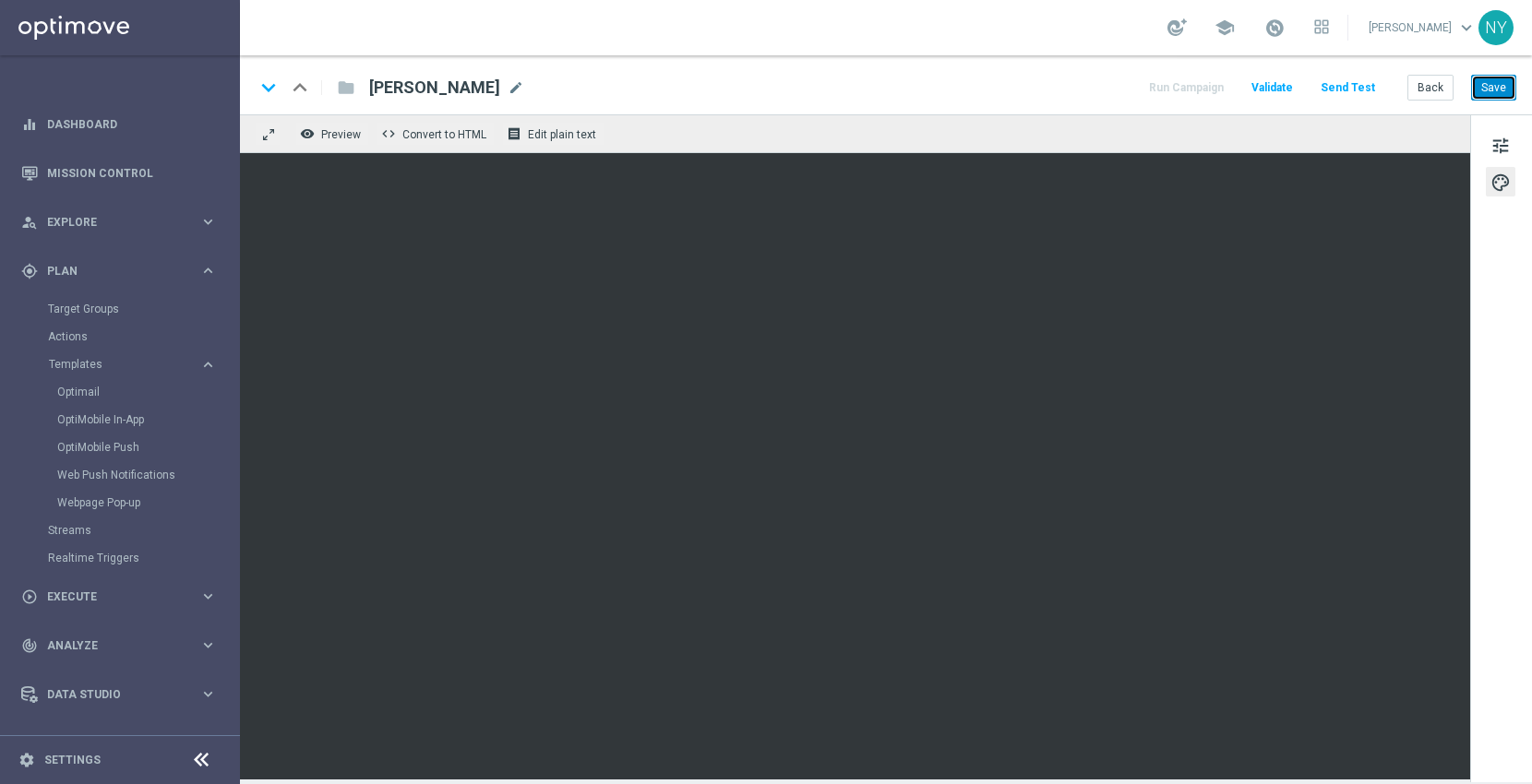
click at [1479, 83] on button "Save" at bounding box center [1494, 87] width 45 height 26
click at [1337, 85] on button "Send Test" at bounding box center [1347, 88] width 60 height 25
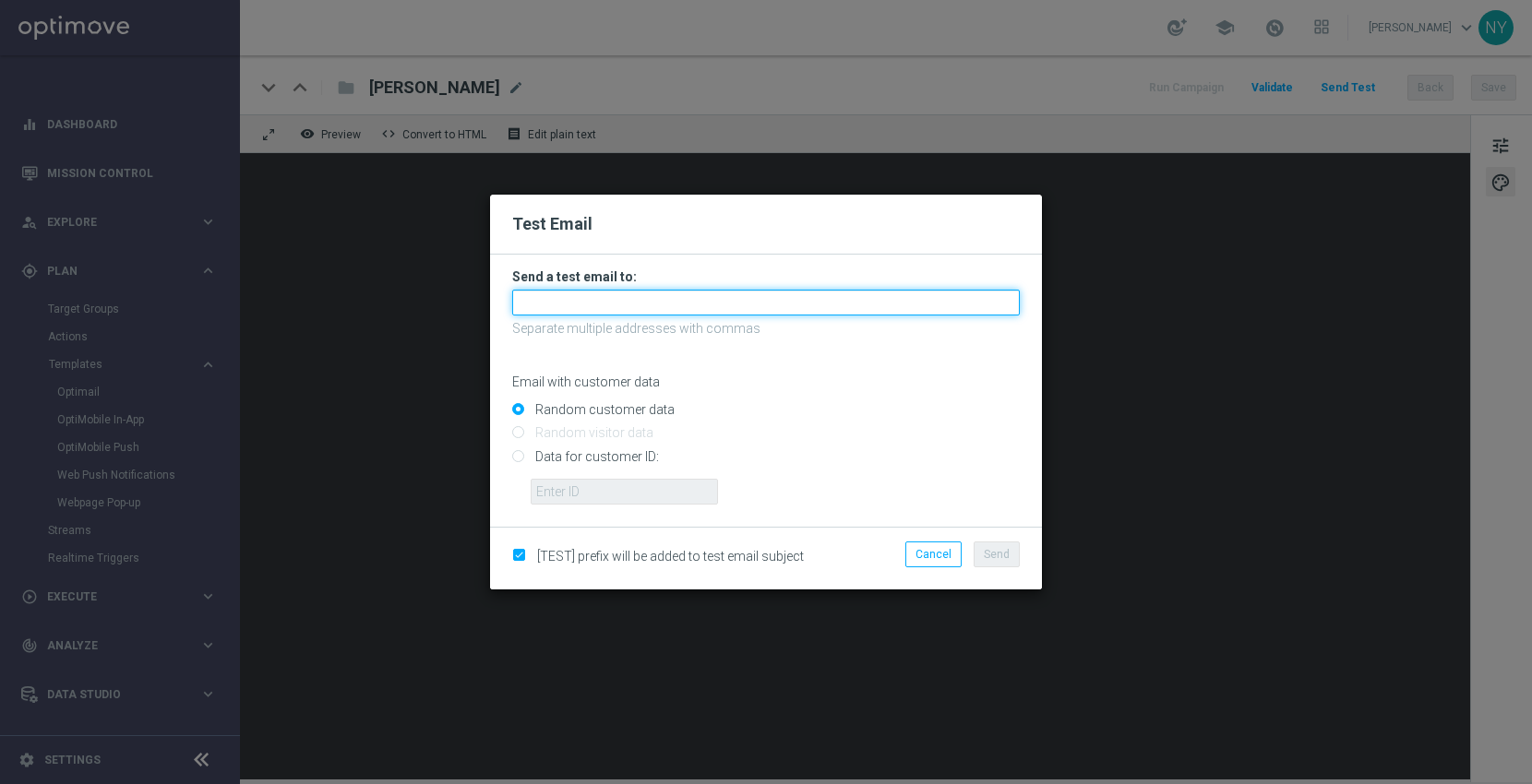
click at [659, 302] on input "text" at bounding box center [766, 302] width 507 height 26
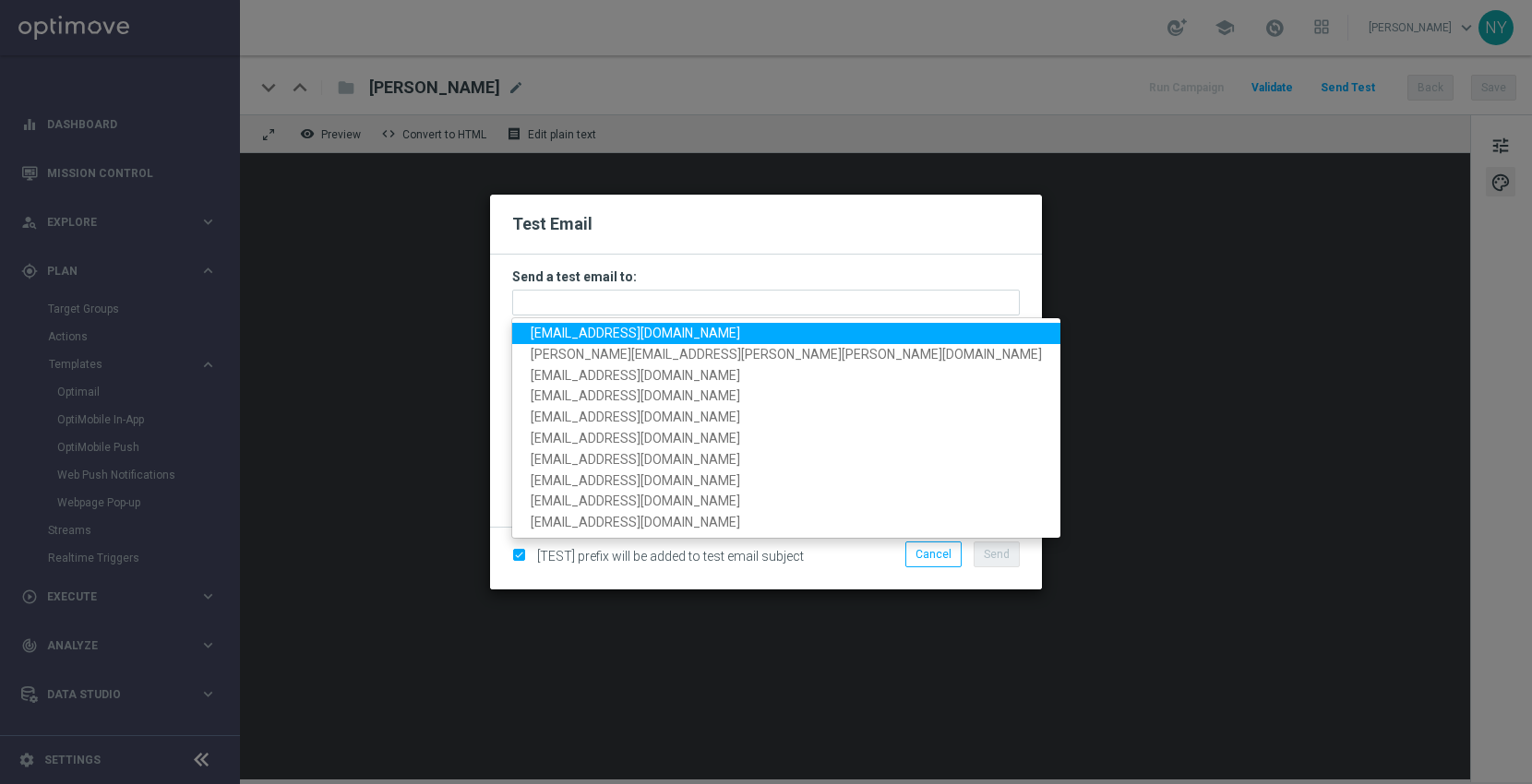
click at [582, 330] on span "[EMAIL_ADDRESS][DOMAIN_NAME]" at bounding box center [635, 332] width 210 height 14
type input "[EMAIL_ADDRESS][DOMAIN_NAME]"
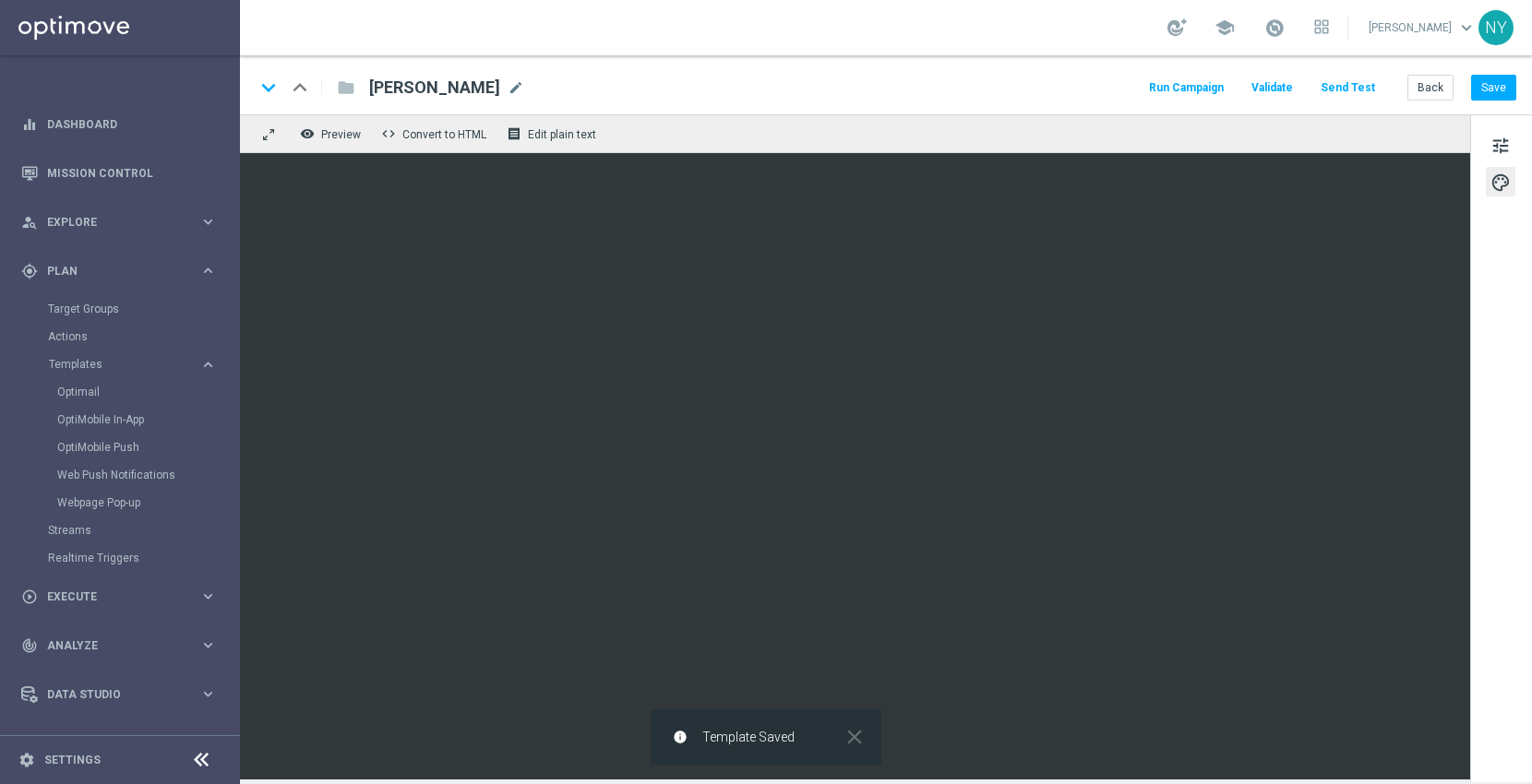
click at [1343, 87] on button "Send Test" at bounding box center [1347, 88] width 60 height 25
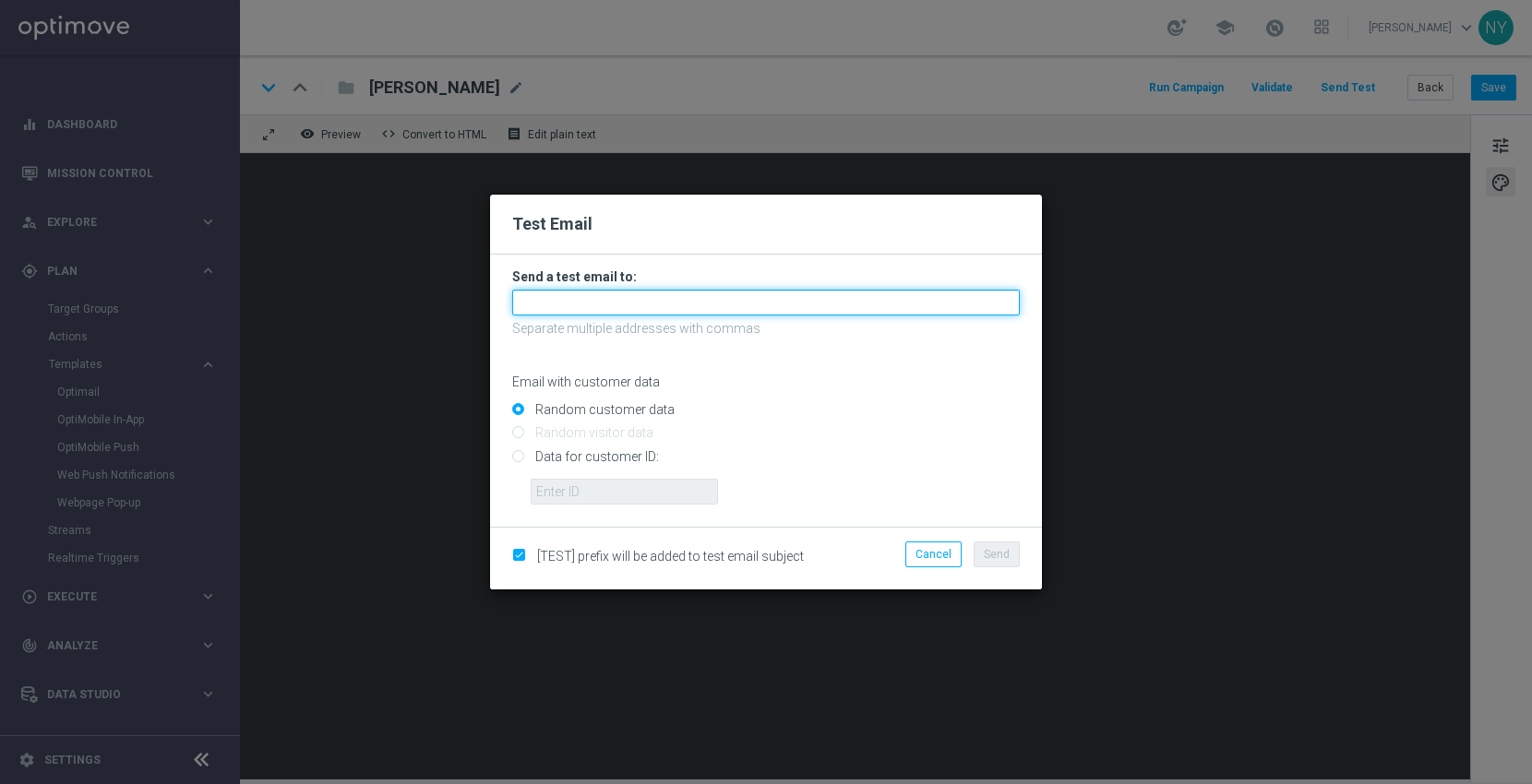
click at [576, 298] on input "text" at bounding box center [766, 302] width 507 height 26
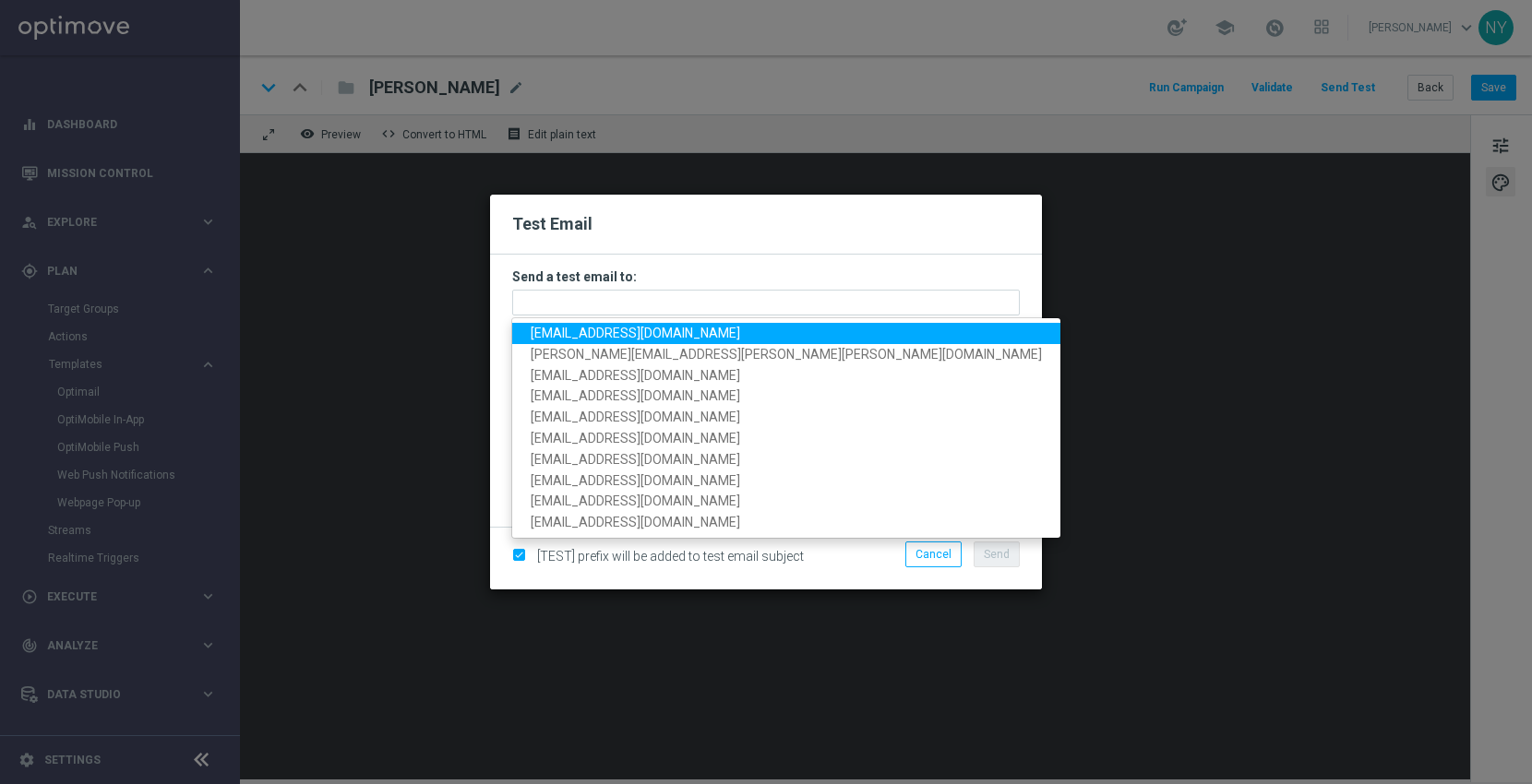
click at [577, 335] on span "[EMAIL_ADDRESS][DOMAIN_NAME]" at bounding box center [635, 332] width 210 height 14
type input "[EMAIL_ADDRESS][DOMAIN_NAME]"
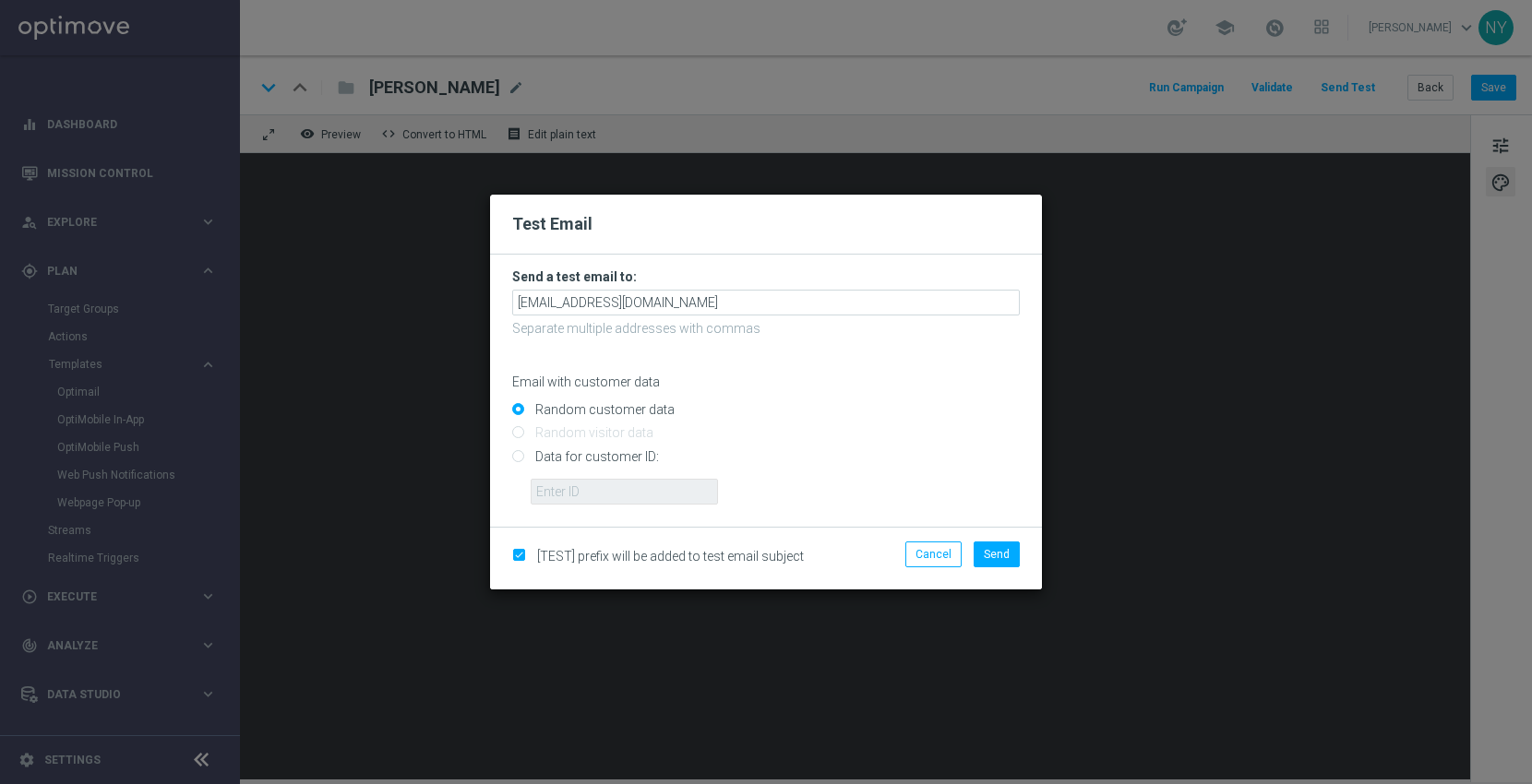
click at [519, 460] on input "Data for customer ID:" at bounding box center [766, 464] width 507 height 26
radio input "true"
click at [558, 490] on input "text" at bounding box center [624, 491] width 187 height 26
paste input "10000006208"
type input "10000006208"
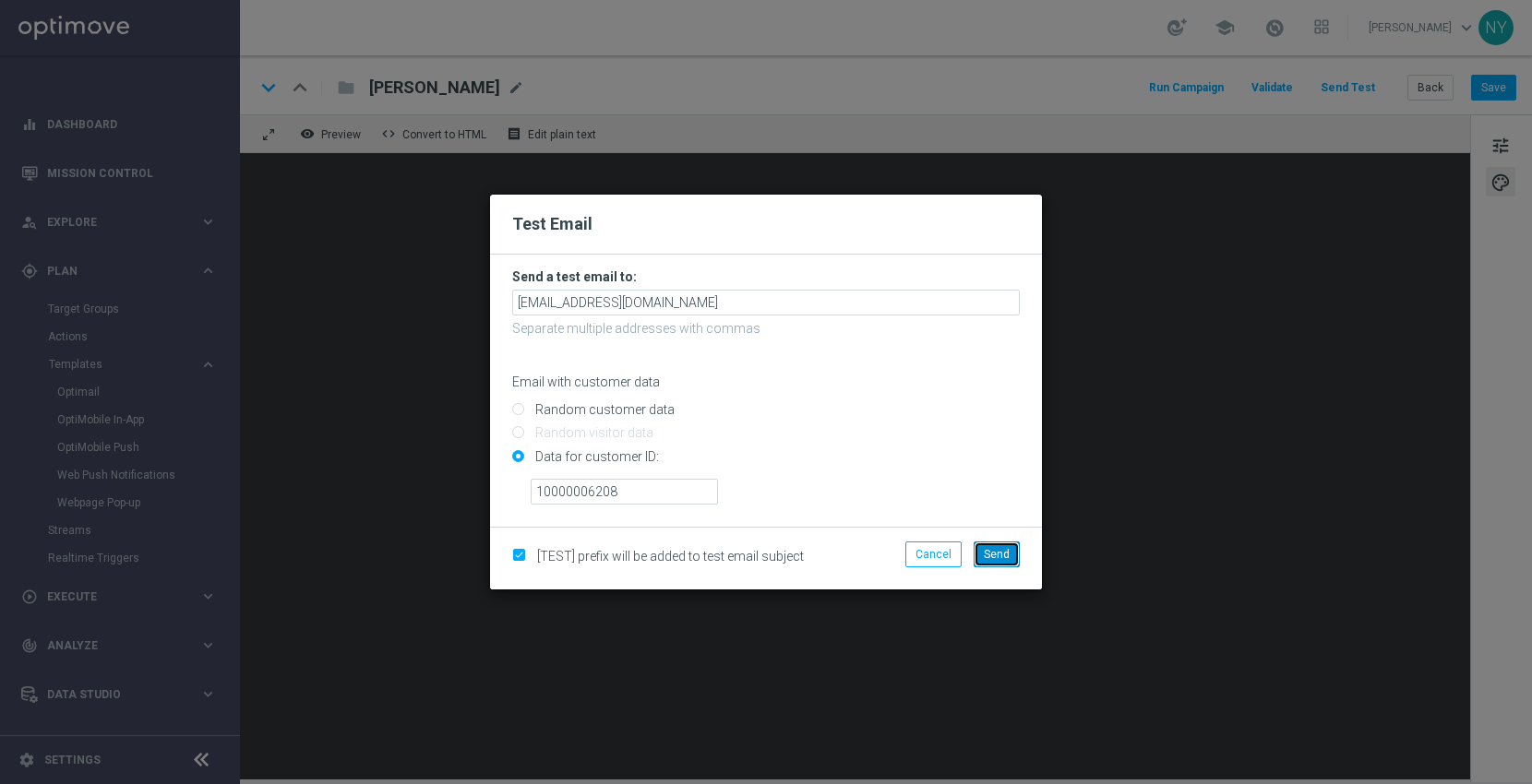
click at [994, 551] on span "Send" at bounding box center [997, 553] width 26 height 12
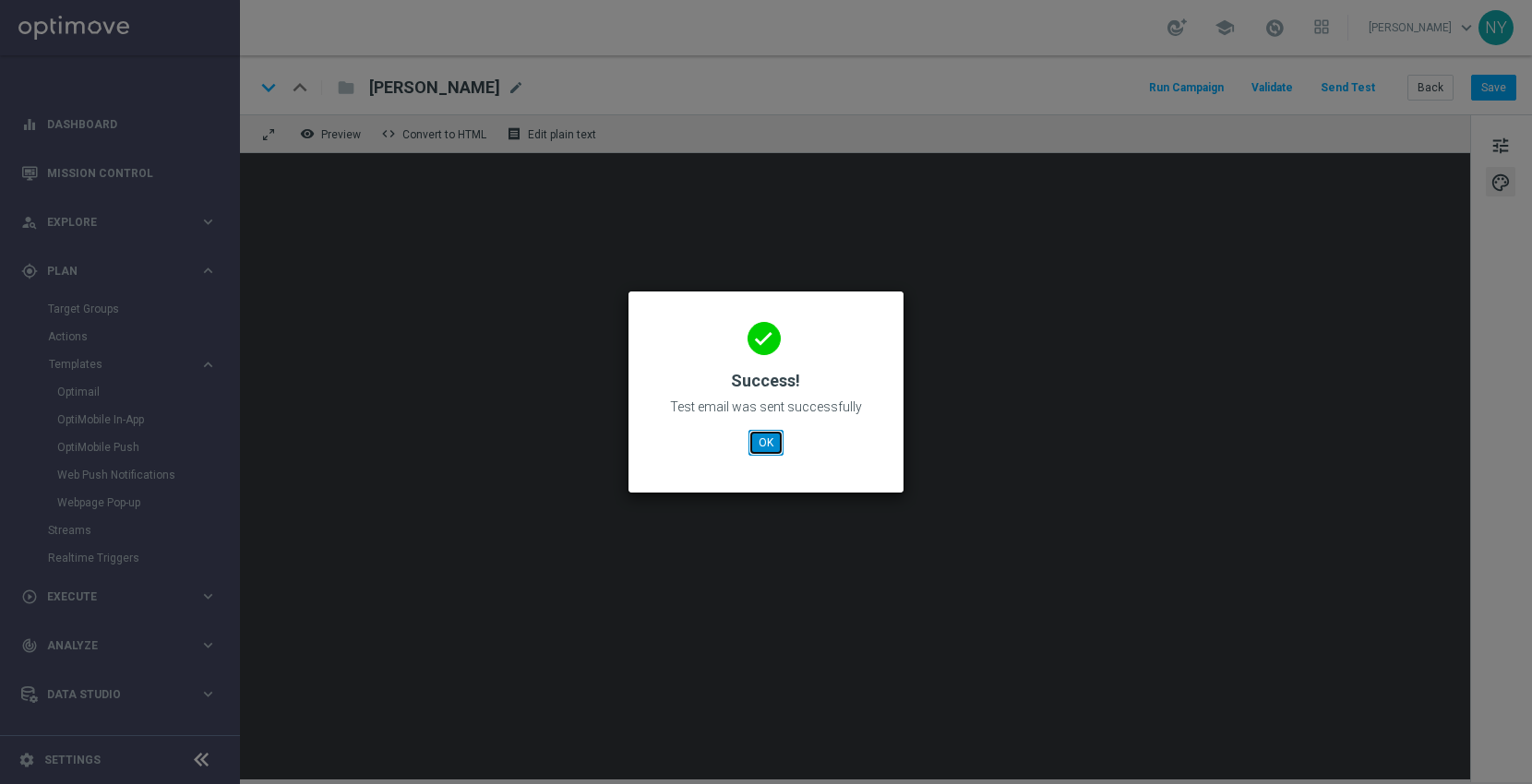
click at [766, 440] on button "OK" at bounding box center [766, 442] width 35 height 26
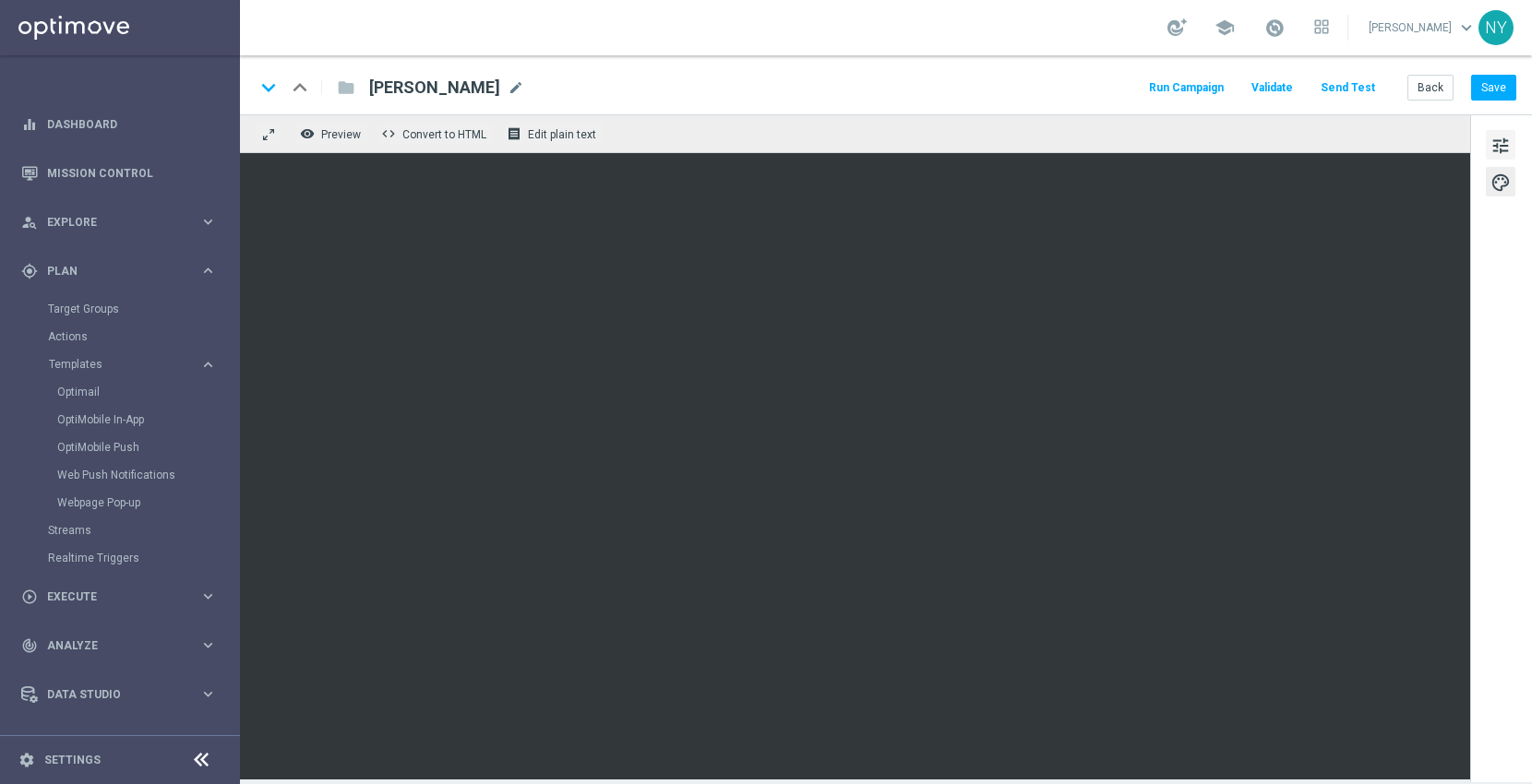
click at [1495, 141] on span "tune" at bounding box center [1500, 145] width 20 height 24
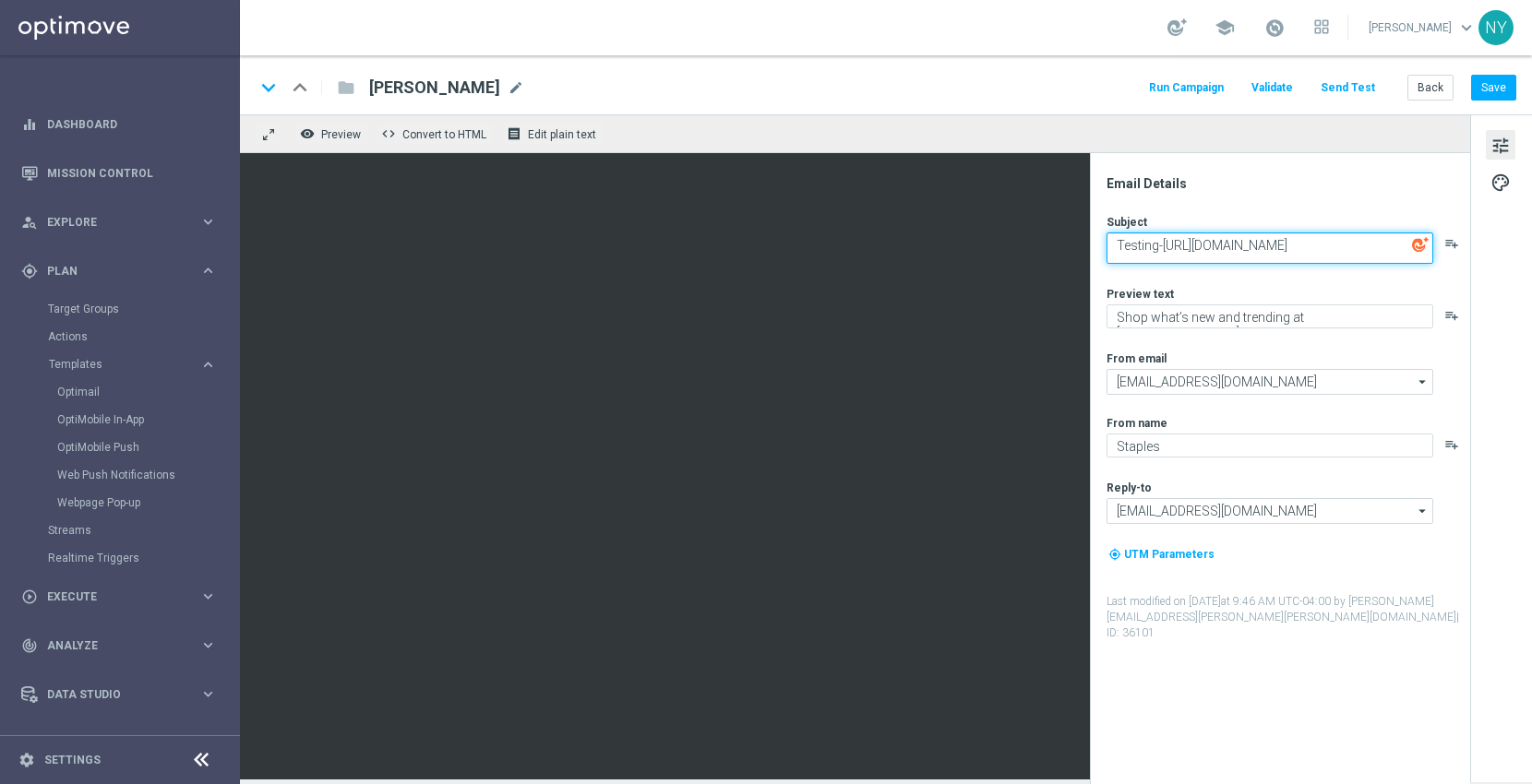
click at [1175, 238] on textarea "Testing-[URL][DOMAIN_NAME]" at bounding box center [1270, 248] width 327 height 32
type textarea "Testing-No Tracking-[URL][DOMAIN_NAME]"
click at [1493, 83] on button "Save" at bounding box center [1494, 87] width 45 height 26
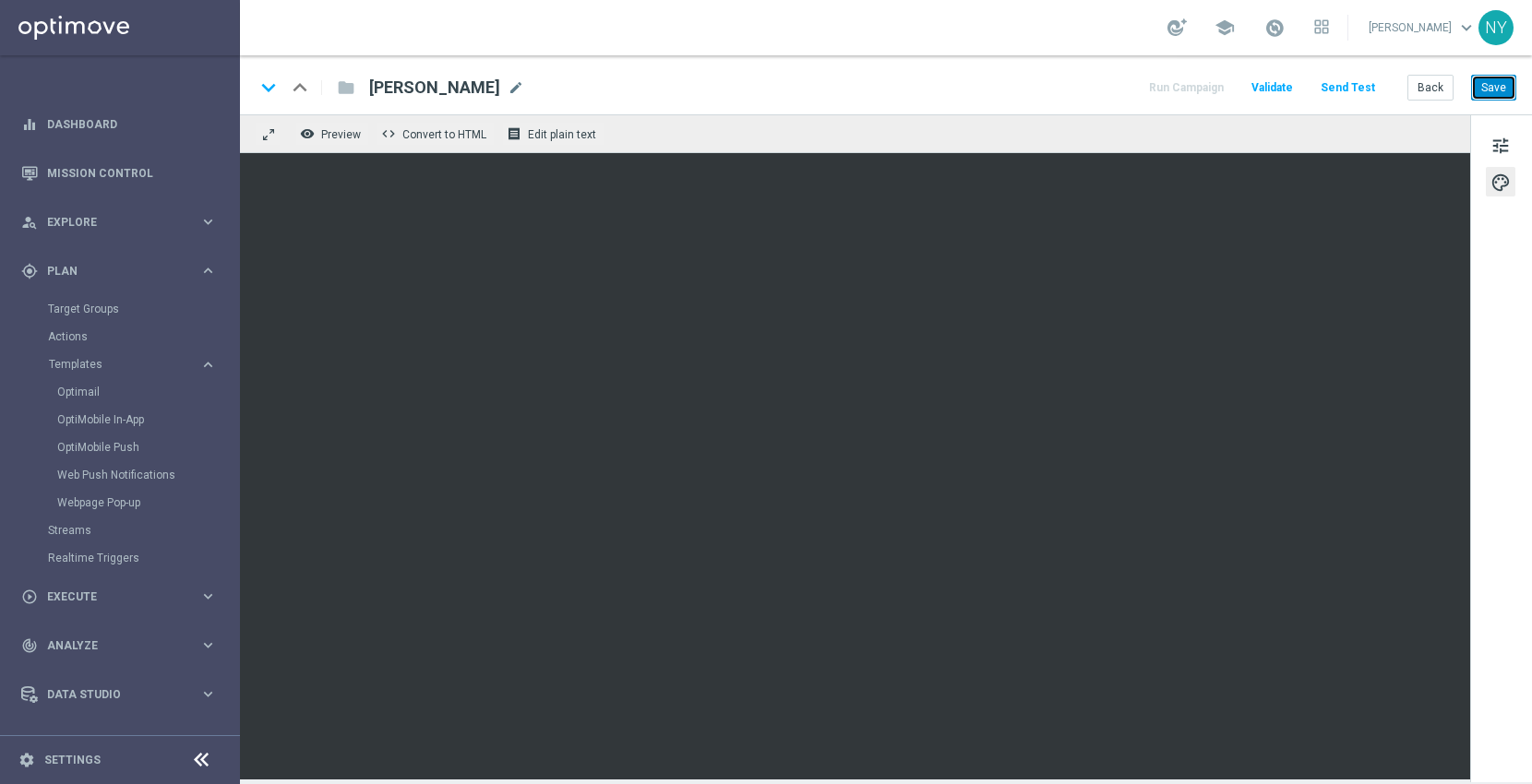
click at [1482, 85] on button "Save" at bounding box center [1494, 87] width 45 height 26
click at [1350, 84] on button "Send Test" at bounding box center [1347, 88] width 60 height 25
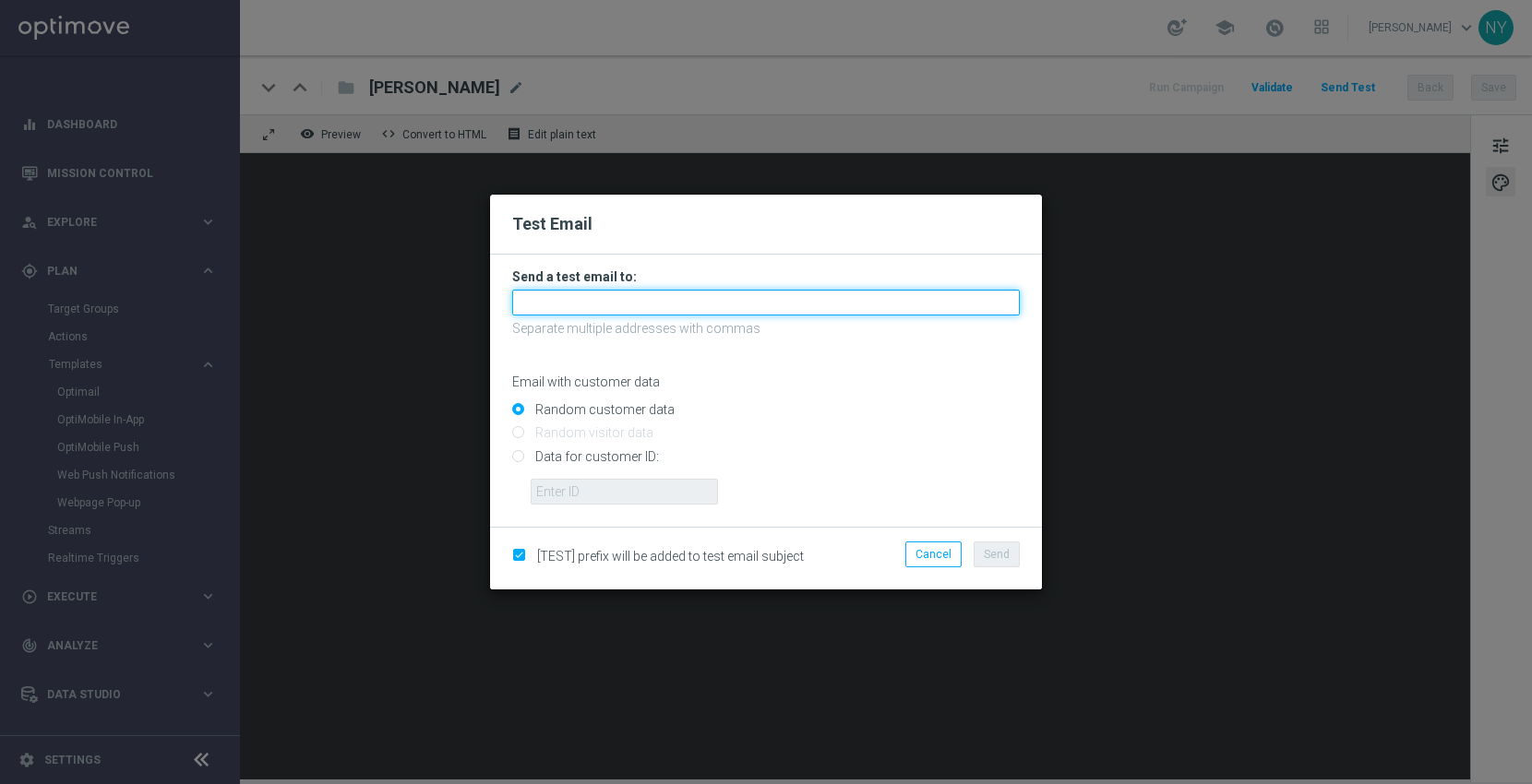
click at [604, 309] on input "text" at bounding box center [766, 302] width 507 height 26
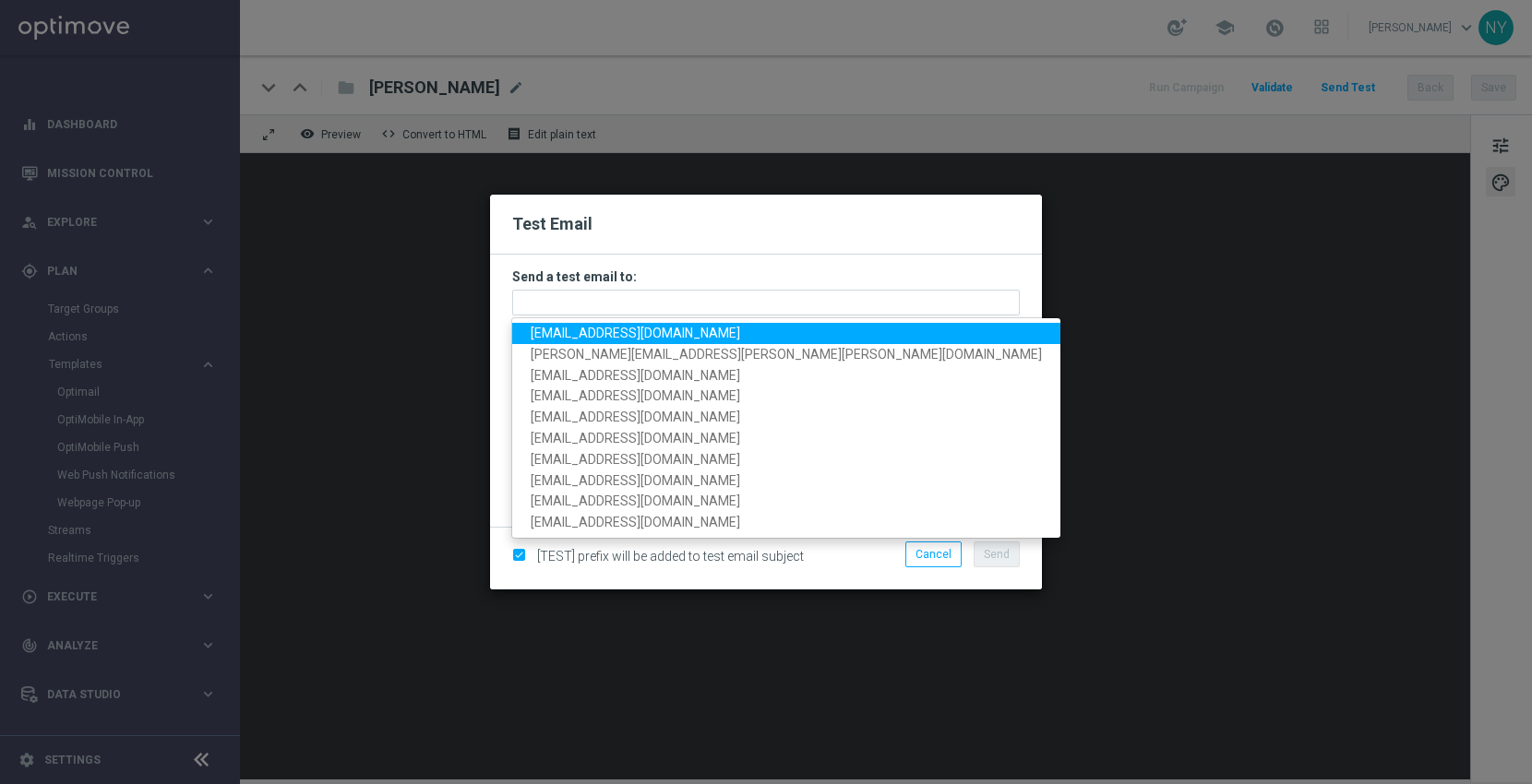
click at [598, 336] on span "[EMAIL_ADDRESS][DOMAIN_NAME]" at bounding box center [635, 332] width 210 height 14
type input "[EMAIL_ADDRESS][DOMAIN_NAME]"
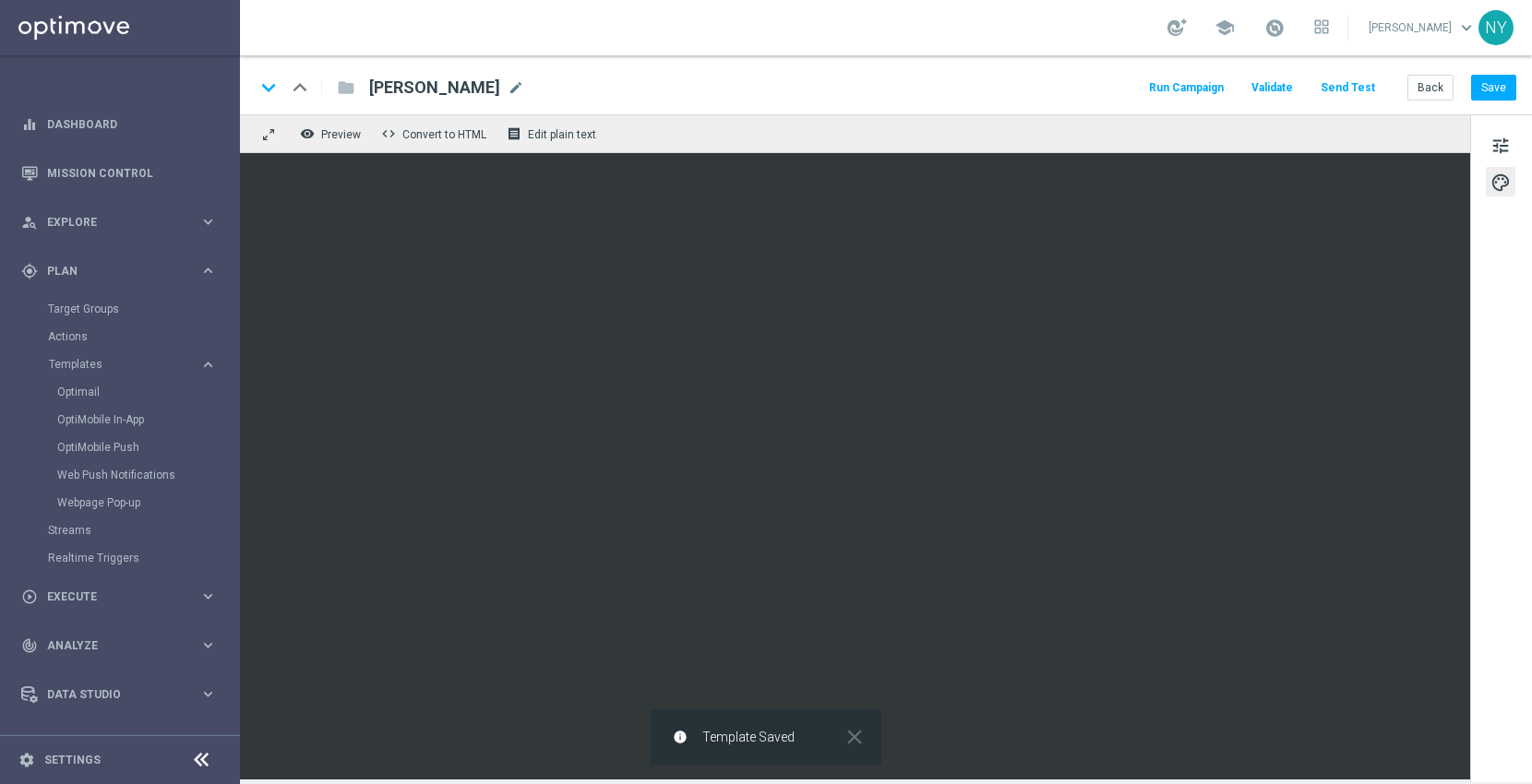
click at [1371, 83] on button "Send Test" at bounding box center [1347, 88] width 60 height 25
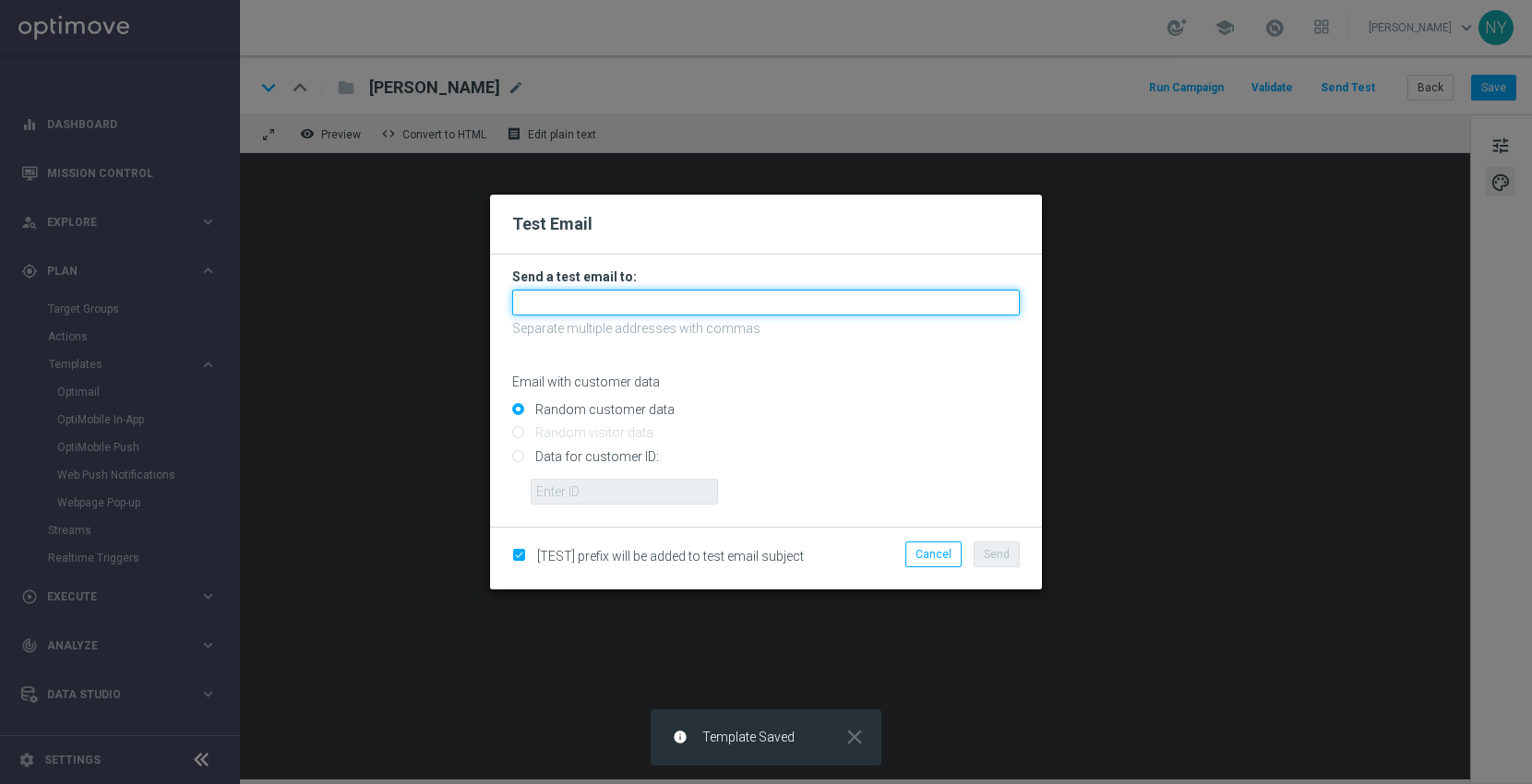
click at [540, 301] on input "text" at bounding box center [766, 302] width 507 height 26
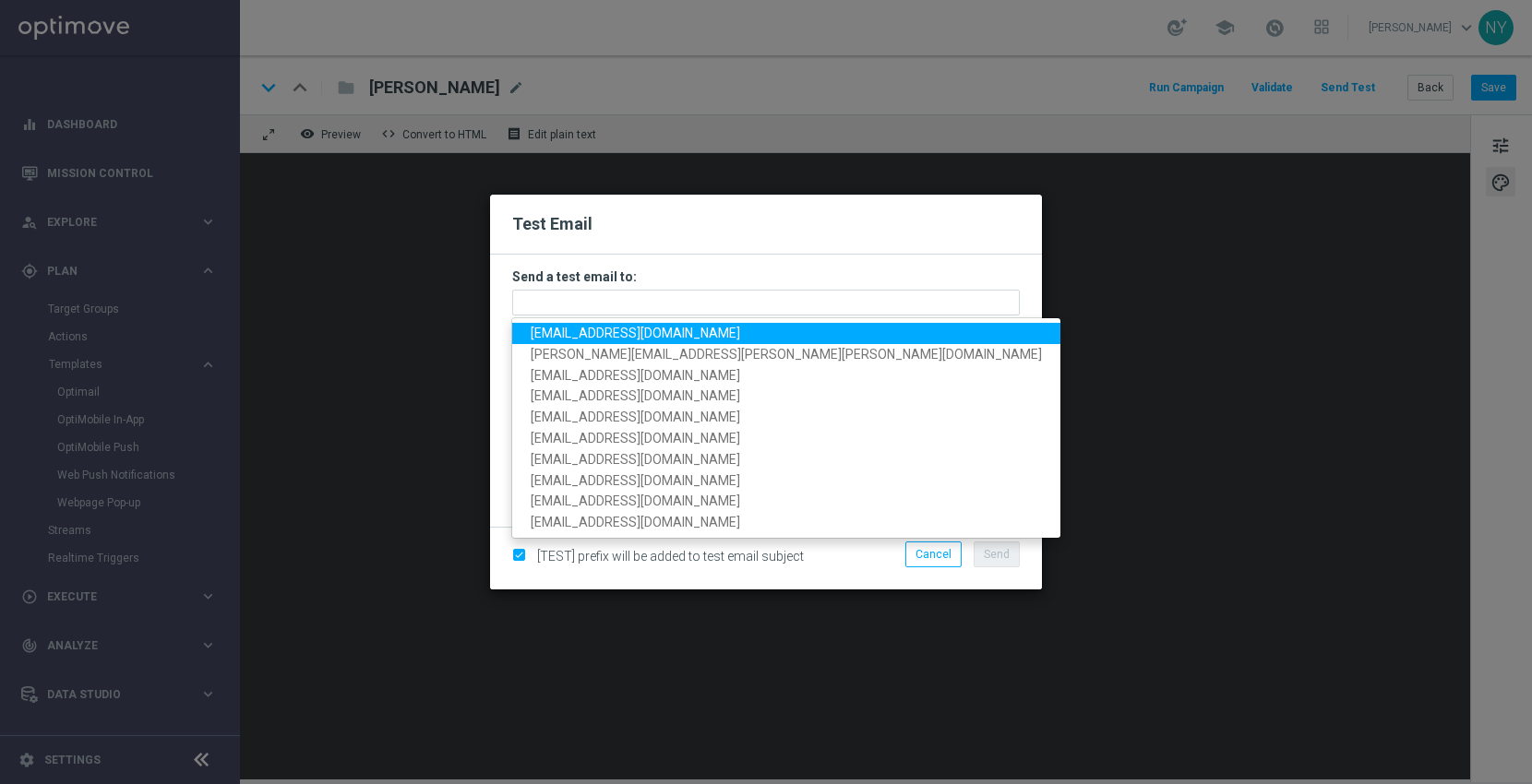
click at [545, 336] on span "[EMAIL_ADDRESS][DOMAIN_NAME]" at bounding box center [635, 332] width 210 height 14
type input "[EMAIL_ADDRESS][DOMAIN_NAME]"
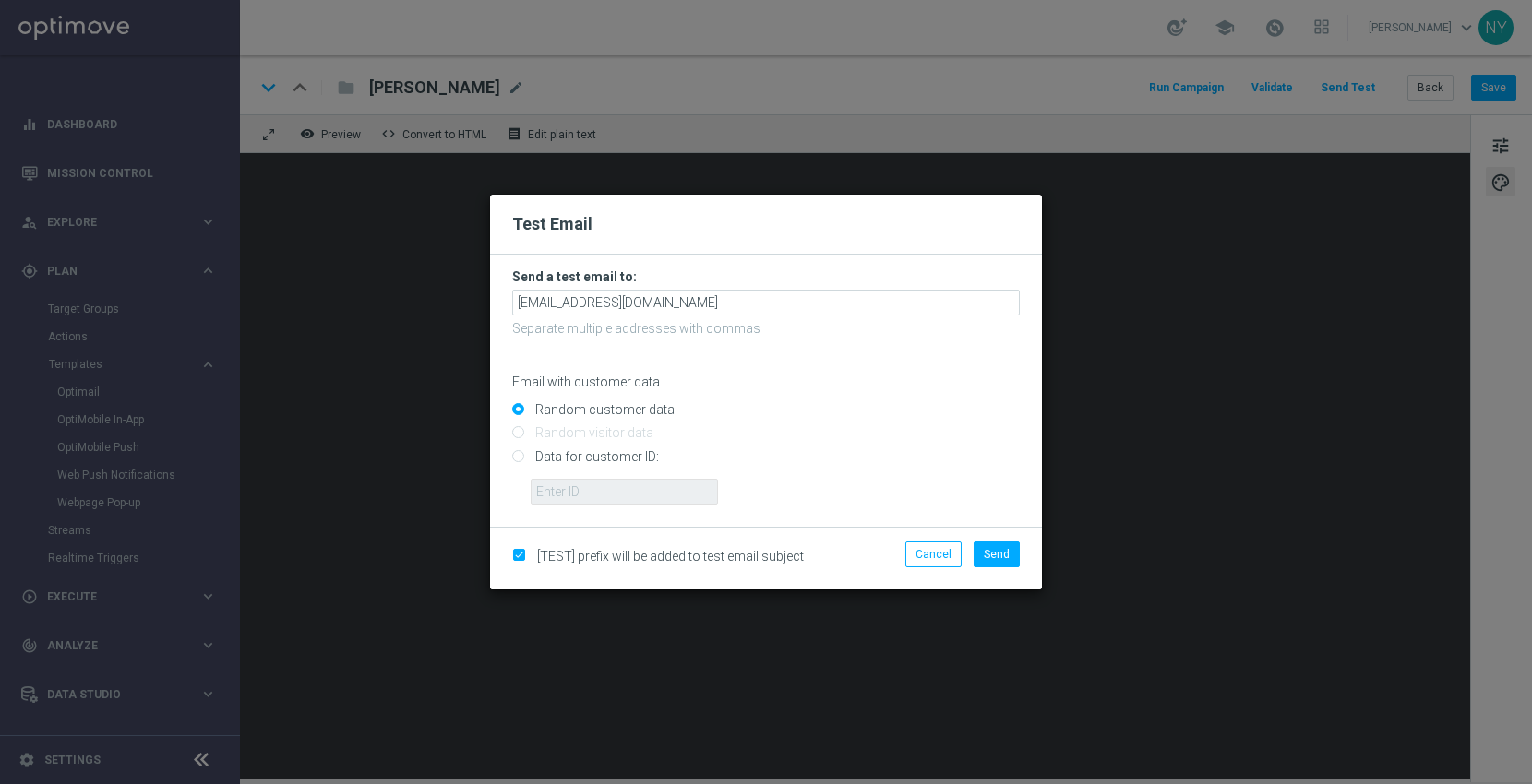
click at [517, 458] on input "Data for customer ID:" at bounding box center [766, 464] width 507 height 26
radio input "true"
click at [546, 489] on input "text" at bounding box center [624, 491] width 187 height 26
paste input "10000006208"
type input "10000006208"
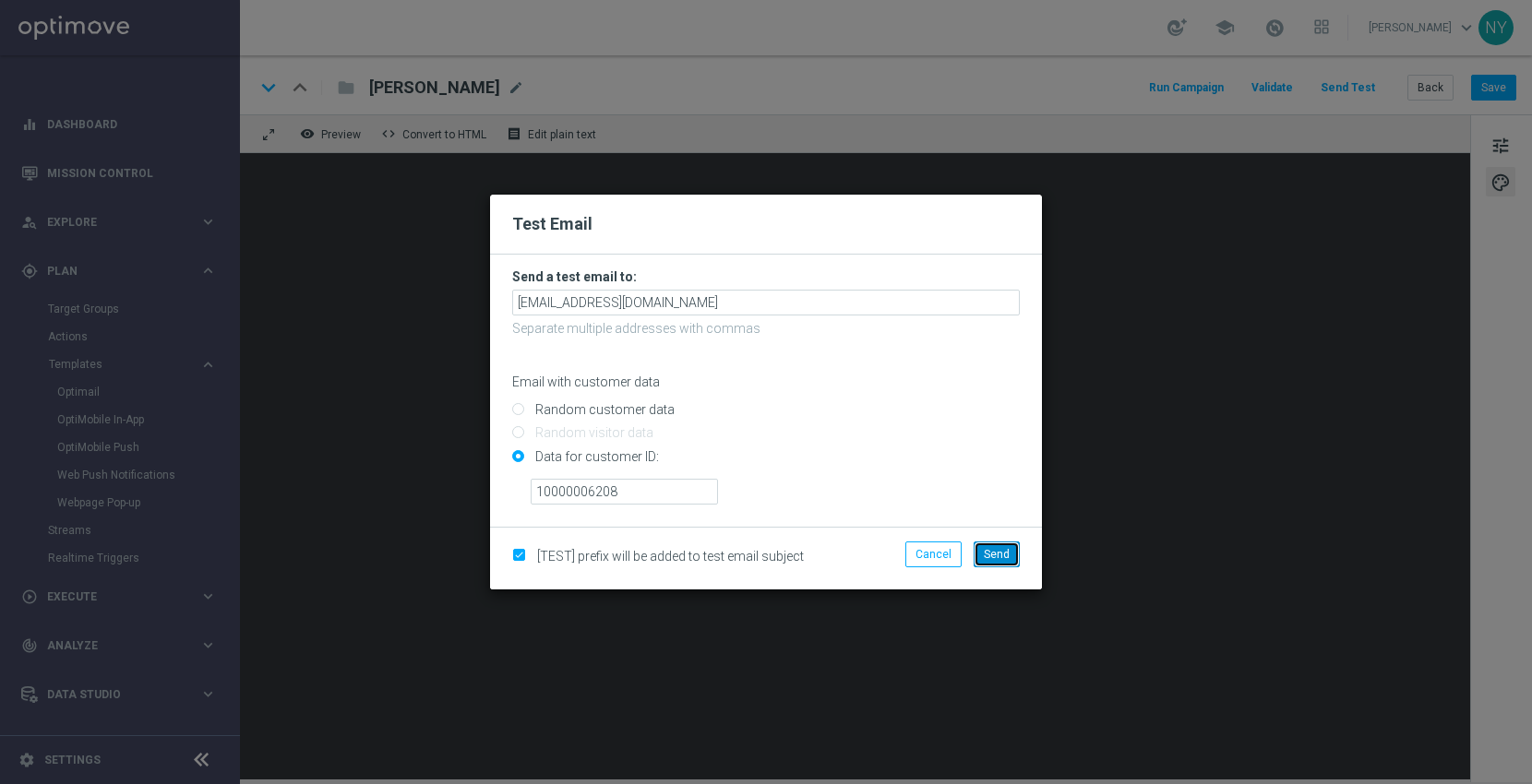
click at [995, 552] on span "Send" at bounding box center [997, 553] width 26 height 12
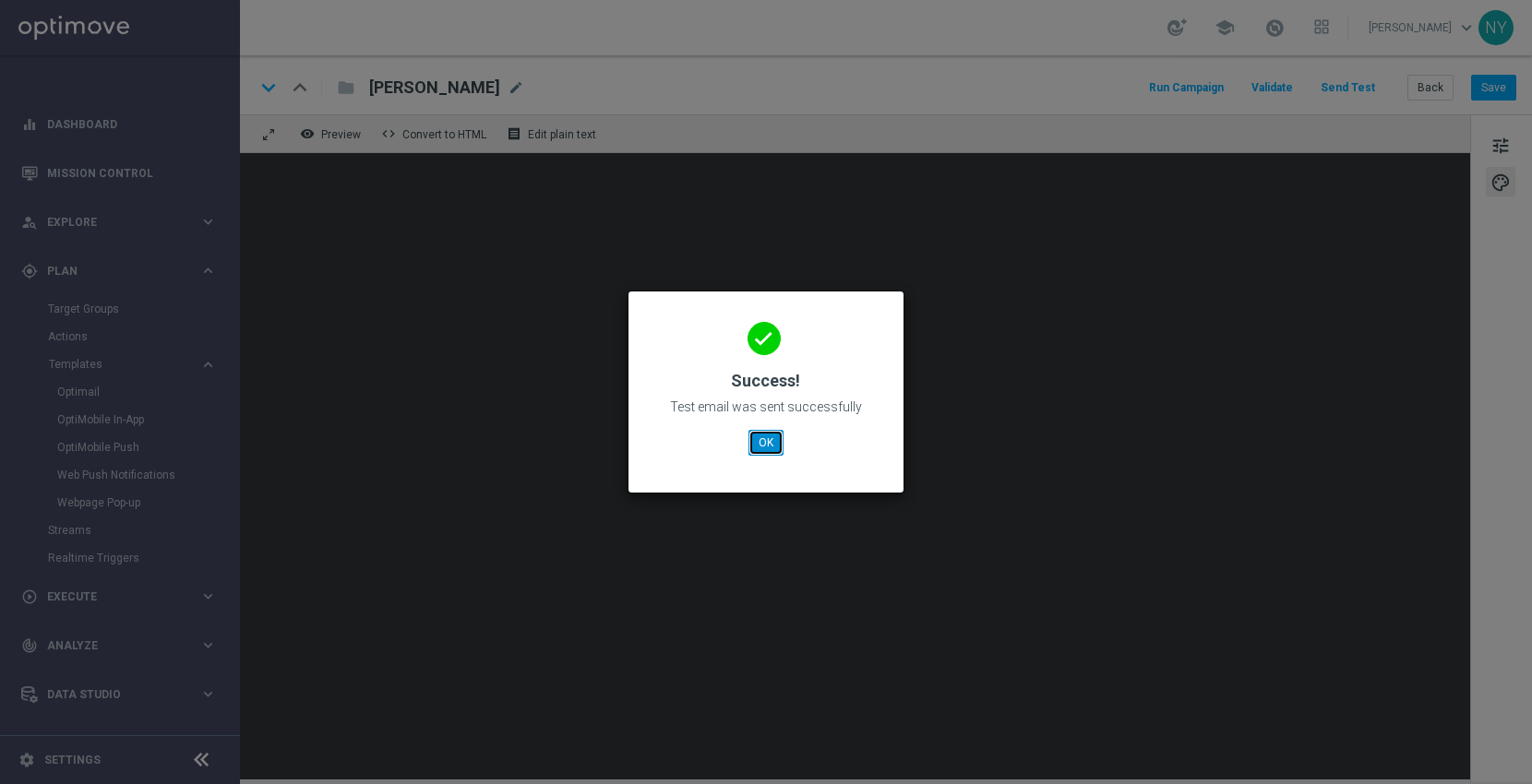
click at [776, 437] on button "OK" at bounding box center [766, 442] width 35 height 26
